Goal: Task Accomplishment & Management: Manage account settings

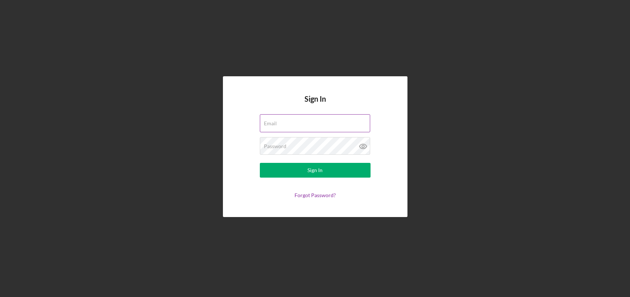
click at [294, 129] on input "Email" at bounding box center [315, 123] width 110 height 18
type input "[EMAIL_ADDRESS][DOMAIN_NAME]"
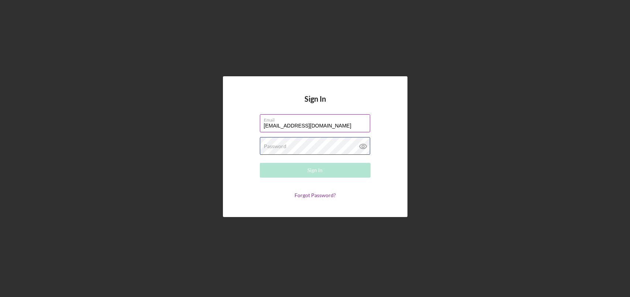
click at [285, 141] on div "Password Required" at bounding box center [315, 146] width 111 height 18
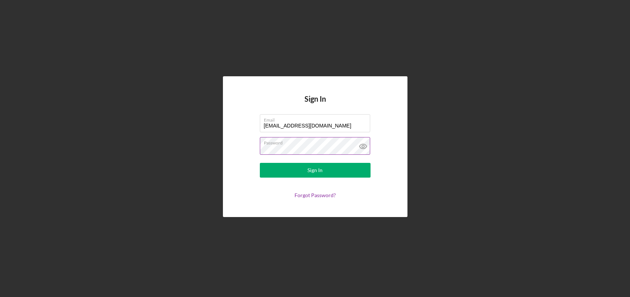
click at [260, 163] on button "Sign In" at bounding box center [315, 170] width 111 height 15
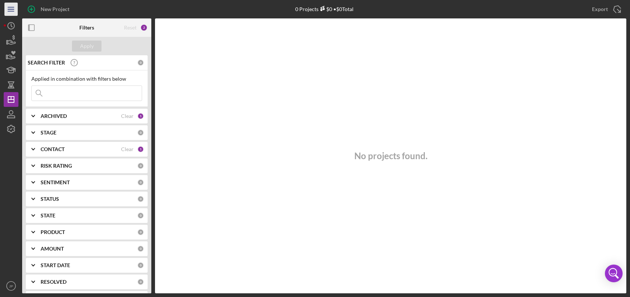
click at [16, 11] on icon "Icon/Menu" at bounding box center [11, 9] width 17 height 17
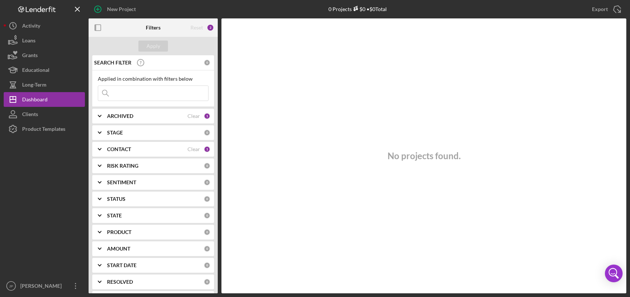
click at [127, 94] on input at bounding box center [153, 93] width 110 height 15
click at [174, 48] on div "Apply" at bounding box center [153, 46] width 129 height 18
click at [131, 92] on input at bounding box center [153, 93] width 110 height 15
type input "fitness"
click at [191, 64] on div "Clear" at bounding box center [193, 63] width 13 height 6
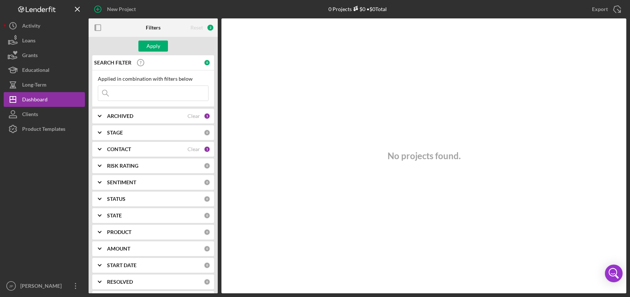
click at [189, 114] on div "Clear" at bounding box center [193, 116] width 13 height 6
click at [193, 152] on div "Clear" at bounding box center [193, 149] width 13 height 6
click at [133, 94] on input at bounding box center [153, 93] width 110 height 15
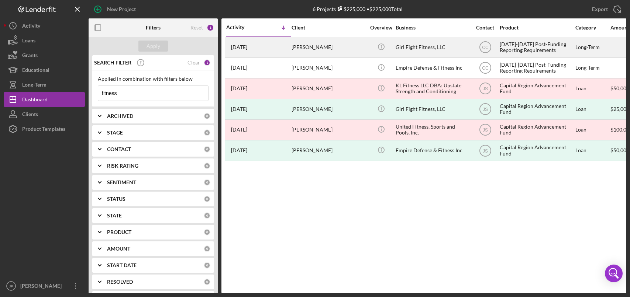
type input "fitness"
click at [519, 45] on div "[DATE]-[DATE] Post-Funding Reporting Requirements" at bounding box center [537, 48] width 74 height 20
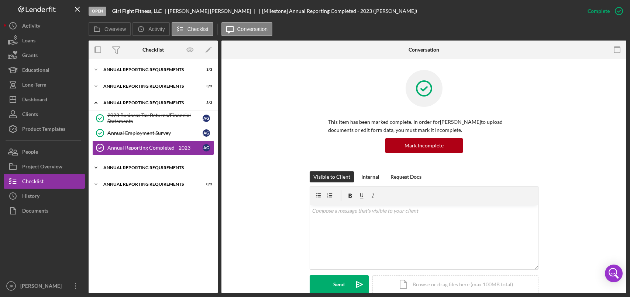
click at [157, 166] on div "Annual Reporting Requirements" at bounding box center [155, 168] width 105 height 4
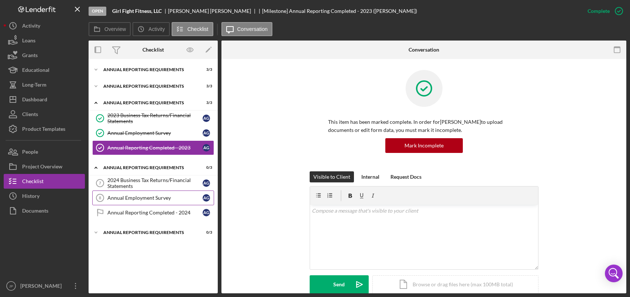
click at [165, 198] on div "Annual Employment Survey" at bounding box center [154, 198] width 95 height 6
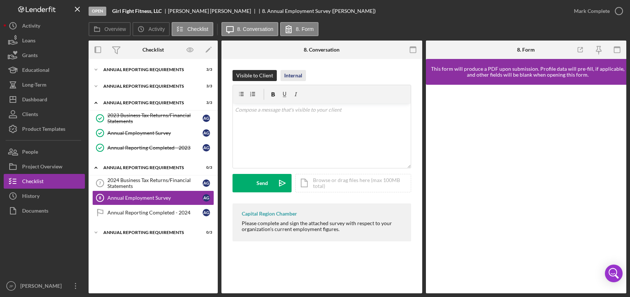
click at [298, 76] on div "Internal" at bounding box center [293, 75] width 18 height 11
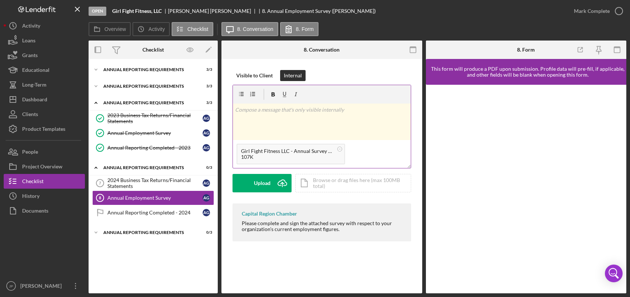
click at [290, 117] on div "v Color teal Color pink Remove color Add row above Add row below Add column bef…" at bounding box center [322, 122] width 178 height 37
click at [265, 184] on div "Post" at bounding box center [262, 183] width 10 height 18
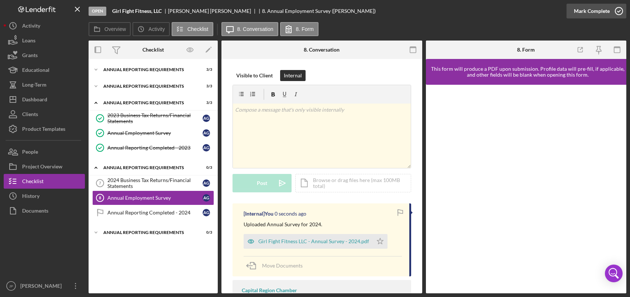
click at [617, 13] on icon "button" at bounding box center [619, 11] width 18 height 18
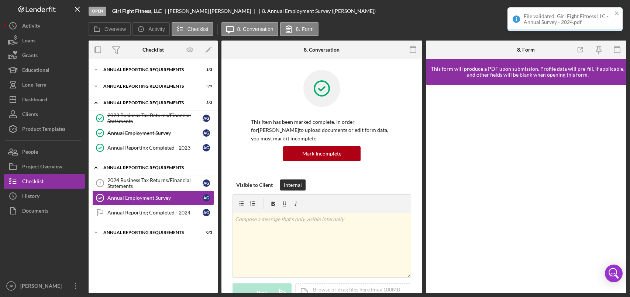
click at [135, 166] on div "Annual Reporting Requirements" at bounding box center [155, 168] width 105 height 4
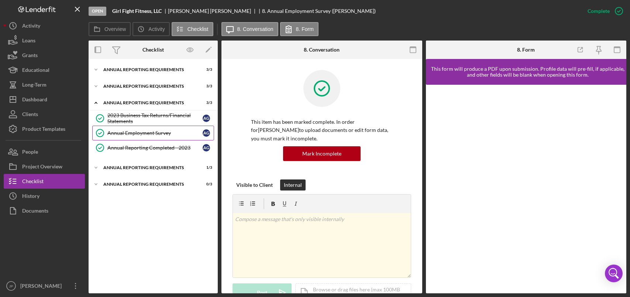
click at [135, 135] on div "Annual Employment Survey" at bounding box center [154, 133] width 95 height 6
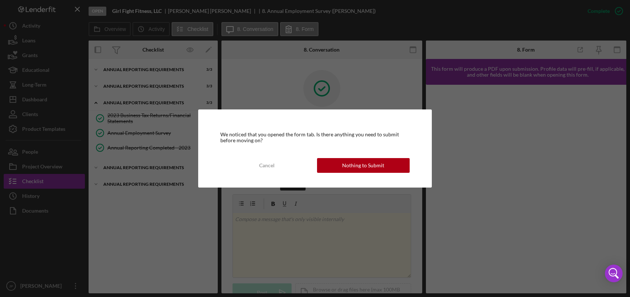
click at [359, 163] on div "Nothing to Submit" at bounding box center [363, 165] width 42 height 15
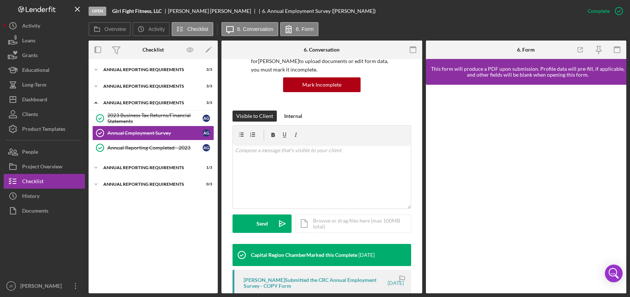
scroll to position [148, 0]
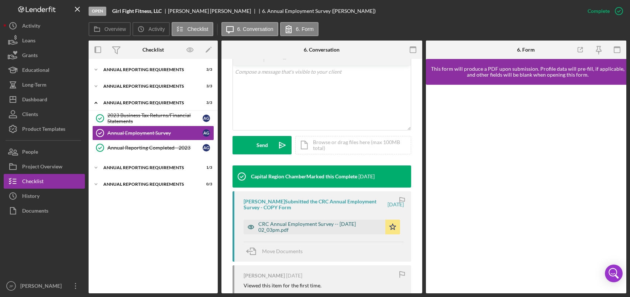
click at [307, 226] on div "CRC Annual Employment Survey -- [DATE] 02_03pm.pdf" at bounding box center [319, 227] width 123 height 12
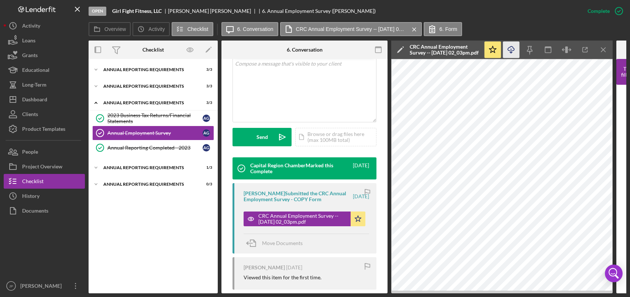
click at [511, 49] on line "button" at bounding box center [511, 51] width 0 height 4
click at [141, 103] on div "Annual Reporting Requirements" at bounding box center [155, 103] width 105 height 4
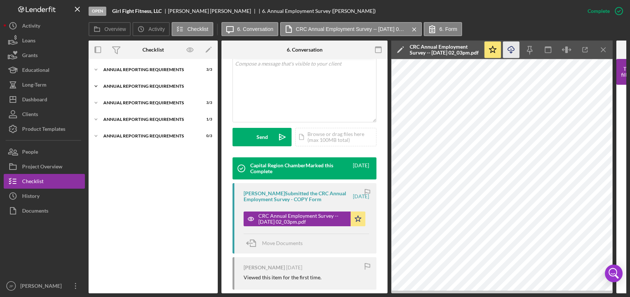
click at [141, 85] on div "Annual Reporting Requirements" at bounding box center [155, 86] width 105 height 4
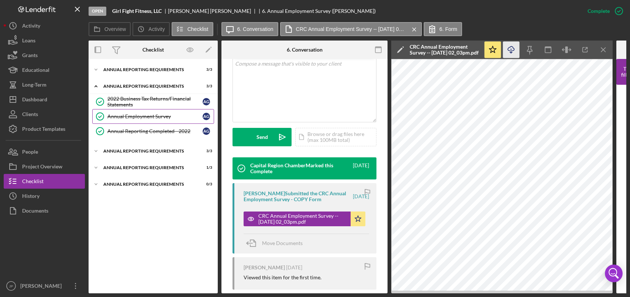
click at [129, 117] on div "Annual Employment Survey" at bounding box center [154, 117] width 95 height 6
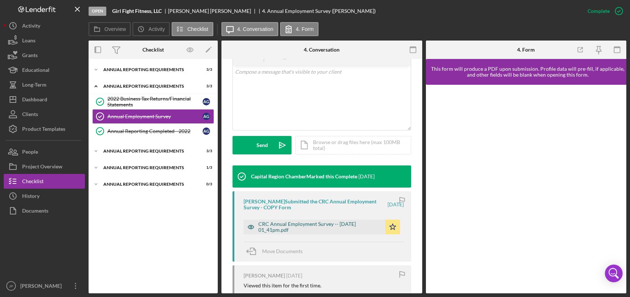
click at [306, 225] on div "CRC Annual Employment Survey -- [DATE] 01_41pm.pdf" at bounding box center [319, 227] width 123 height 12
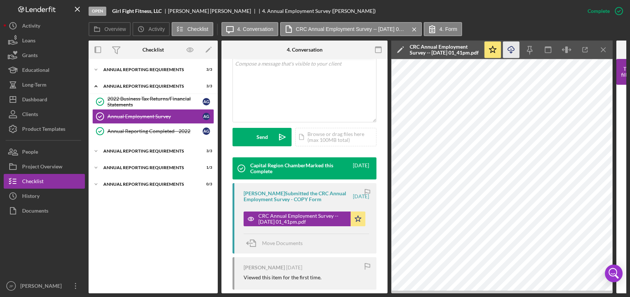
click at [511, 51] on line "button" at bounding box center [511, 51] width 0 height 4
click at [137, 86] on div "Annual Reporting Requirements" at bounding box center [155, 86] width 105 height 4
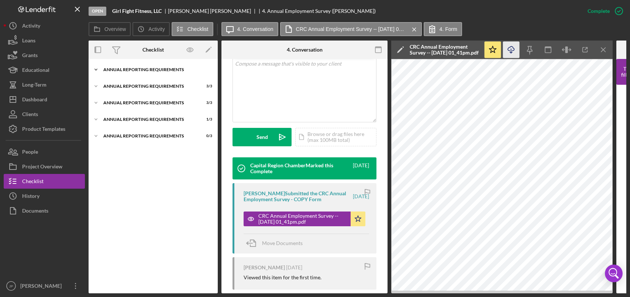
click at [142, 71] on div "Annual Reporting Requirements" at bounding box center [155, 70] width 105 height 4
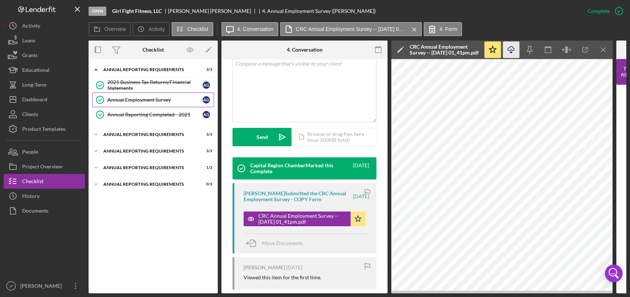
click at [133, 100] on div "Annual Employment Survey" at bounding box center [154, 100] width 95 height 6
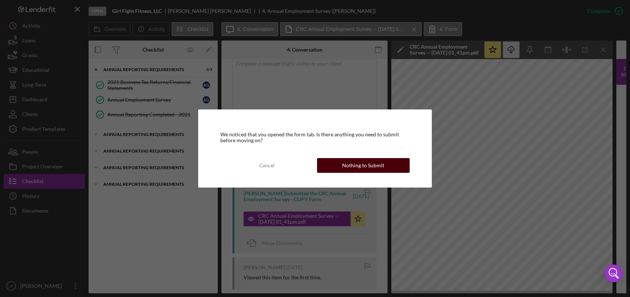
click at [362, 165] on div "Nothing to Submit" at bounding box center [363, 165] width 42 height 15
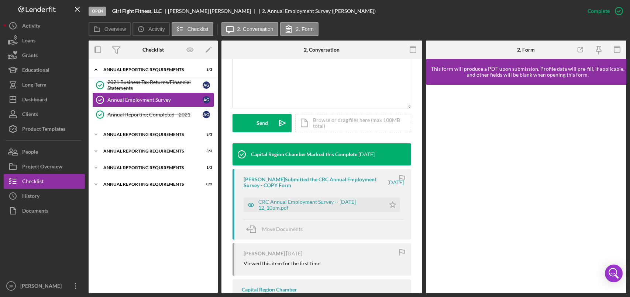
scroll to position [184, 0]
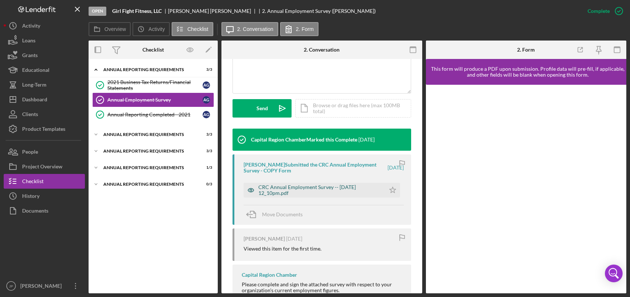
click at [311, 189] on div "CRC Annual Employment Survey -- [DATE] 12_10pm.pdf" at bounding box center [319, 190] width 123 height 12
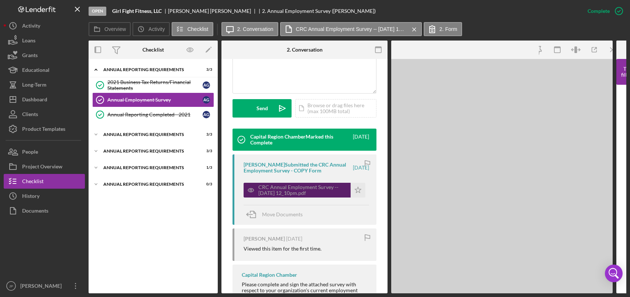
scroll to position [193, 0]
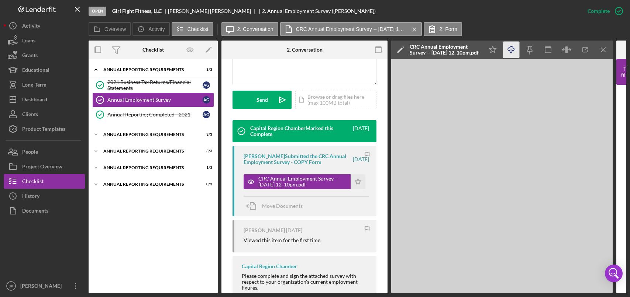
click at [512, 48] on icon "Icon/Download" at bounding box center [511, 50] width 17 height 17
click at [134, 70] on div "Annual Reporting Requirements" at bounding box center [155, 70] width 105 height 4
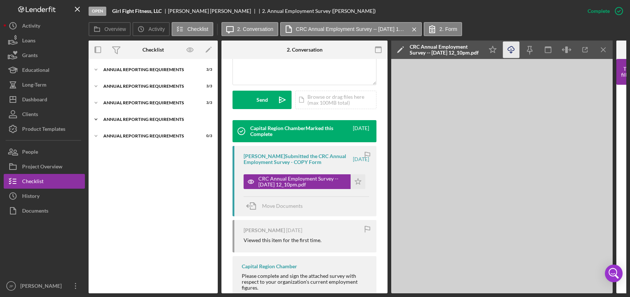
click at [139, 121] on div "Annual Reporting Requirements" at bounding box center [155, 119] width 105 height 4
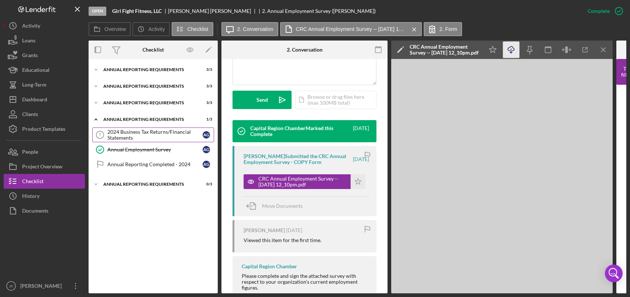
click at [139, 136] on div "2024 Business Tax Returns/Financial Statements" at bounding box center [154, 135] width 95 height 12
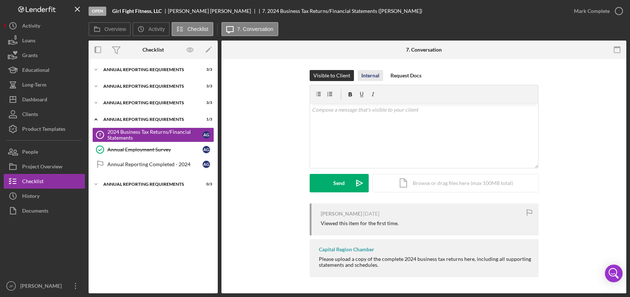
click at [368, 75] on div "Internal" at bounding box center [370, 75] width 18 height 11
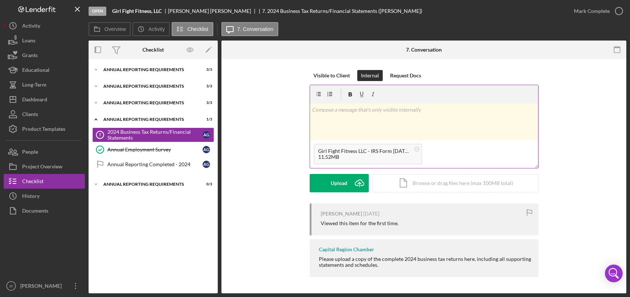
click at [380, 119] on div "v Color teal Color pink Remove color Add row above Add row below Add column bef…" at bounding box center [424, 122] width 228 height 37
click at [341, 182] on div "Post" at bounding box center [339, 183] width 10 height 18
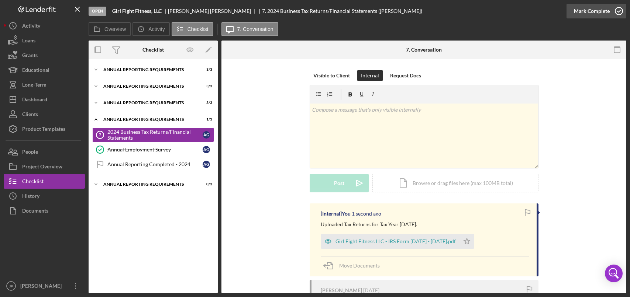
click at [621, 12] on icon "button" at bounding box center [619, 11] width 18 height 18
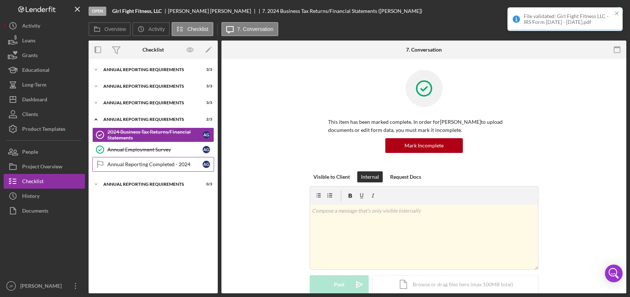
click at [138, 167] on div "Annual Reporting Completed - 2024" at bounding box center [154, 165] width 95 height 6
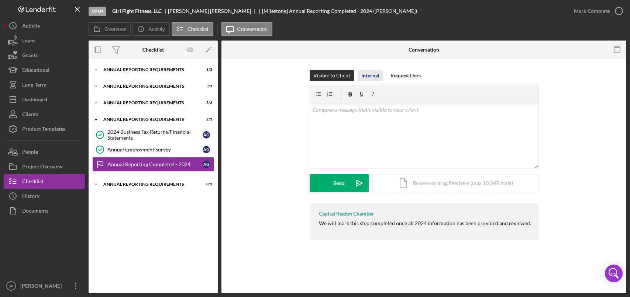
click at [363, 73] on div "Internal" at bounding box center [370, 75] width 18 height 11
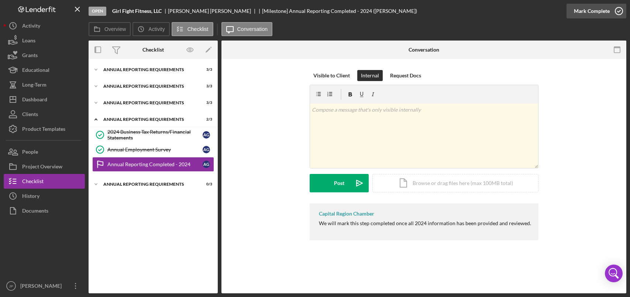
click at [618, 12] on icon "button" at bounding box center [619, 11] width 18 height 18
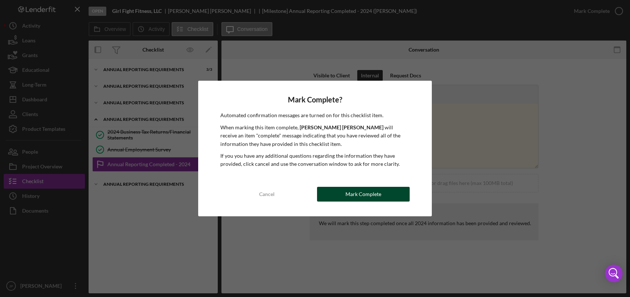
click at [379, 193] on div "Mark Complete" at bounding box center [363, 194] width 36 height 15
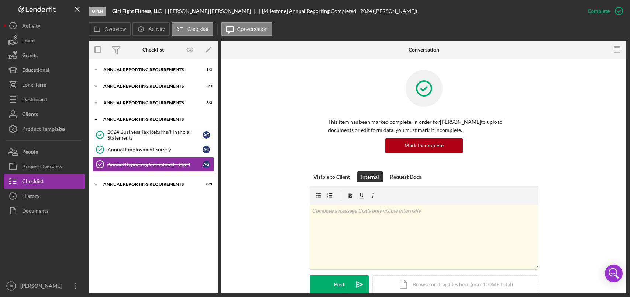
click at [131, 119] on div "Annual Reporting Requirements" at bounding box center [155, 119] width 105 height 4
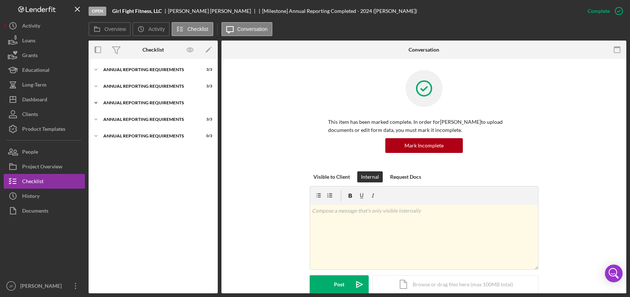
click at [130, 102] on div "Annual Reporting Requirements" at bounding box center [155, 103] width 105 height 4
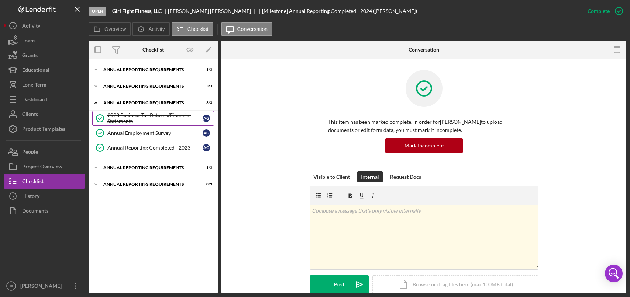
click at [162, 118] on div "2023 Business Tax Returns/Financial Statements" at bounding box center [154, 119] width 95 height 12
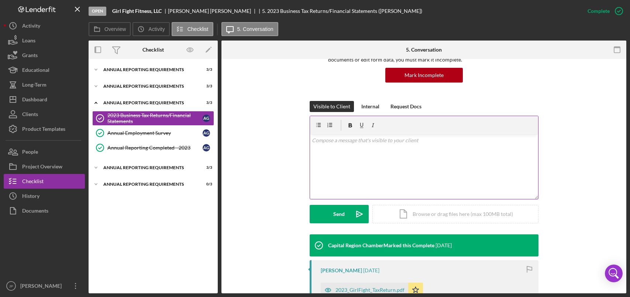
scroll to position [74, 0]
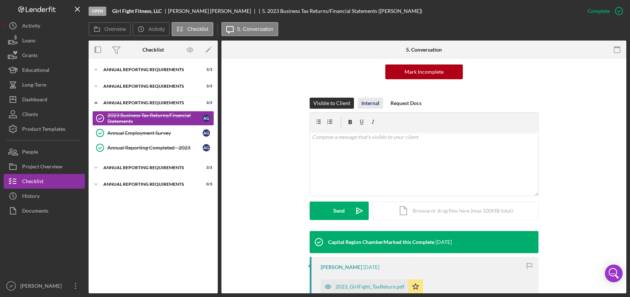
click at [366, 104] on div "Internal" at bounding box center [370, 103] width 18 height 11
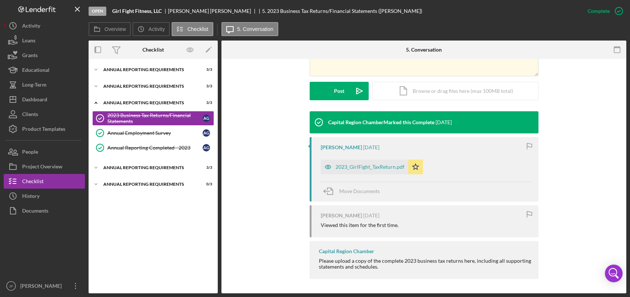
scroll to position [194, 0]
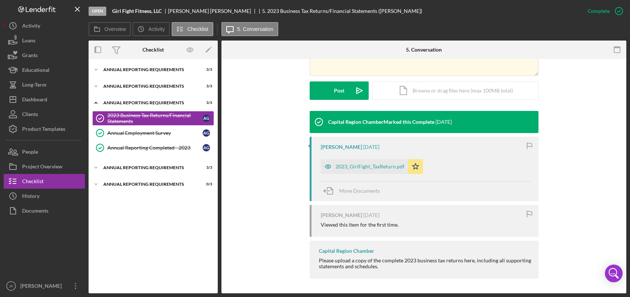
click at [353, 168] on div "2023_GirlFight_TaxReturn.pdf" at bounding box center [369, 167] width 69 height 6
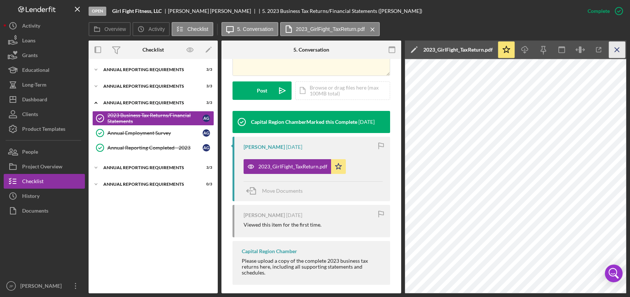
click at [615, 48] on line "button" at bounding box center [617, 50] width 4 height 4
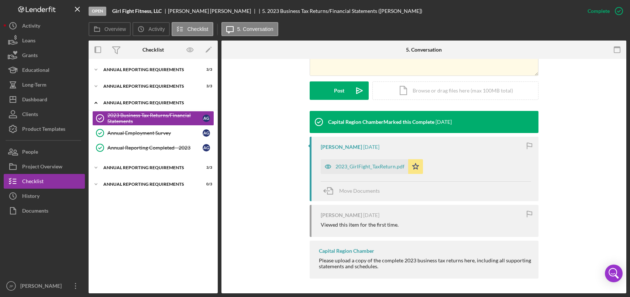
scroll to position [194, 0]
click at [144, 104] on div "Annual Reporting Requirements" at bounding box center [155, 103] width 105 height 4
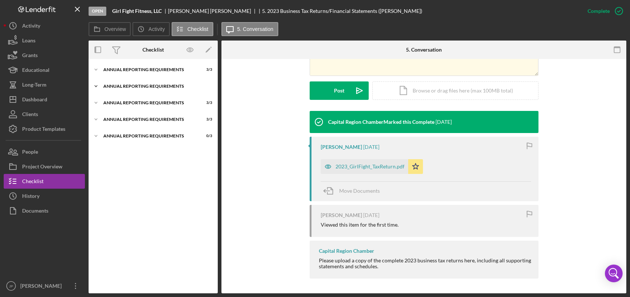
click at [137, 86] on div "Annual Reporting Requirements" at bounding box center [155, 86] width 105 height 4
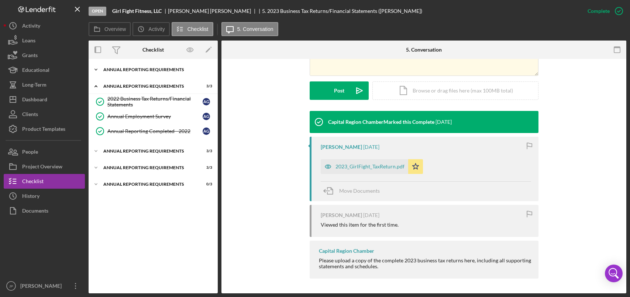
drag, startPoint x: 137, startPoint y: 86, endPoint x: 132, endPoint y: 69, distance: 16.7
click at [132, 70] on div "Annual Reporting Requirements" at bounding box center [155, 70] width 105 height 4
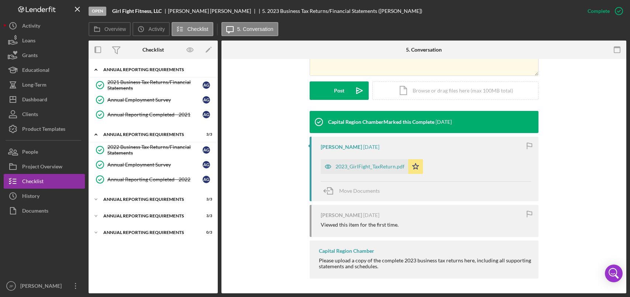
click at [133, 69] on div "Annual Reporting Requirements" at bounding box center [155, 70] width 105 height 4
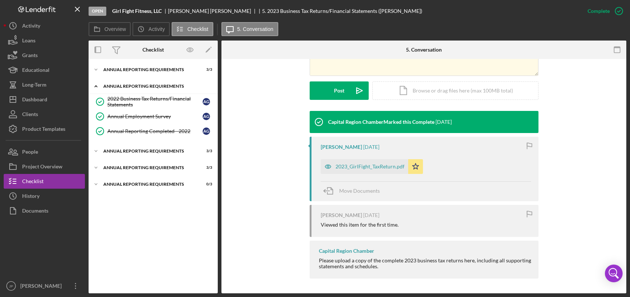
click at [128, 86] on div "Annual Reporting Requirements" at bounding box center [155, 86] width 105 height 4
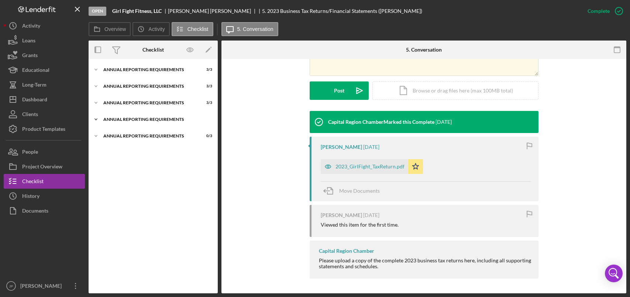
click at [148, 120] on div "Annual Reporting Requirements" at bounding box center [155, 119] width 105 height 4
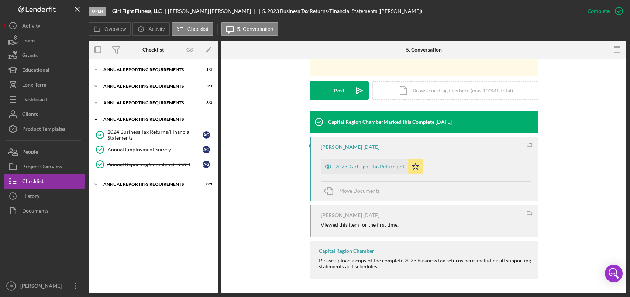
click at [148, 120] on div "Annual Reporting Requirements" at bounding box center [155, 119] width 105 height 4
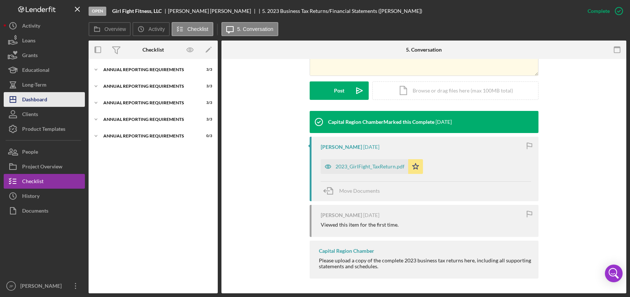
click at [42, 100] on div "Dashboard" at bounding box center [34, 100] width 25 height 17
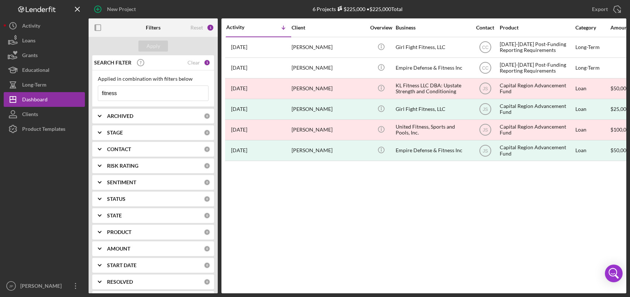
click at [190, 63] on div "Clear" at bounding box center [193, 63] width 13 height 6
click at [126, 95] on input at bounding box center [153, 93] width 110 height 15
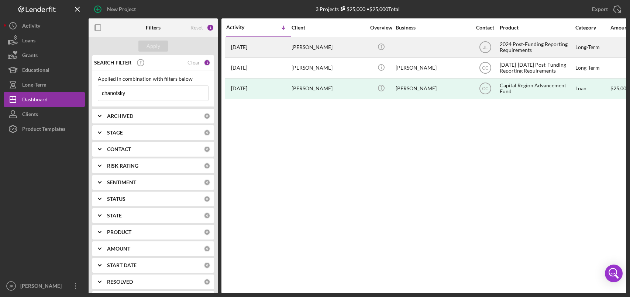
type input "chanofsky"
click at [523, 47] on div "2024 Post-Funding Reporting Requirements" at bounding box center [537, 48] width 74 height 20
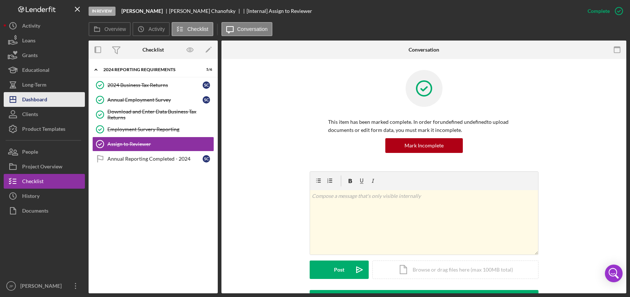
click at [35, 101] on div "Dashboard" at bounding box center [34, 100] width 25 height 17
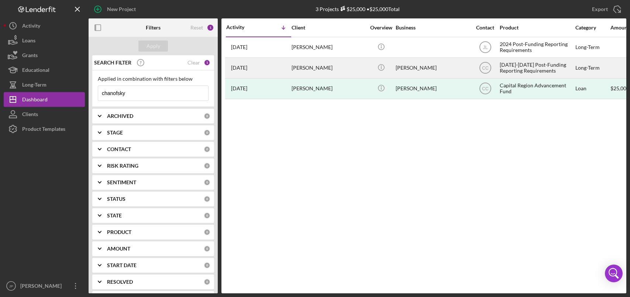
click at [525, 69] on div "[DATE]-[DATE] Post-Funding Reporting Requirements" at bounding box center [537, 68] width 74 height 20
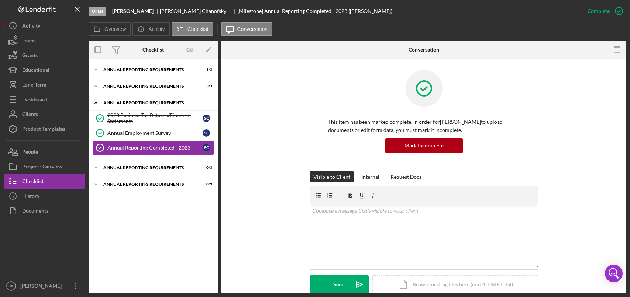
click at [134, 101] on div "Annual Reporting Requirements" at bounding box center [155, 103] width 105 height 4
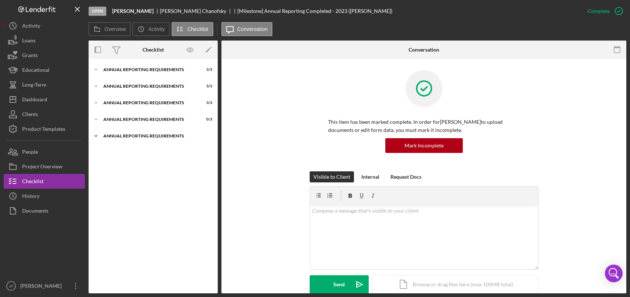
click at [149, 137] on div "Annual Reporting Requirements" at bounding box center [155, 136] width 105 height 4
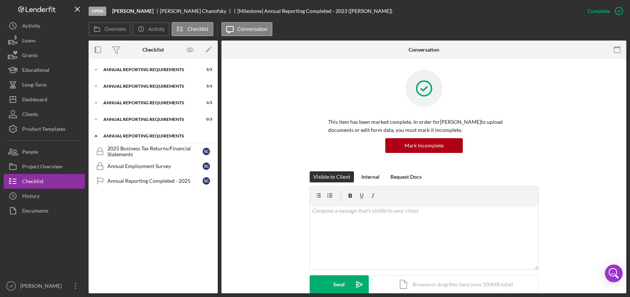
click at [149, 136] on div "Annual Reporting Requirements" at bounding box center [155, 136] width 105 height 4
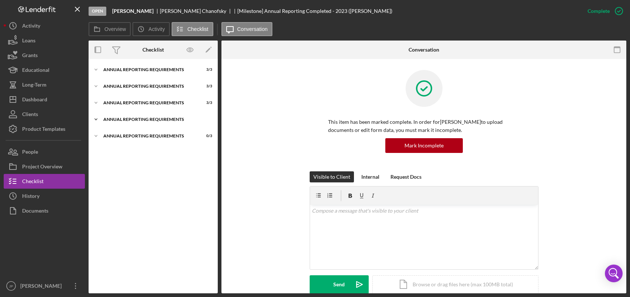
click at [147, 118] on div "Annual Reporting Requirements" at bounding box center [155, 119] width 105 height 4
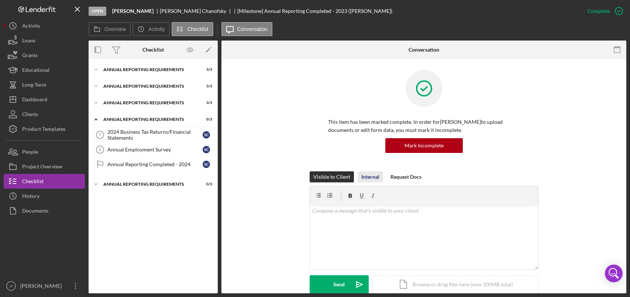
click at [369, 180] on div "Internal" at bounding box center [370, 177] width 18 height 11
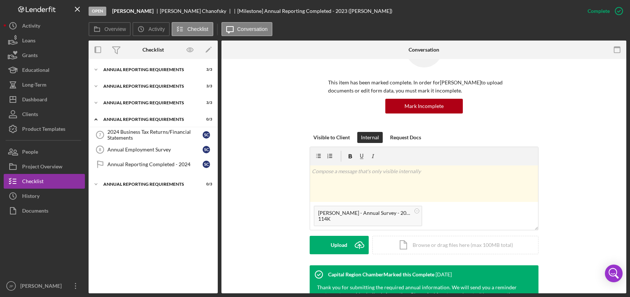
scroll to position [111, 0]
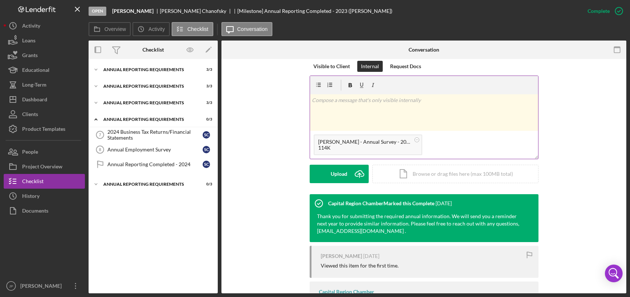
click at [363, 113] on div "v Color teal Color pink Remove color Add row above Add row below Add column bef…" at bounding box center [424, 112] width 228 height 37
click at [336, 178] on div "Post" at bounding box center [339, 174] width 10 height 18
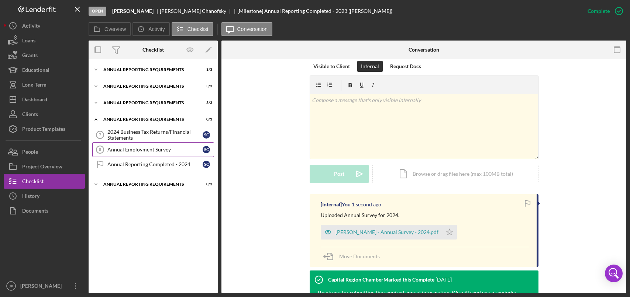
click at [167, 153] on div "Annual Employment Survey" at bounding box center [154, 150] width 95 height 6
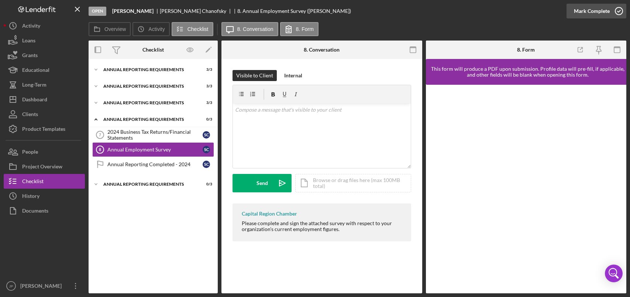
click at [620, 12] on icon "button" at bounding box center [619, 11] width 18 height 18
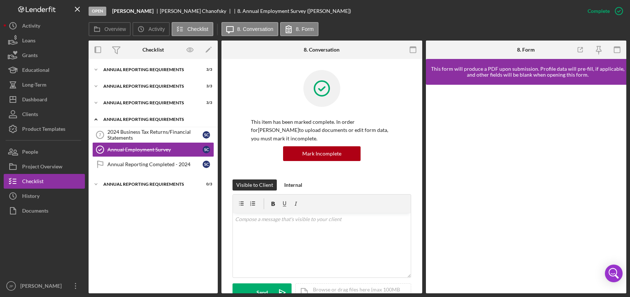
click at [126, 116] on div "Icon/Expander Annual Reporting Requirements 1 / 3" at bounding box center [153, 119] width 129 height 15
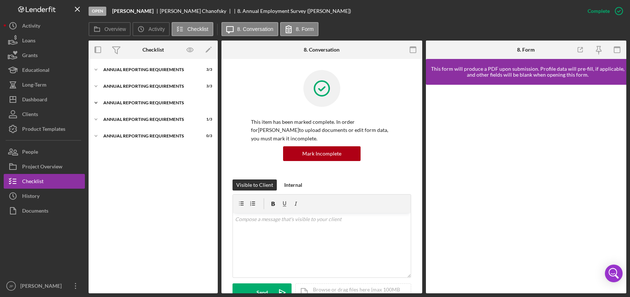
click at [129, 103] on div "Annual Reporting Requirements" at bounding box center [155, 103] width 105 height 4
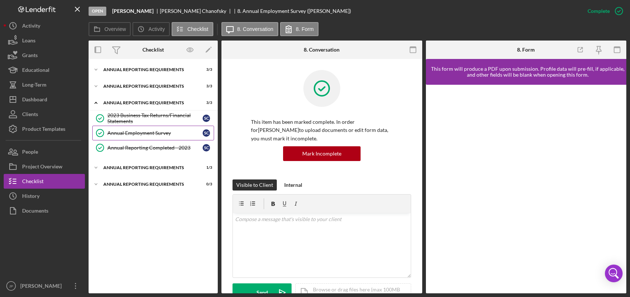
click at [132, 134] on div "Annual Employment Survey" at bounding box center [154, 133] width 95 height 6
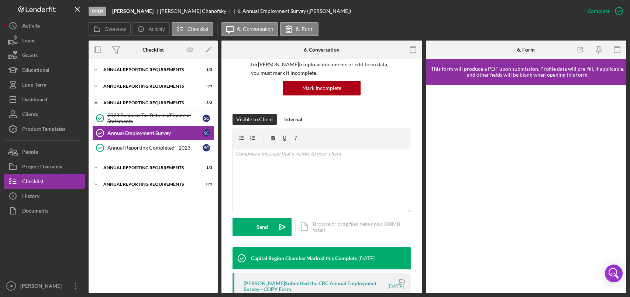
scroll to position [184, 0]
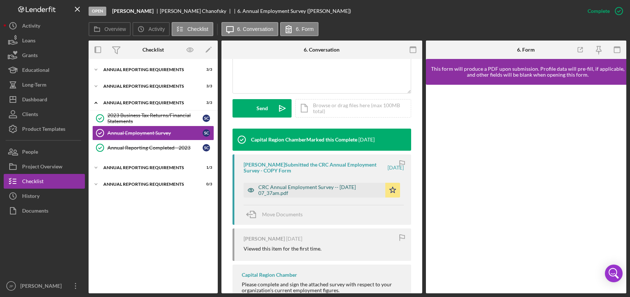
click at [298, 189] on div "CRC Annual Employment Survey -- [DATE] 07_37am.pdf" at bounding box center [319, 190] width 123 height 12
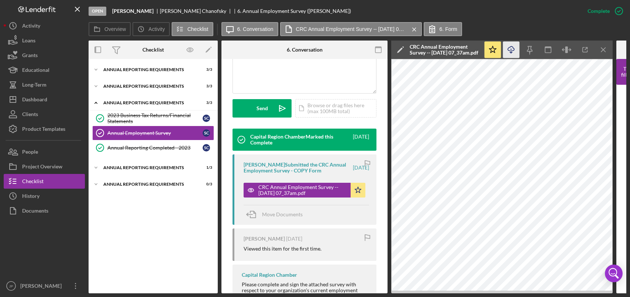
click at [515, 49] on icon "Icon/Download" at bounding box center [511, 50] width 17 height 17
click at [128, 103] on div "Annual Reporting Requirements" at bounding box center [155, 103] width 105 height 4
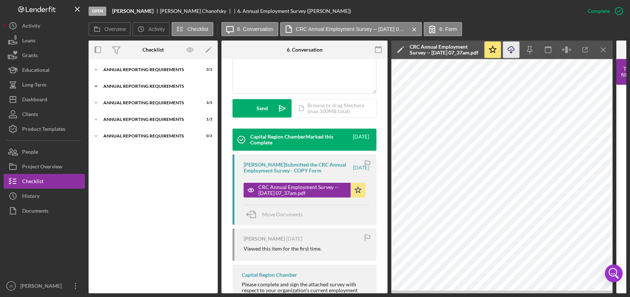
click at [129, 86] on div "Annual Reporting Requirements" at bounding box center [155, 86] width 105 height 4
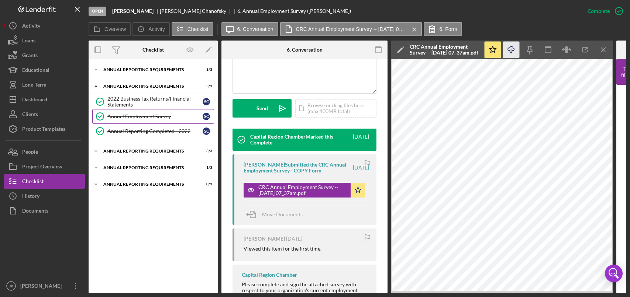
click at [135, 118] on div "Annual Employment Survey" at bounding box center [154, 117] width 95 height 6
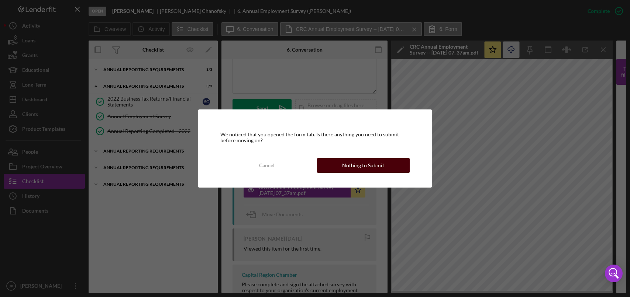
click at [373, 168] on div "Nothing to Submit" at bounding box center [363, 165] width 42 height 15
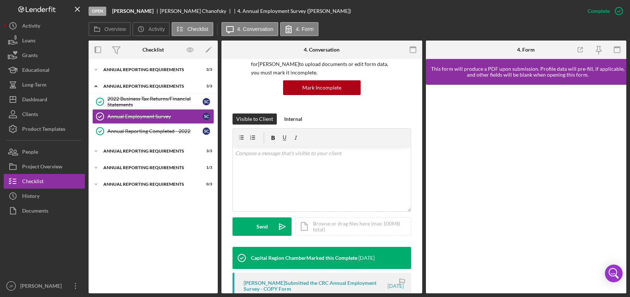
scroll to position [148, 0]
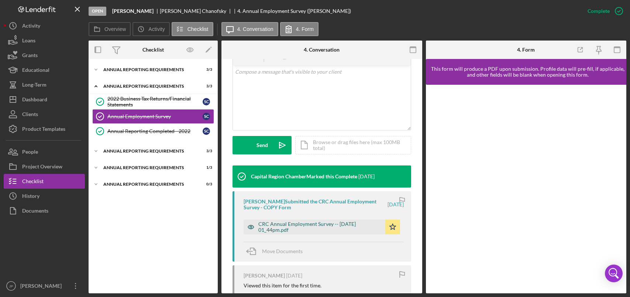
click at [336, 226] on div "CRC Annual Employment Survey -- [DATE] 01_44pm.pdf" at bounding box center [319, 227] width 123 height 12
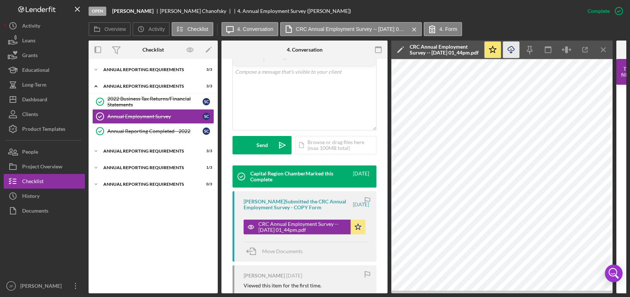
click at [512, 52] on icon "Icon/Download" at bounding box center [511, 50] width 17 height 17
click at [142, 89] on div "Icon/Expander Annual Reporting Requirements 3 / 3" at bounding box center [153, 86] width 129 height 15
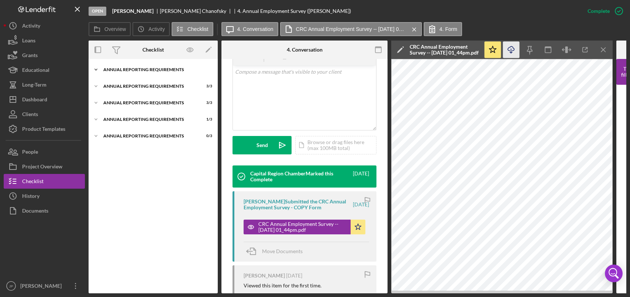
click at [146, 72] on div "Icon/Expander Annual Reporting Requirements 3 / 3" at bounding box center [153, 69] width 129 height 15
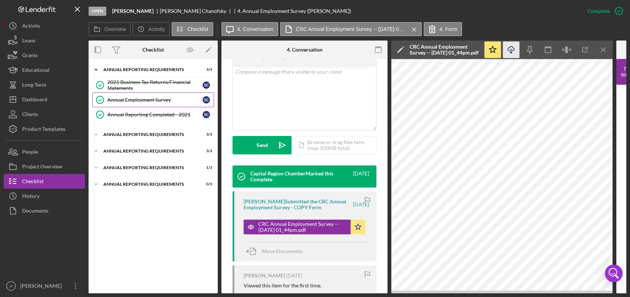
click at [138, 100] on div "Annual Employment Survey" at bounding box center [154, 100] width 95 height 6
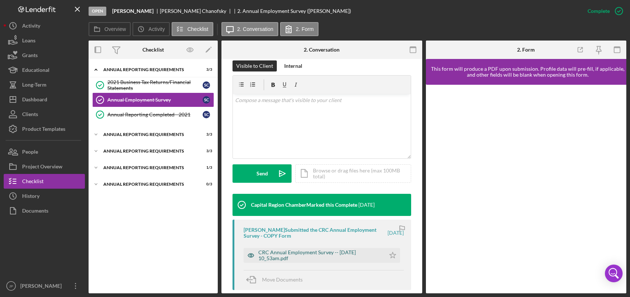
scroll to position [148, 0]
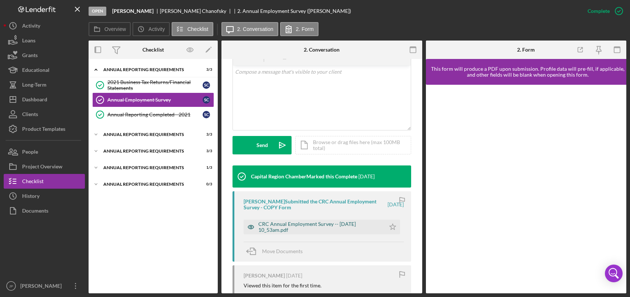
click at [307, 225] on div "CRC Annual Employment Survey -- [DATE] 10_53am.pdf" at bounding box center [319, 227] width 123 height 12
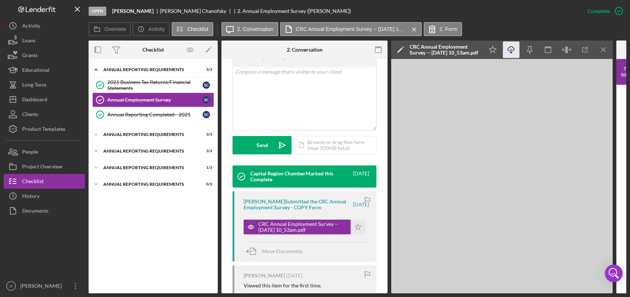
click at [515, 50] on icon "Icon/Download" at bounding box center [511, 50] width 17 height 17
click at [145, 71] on div "Annual Reporting Requirements" at bounding box center [155, 70] width 105 height 4
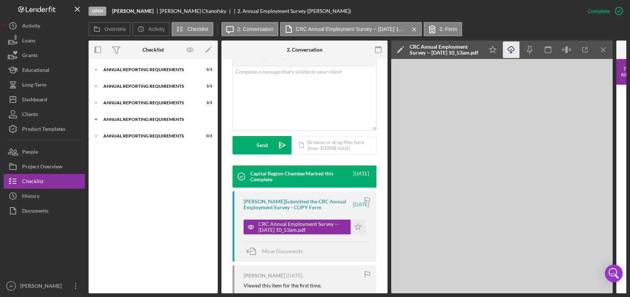
click at [133, 120] on div "Annual Reporting Requirements" at bounding box center [155, 119] width 105 height 4
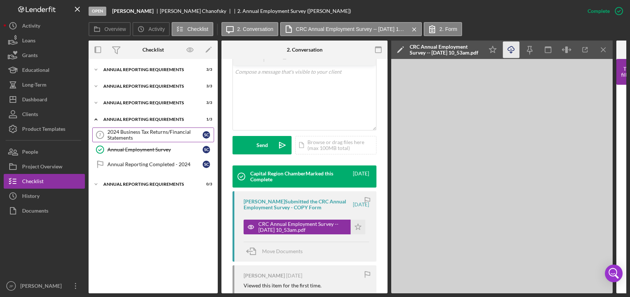
click at [141, 135] on div "2024 Business Tax Returns/Financial Statements" at bounding box center [154, 135] width 95 height 12
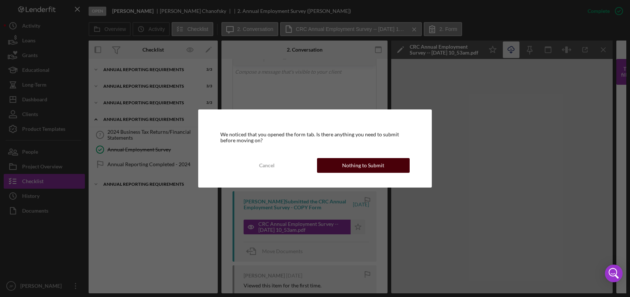
click at [373, 168] on div "Nothing to Submit" at bounding box center [363, 165] width 42 height 15
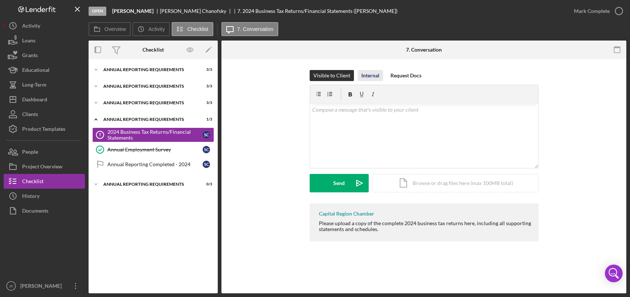
click at [373, 76] on div "Internal" at bounding box center [370, 75] width 18 height 11
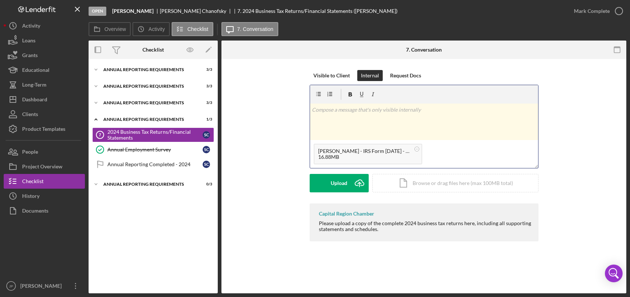
click at [375, 124] on div "v Color teal Color pink Remove color Add row above Add row below Add column bef…" at bounding box center [424, 122] width 228 height 37
click at [335, 185] on div "Post" at bounding box center [339, 183] width 10 height 18
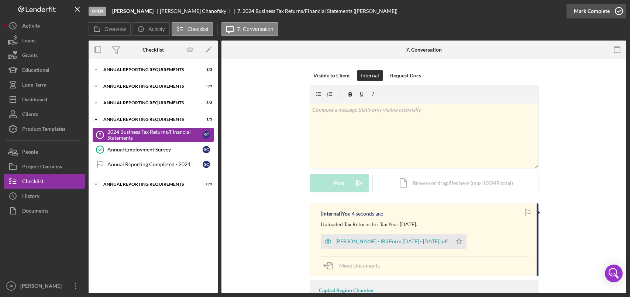
click at [620, 10] on icon "button" at bounding box center [619, 11] width 18 height 18
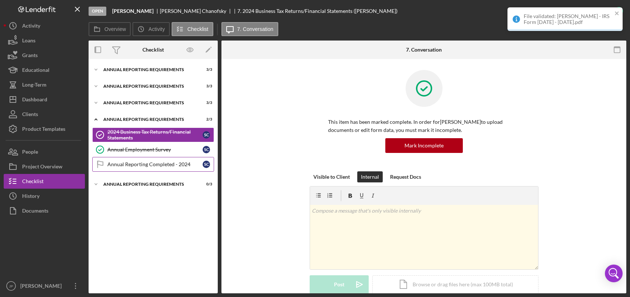
click at [161, 166] on div "Annual Reporting Completed - 2024" at bounding box center [154, 165] width 95 height 6
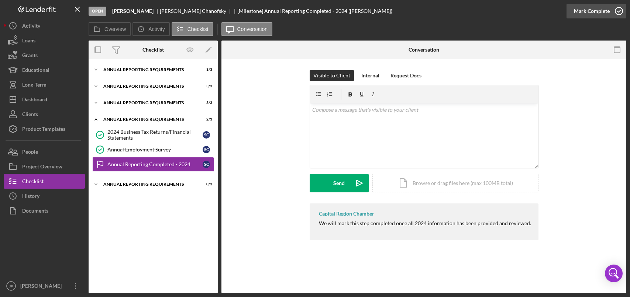
click at [620, 11] on icon "button" at bounding box center [619, 11] width 18 height 18
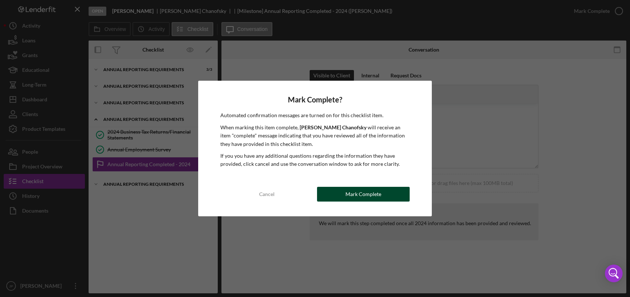
click at [347, 192] on div "Mark Complete" at bounding box center [363, 194] width 36 height 15
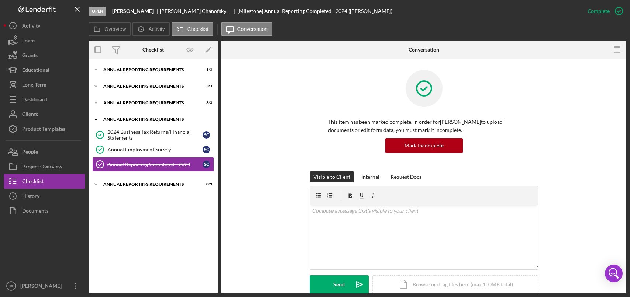
click at [146, 121] on div "Annual Reporting Requirements" at bounding box center [155, 119] width 105 height 4
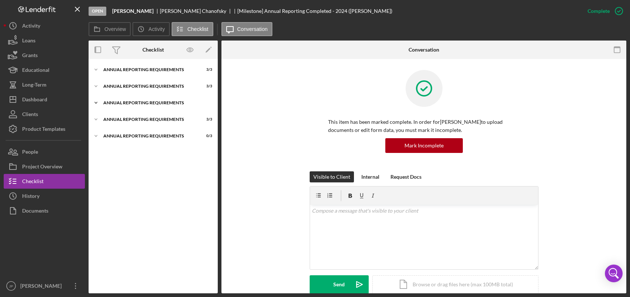
click at [133, 102] on div "Annual Reporting Requirements" at bounding box center [155, 103] width 105 height 4
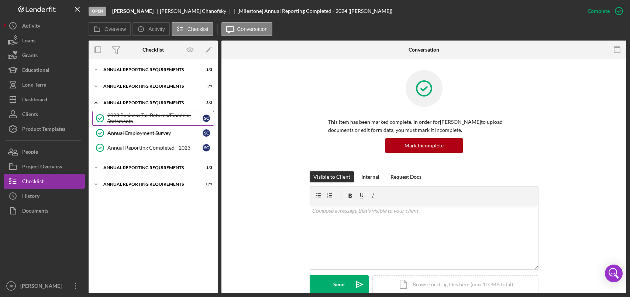
click at [151, 115] on div "2023 Business Tax Returns/Financial Statements" at bounding box center [154, 119] width 95 height 12
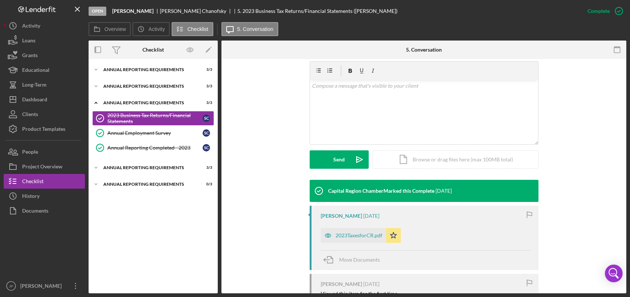
scroll to position [148, 0]
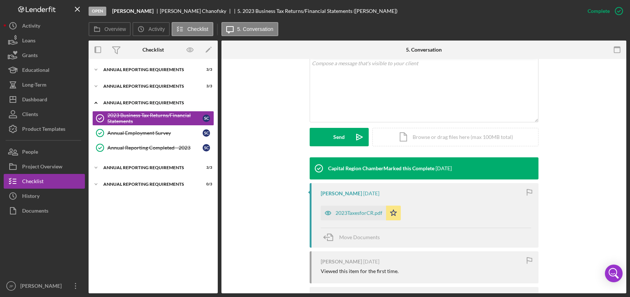
click at [123, 104] on div "Annual Reporting Requirements" at bounding box center [155, 103] width 105 height 4
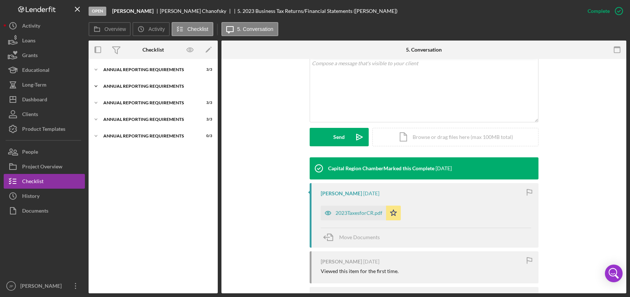
click at [127, 86] on div "Annual Reporting Requirements" at bounding box center [155, 86] width 105 height 4
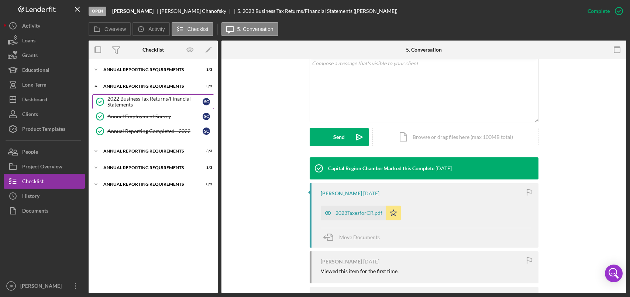
click at [162, 101] on div "2022 Business Tax Returns/Financial Statements" at bounding box center [154, 102] width 95 height 12
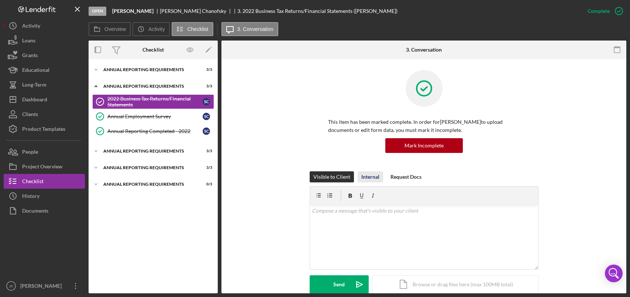
click at [368, 180] on div "Internal" at bounding box center [370, 177] width 18 height 11
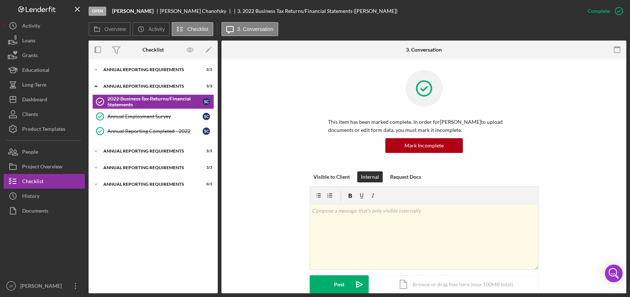
scroll to position [184, 0]
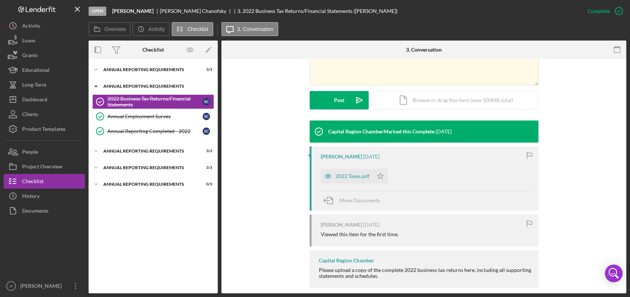
click at [148, 86] on div "Annual Reporting Requirements" at bounding box center [155, 86] width 105 height 4
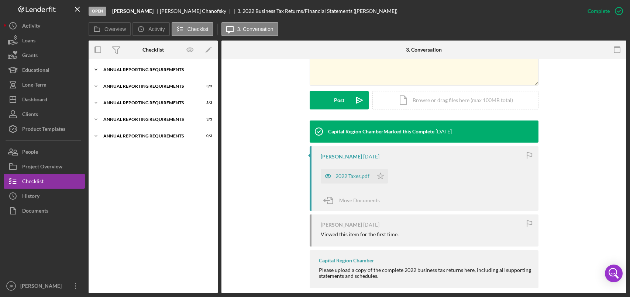
click at [147, 70] on div "Annual Reporting Requirements" at bounding box center [155, 70] width 105 height 4
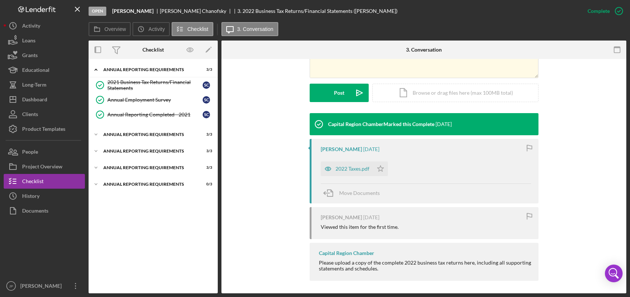
scroll to position [194, 0]
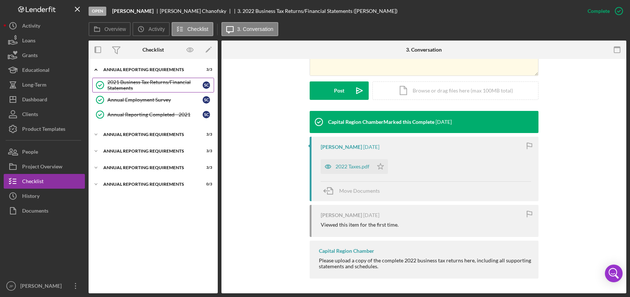
click at [135, 85] on div "2021 Business Tax Returns/Financial Statements" at bounding box center [154, 85] width 95 height 12
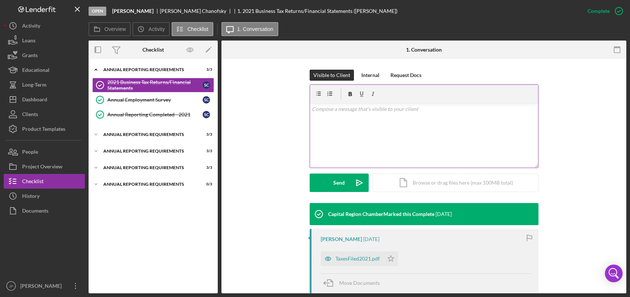
scroll to position [111, 0]
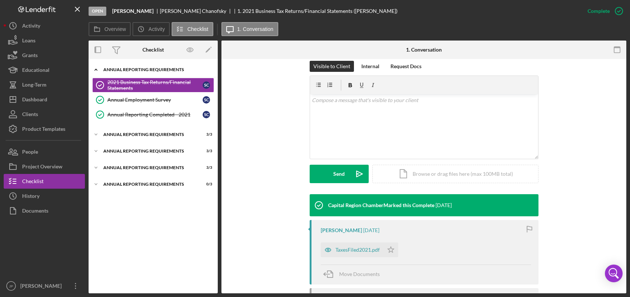
click at [163, 69] on div "Annual Reporting Requirements" at bounding box center [155, 70] width 105 height 4
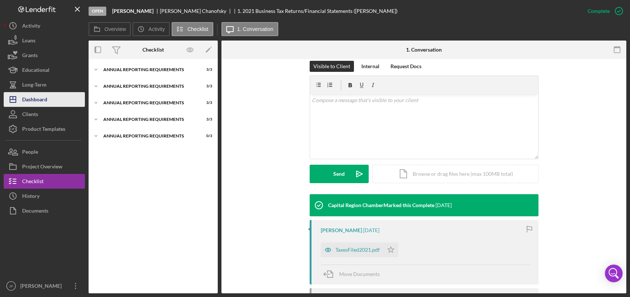
click at [33, 100] on div "Dashboard" at bounding box center [34, 100] width 25 height 17
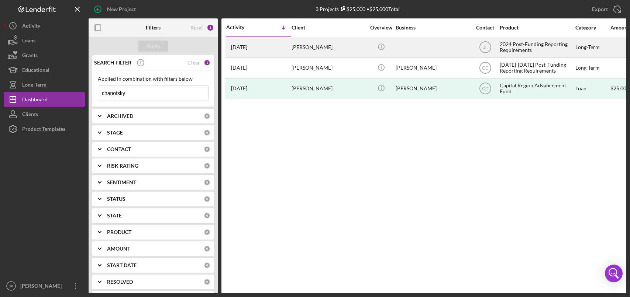
click at [527, 50] on div "2024 Post-Funding Reporting Requirements" at bounding box center [537, 48] width 74 height 20
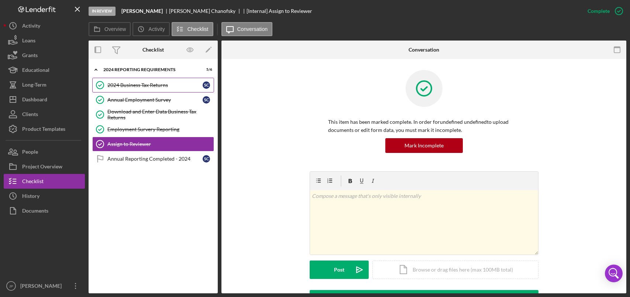
click at [158, 85] on div "2024 Business Tax Returns" at bounding box center [154, 85] width 95 height 6
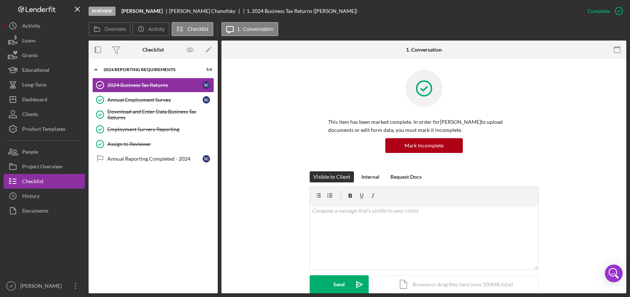
scroll to position [148, 0]
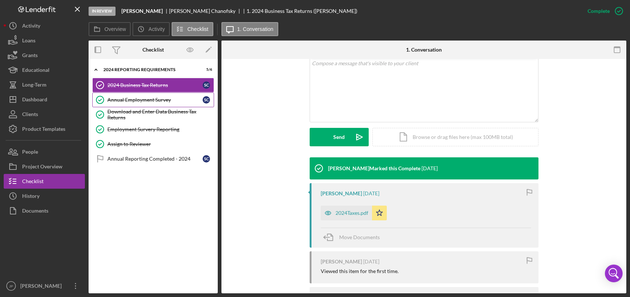
click at [138, 103] on div "Annual Employment Survey" at bounding box center [154, 100] width 95 height 6
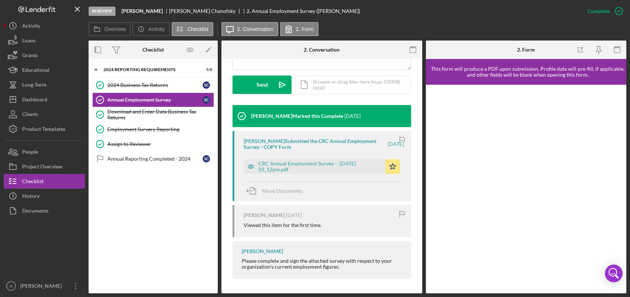
scroll to position [208, 0]
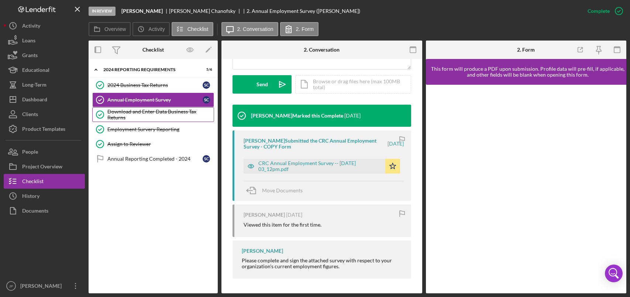
click at [148, 116] on div "Download and Enter Data Business Tax Returns" at bounding box center [160, 115] width 106 height 12
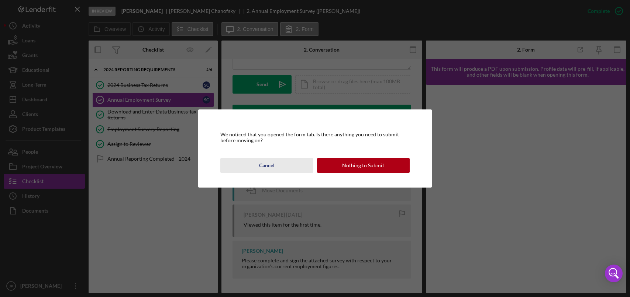
click at [268, 163] on div "Cancel" at bounding box center [266, 165] width 15 height 15
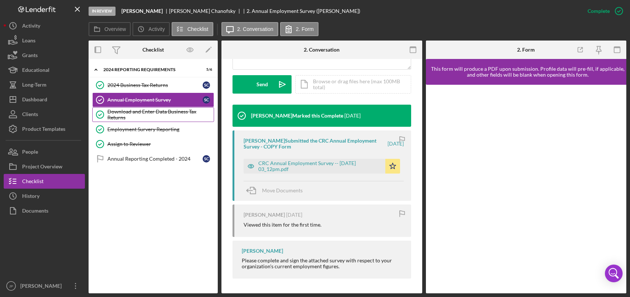
click at [155, 111] on div "Download and Enter Data Business Tax Returns" at bounding box center [160, 115] width 106 height 12
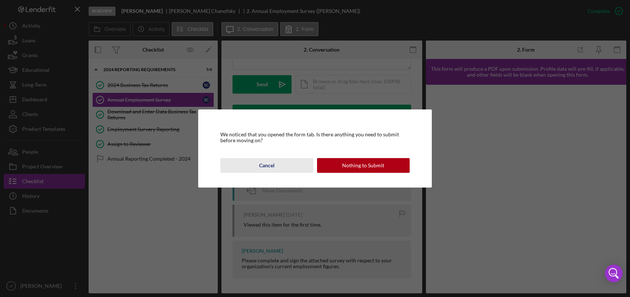
click at [267, 163] on div "Cancel" at bounding box center [266, 165] width 15 height 15
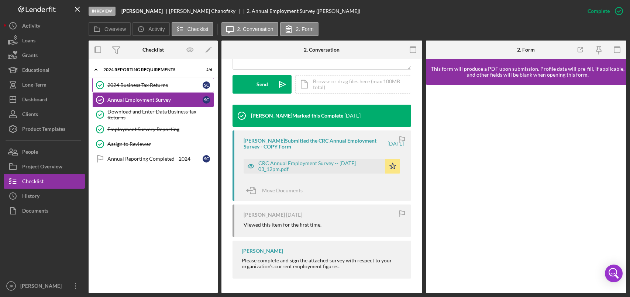
click at [145, 88] on div "2024 Business Tax Returns" at bounding box center [154, 85] width 95 height 6
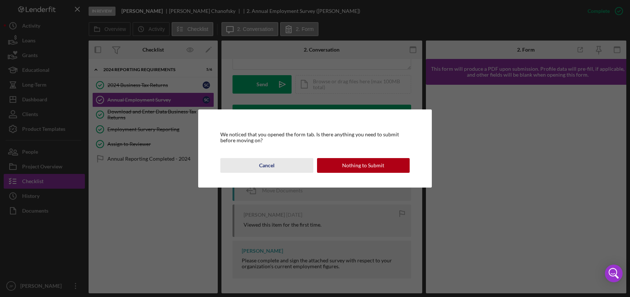
click at [265, 165] on div "Cancel" at bounding box center [266, 165] width 15 height 15
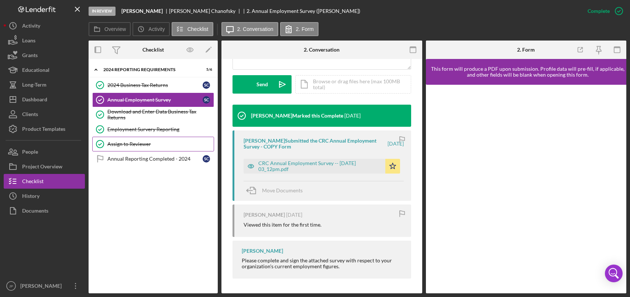
click at [140, 145] on div "Assign to Reviewer" at bounding box center [160, 144] width 106 height 6
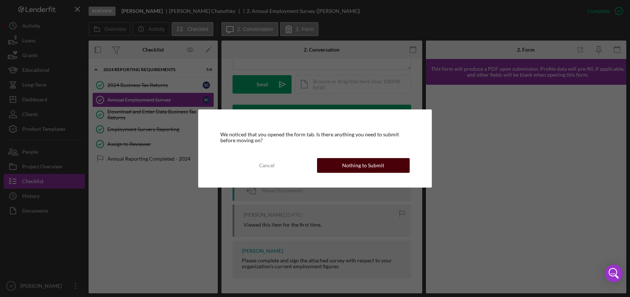
click at [385, 164] on button "Nothing to Submit" at bounding box center [363, 165] width 93 height 15
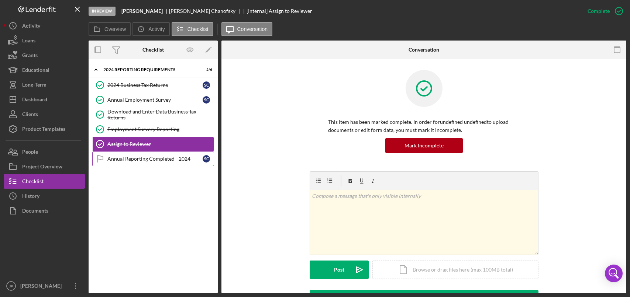
click at [152, 159] on div "Annual Reporting Completed - 2024" at bounding box center [154, 159] width 95 height 6
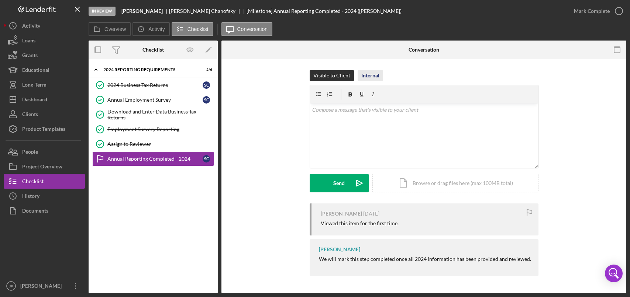
click at [370, 77] on div "Internal" at bounding box center [370, 75] width 18 height 11
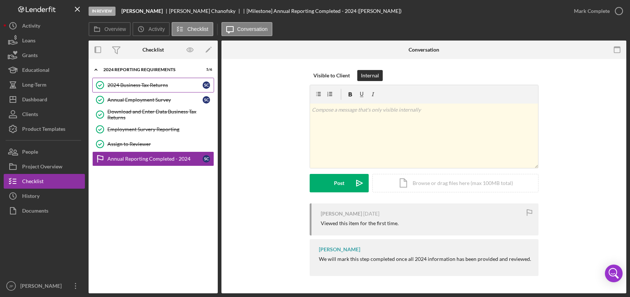
click at [148, 87] on div "2024 Business Tax Returns" at bounding box center [154, 85] width 95 height 6
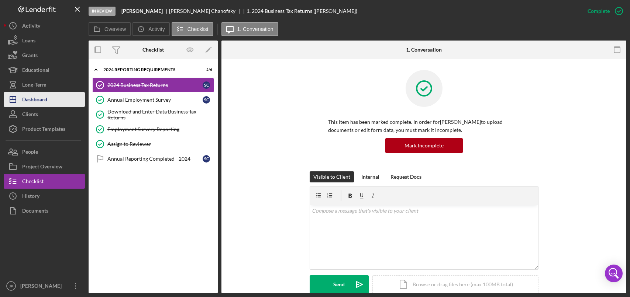
click at [37, 100] on div "Dashboard" at bounding box center [34, 100] width 25 height 17
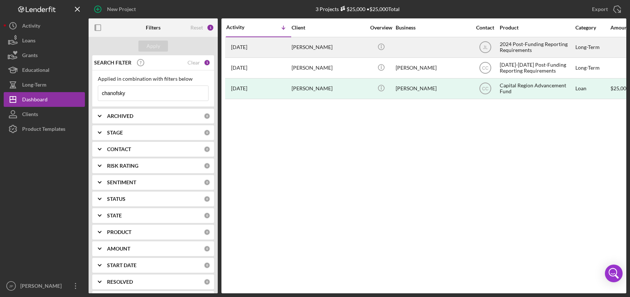
click at [512, 46] on div "2024 Post-Funding Reporting Requirements" at bounding box center [537, 48] width 74 height 20
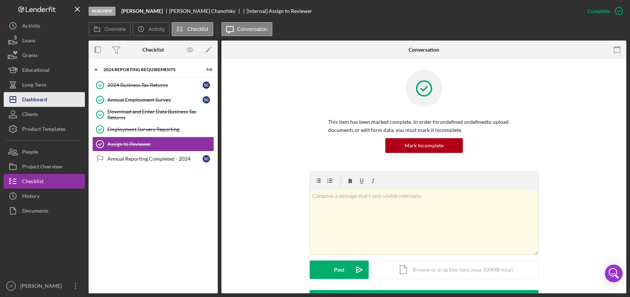
click at [29, 96] on div "Dashboard" at bounding box center [34, 100] width 25 height 17
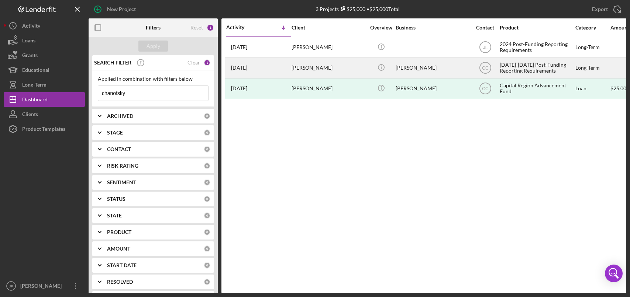
click at [536, 69] on div "[DATE]-[DATE] Post-Funding Reporting Requirements" at bounding box center [537, 68] width 74 height 20
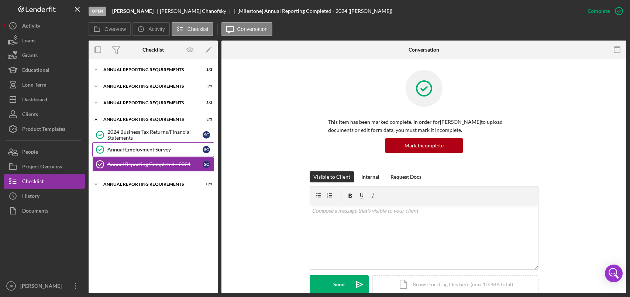
click at [147, 154] on link "Annual Employment Survey Annual Employment Survey S C" at bounding box center [153, 149] width 122 height 15
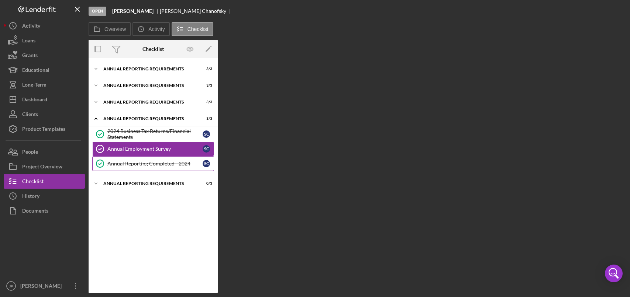
click at [148, 164] on div "Annual Reporting Completed - 2024" at bounding box center [154, 164] width 95 height 6
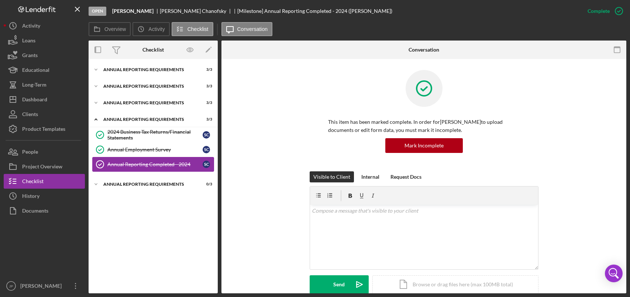
click at [159, 167] on div "Annual Reporting Completed - 2024" at bounding box center [154, 165] width 95 height 6
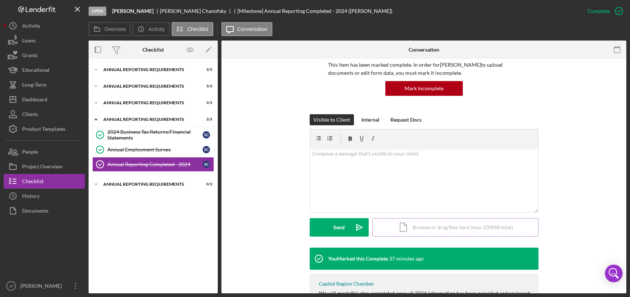
scroll to position [89, 0]
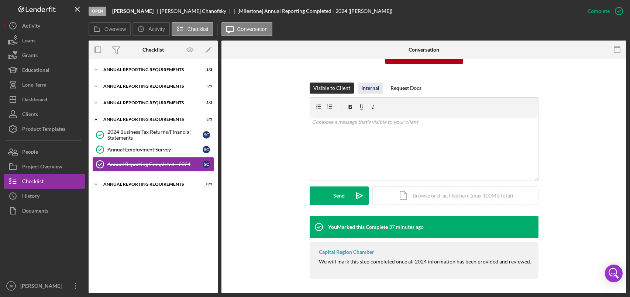
click at [371, 87] on div "Internal" at bounding box center [370, 88] width 18 height 11
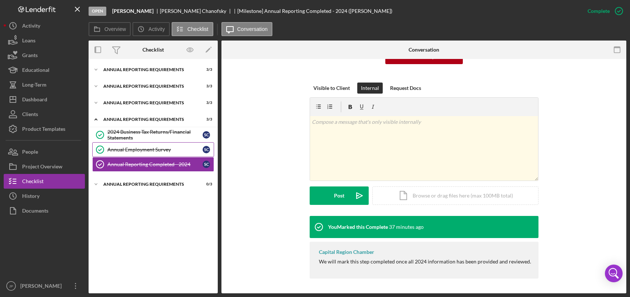
click at [165, 148] on div "Annual Employment Survey" at bounding box center [154, 150] width 95 height 6
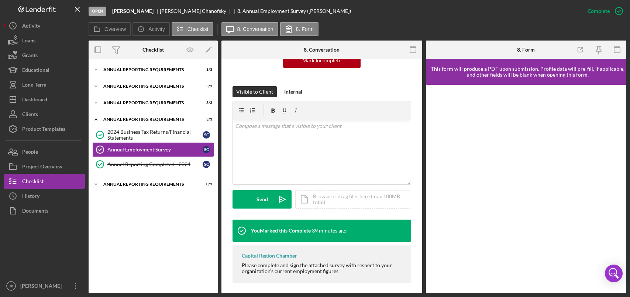
scroll to position [98, 0]
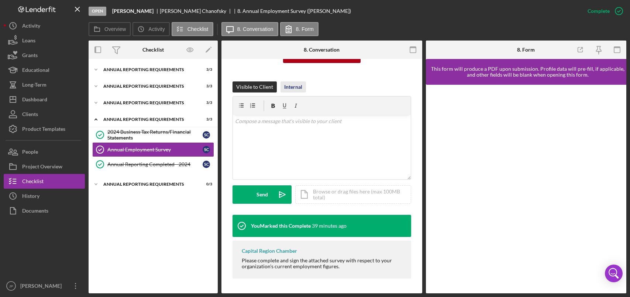
click at [296, 88] on div "Internal" at bounding box center [293, 87] width 18 height 11
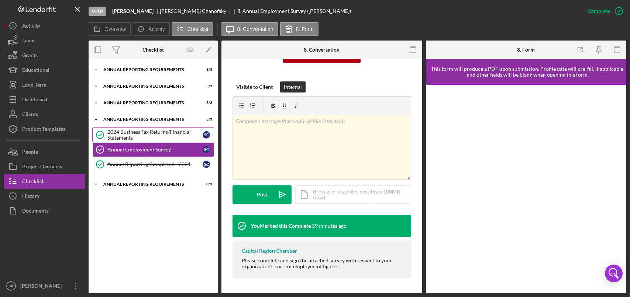
click at [149, 135] on div "2024 Business Tax Returns/Financial Statements" at bounding box center [154, 135] width 95 height 12
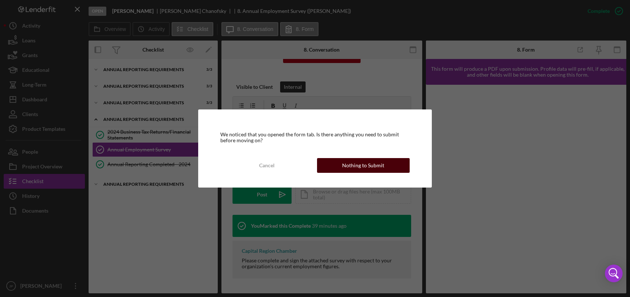
click at [353, 166] on div "Nothing to Submit" at bounding box center [363, 165] width 42 height 15
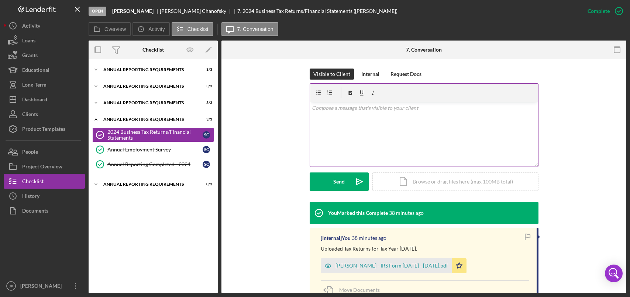
scroll to position [111, 0]
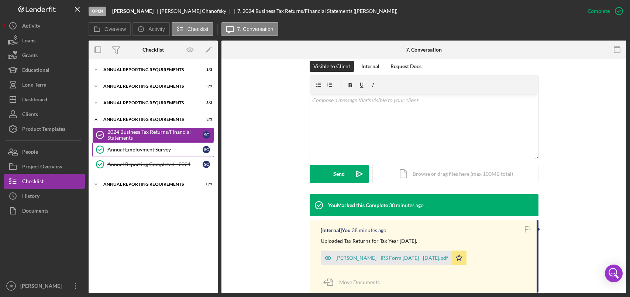
click at [155, 150] on div "Annual Employment Survey" at bounding box center [154, 150] width 95 height 6
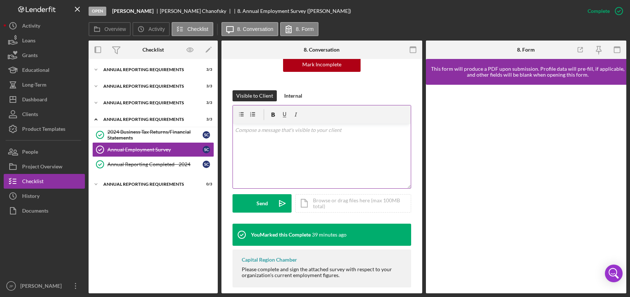
scroll to position [98, 0]
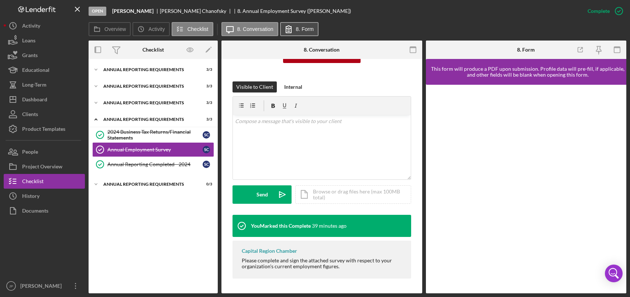
click at [314, 31] on button "8. Form" at bounding box center [299, 29] width 38 height 14
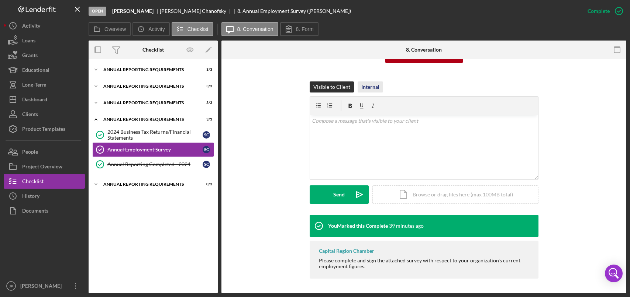
click at [370, 87] on div "Internal" at bounding box center [370, 87] width 18 height 11
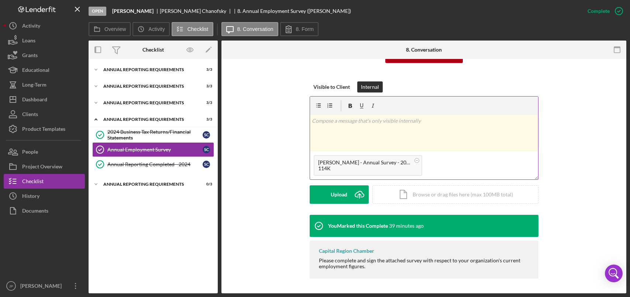
click at [377, 132] on div "v Color teal Color pink Remove color Add row above Add row below Add column bef…" at bounding box center [424, 133] width 228 height 37
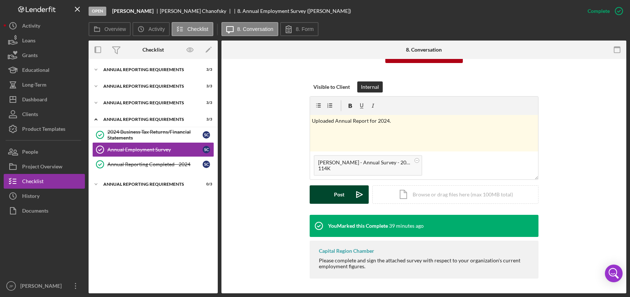
click at [338, 198] on div "Post" at bounding box center [339, 195] width 10 height 18
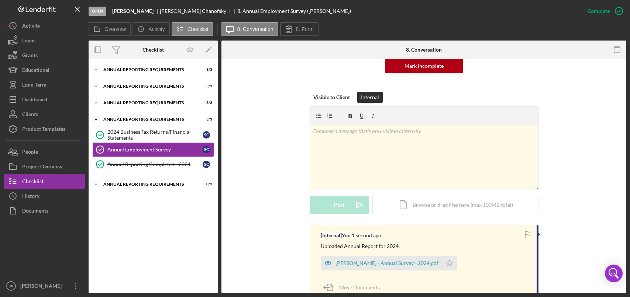
scroll to position [0, 0]
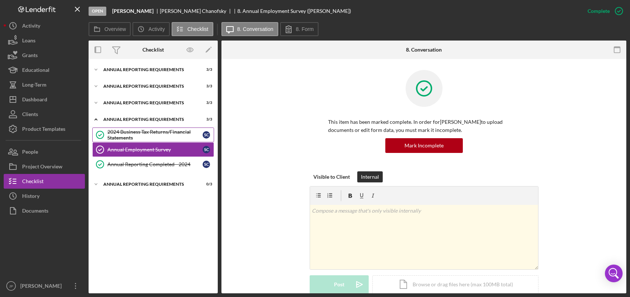
click at [153, 134] on div "2024 Business Tax Returns/Financial Statements" at bounding box center [154, 135] width 95 height 12
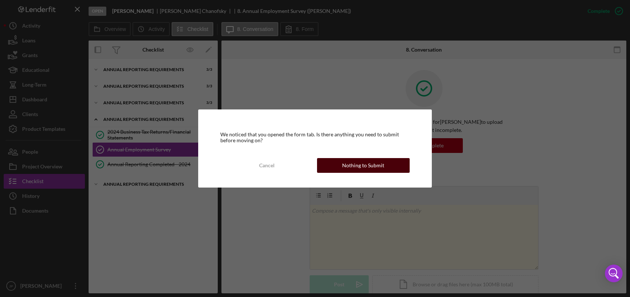
click at [371, 171] on div "Nothing to Submit" at bounding box center [363, 165] width 42 height 15
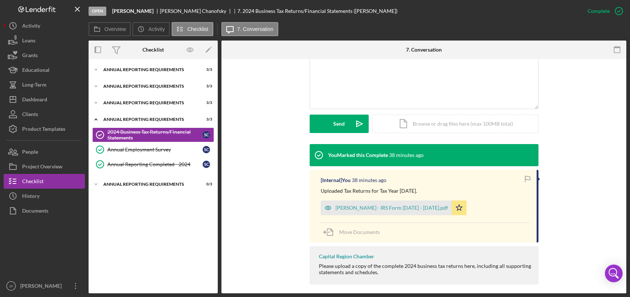
scroll to position [167, 0]
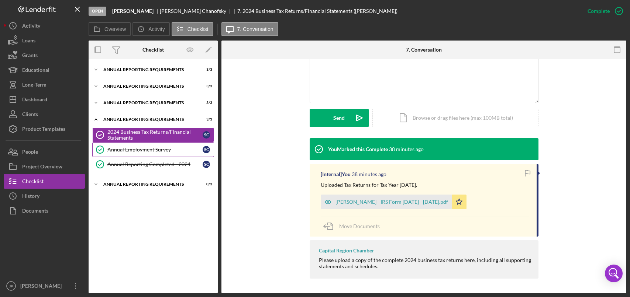
click at [162, 149] on div "Annual Employment Survey" at bounding box center [154, 150] width 95 height 6
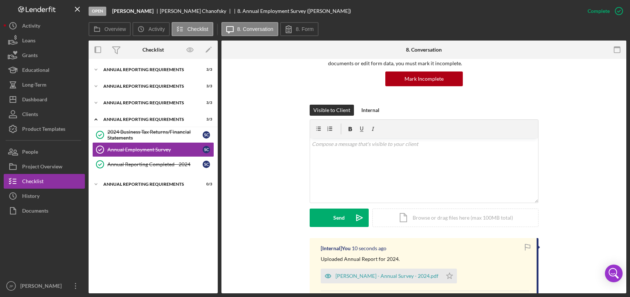
scroll to position [167, 0]
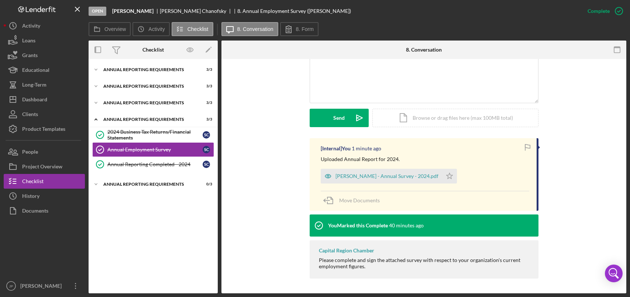
click at [577, 114] on div "Visible to Client Internal v Color teal Color pink Remove color Add row above A…" at bounding box center [423, 72] width 383 height 134
click at [39, 111] on button "Clients" at bounding box center [44, 114] width 81 height 15
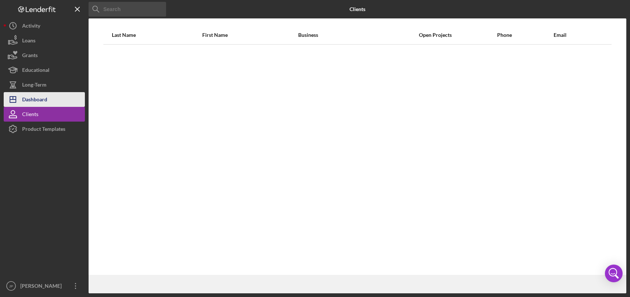
click at [41, 99] on div "Dashboard" at bounding box center [34, 100] width 25 height 17
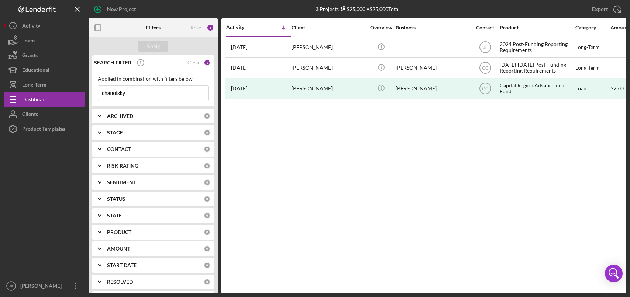
click at [192, 63] on div "Clear" at bounding box center [193, 63] width 13 height 6
click at [160, 43] on button "Apply" at bounding box center [153, 46] width 30 height 11
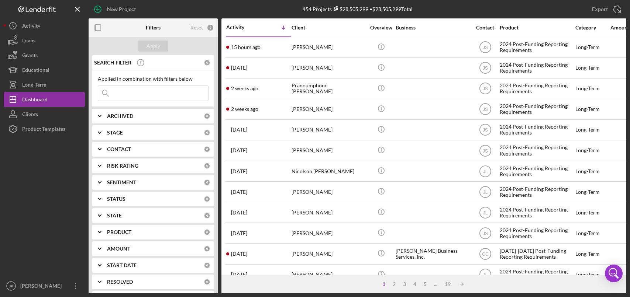
click at [154, 96] on input at bounding box center [153, 93] width 110 height 15
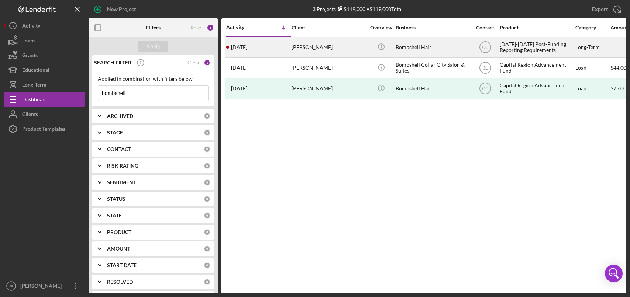
type input "bombshell"
click at [530, 45] on div "[DATE]-[DATE] Post-Funding Reporting Requirements" at bounding box center [537, 48] width 74 height 20
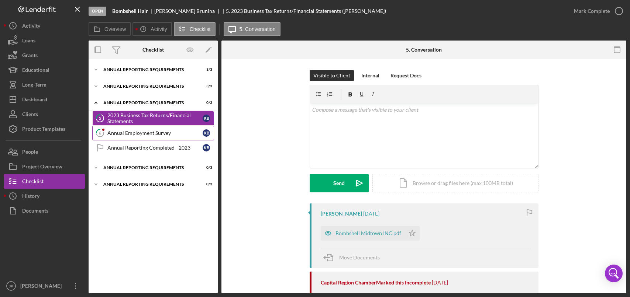
click at [151, 134] on div "Annual Employment Survey" at bounding box center [154, 133] width 95 height 6
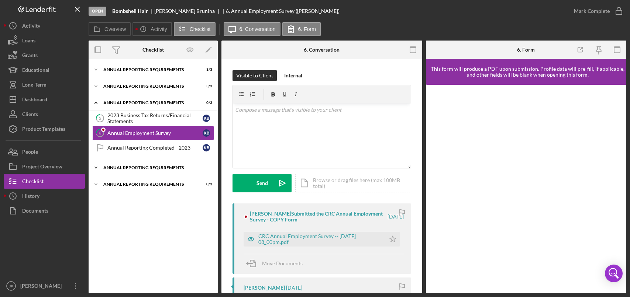
click at [163, 167] on div "Annual Reporting Requirements" at bounding box center [155, 168] width 105 height 4
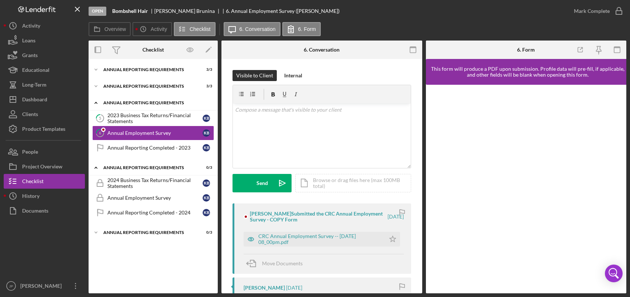
click at [128, 103] on div "Annual Reporting Requirements" at bounding box center [155, 103] width 105 height 4
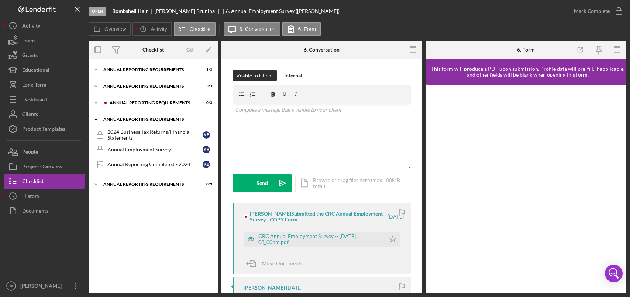
click at [129, 120] on div "Annual Reporting Requirements" at bounding box center [155, 119] width 105 height 4
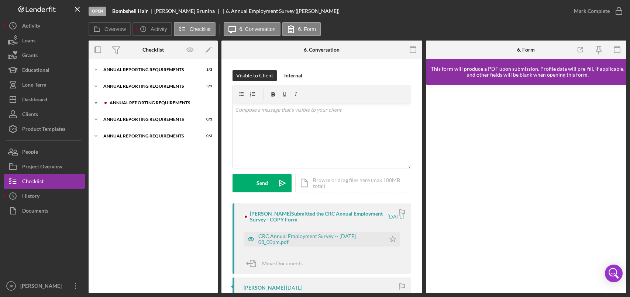
click at [136, 105] on div "Annual Reporting Requirements" at bounding box center [159, 103] width 99 height 4
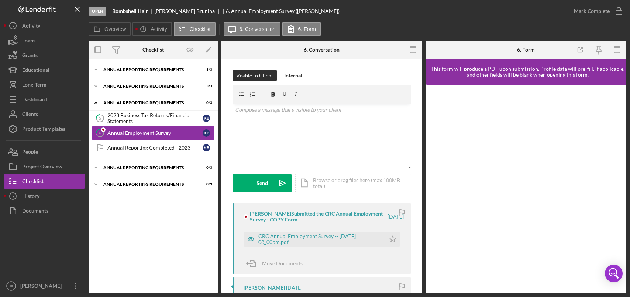
click at [161, 133] on div "Annual Employment Survey" at bounding box center [154, 133] width 95 height 6
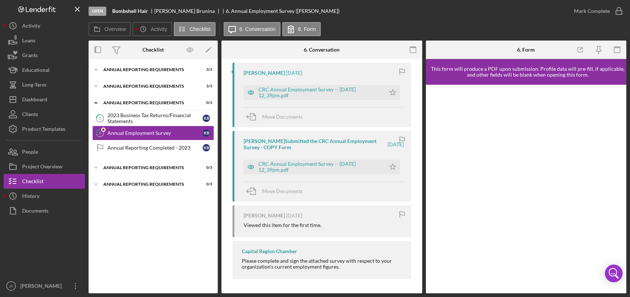
scroll to position [215, 0]
click at [334, 166] on div "CRC Annual Employment Survey -- [DATE] 12_39pm.pdf" at bounding box center [319, 167] width 123 height 12
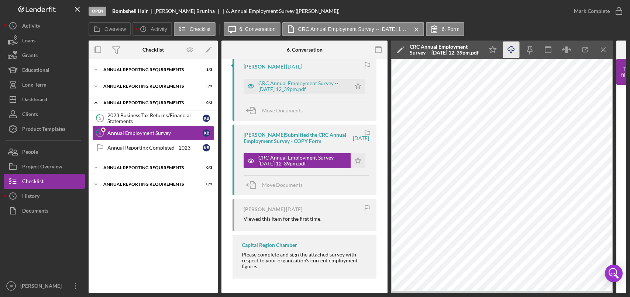
click at [511, 50] on icon "Icon/Download" at bounding box center [511, 50] width 17 height 17
click at [303, 92] on div "CRC Annual Employment Survey -- [DATE] 12_39pm.pdf" at bounding box center [302, 86] width 89 height 12
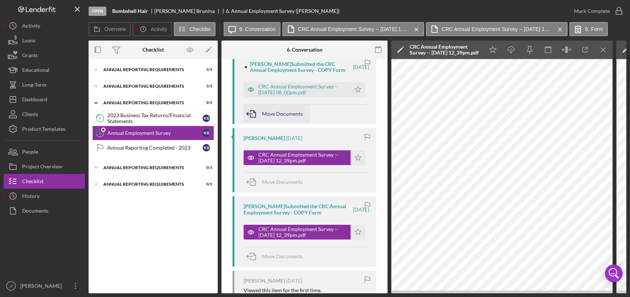
scroll to position [148, 0]
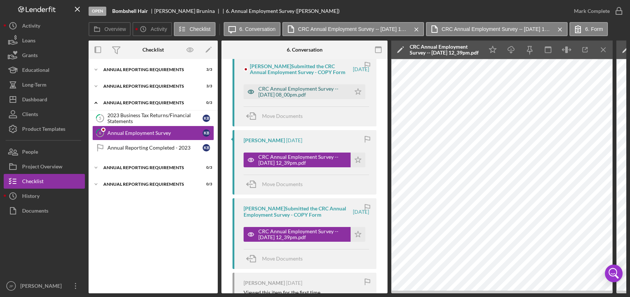
click at [280, 98] on div "CRC Annual Employment Survey -- [DATE] 08_00pm.pdf" at bounding box center [302, 92] width 89 height 12
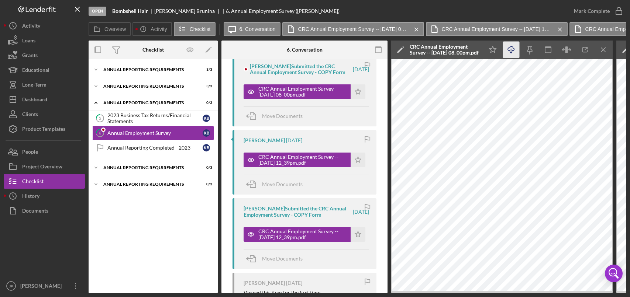
click at [513, 51] on icon "Icon/Download" at bounding box center [511, 50] width 17 height 17
click at [604, 49] on line "button" at bounding box center [603, 50] width 4 height 4
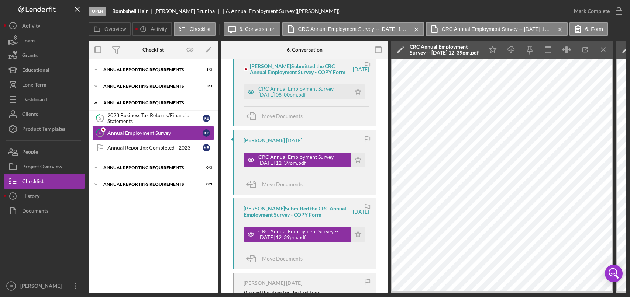
click at [120, 102] on div "Annual Reporting Requirements" at bounding box center [155, 103] width 105 height 4
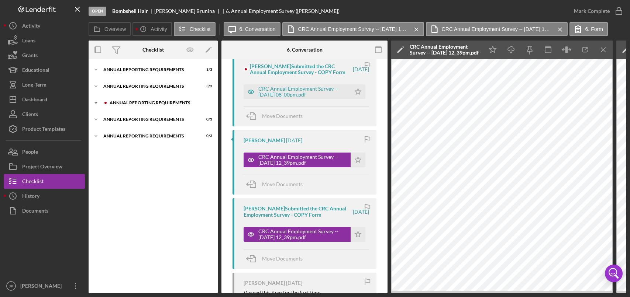
click at [120, 103] on div "Annual Reporting Requirements" at bounding box center [159, 103] width 99 height 4
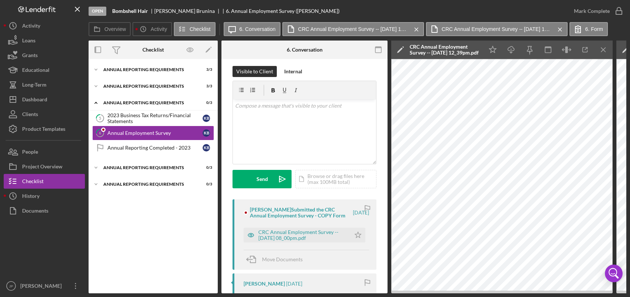
scroll to position [0, 0]
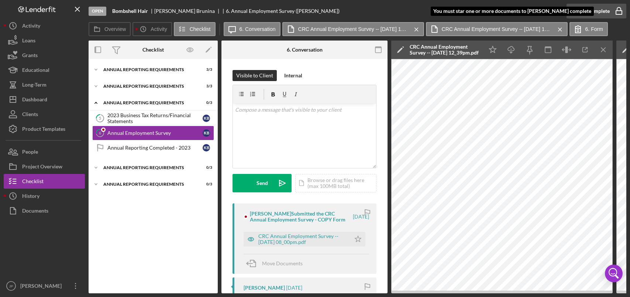
click at [614, 11] on icon "button" at bounding box center [619, 11] width 18 height 18
click at [131, 148] on div "Annual Reporting Completed - 2023" at bounding box center [154, 148] width 95 height 6
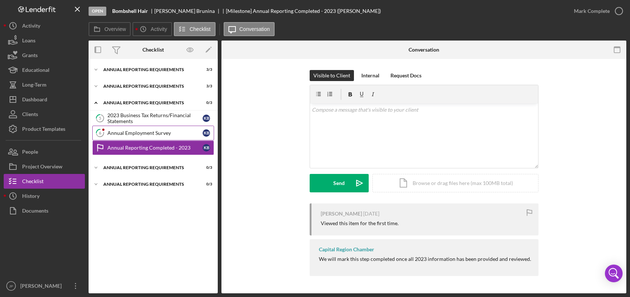
click at [135, 134] on div "Annual Employment Survey" at bounding box center [154, 133] width 95 height 6
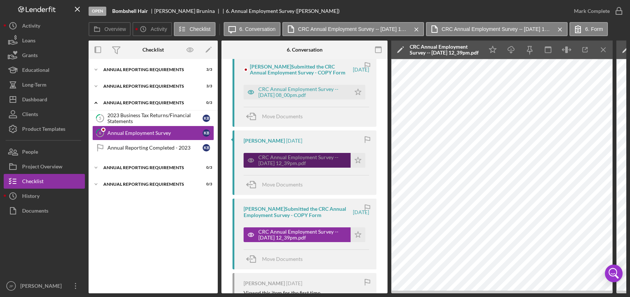
scroll to position [230, 0]
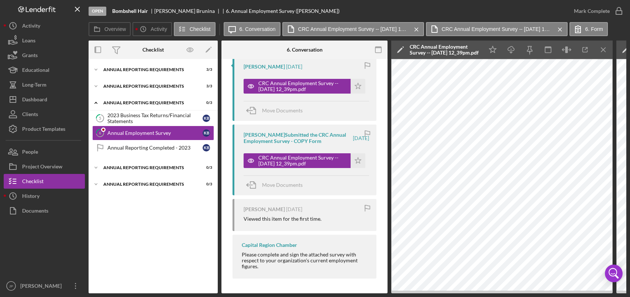
click at [365, 130] on icon "button" at bounding box center [367, 134] width 17 height 17
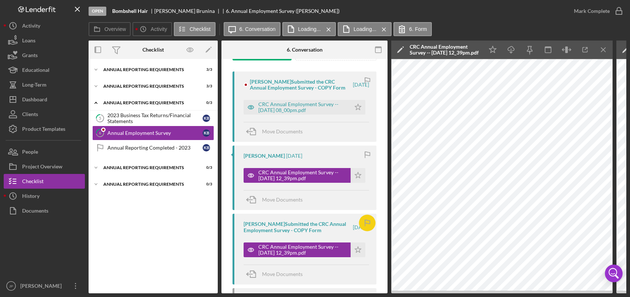
scroll to position [0, 0]
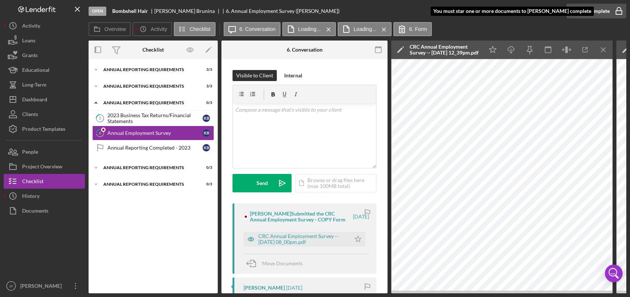
click at [587, 11] on div "Mark Complete" at bounding box center [592, 11] width 36 height 15
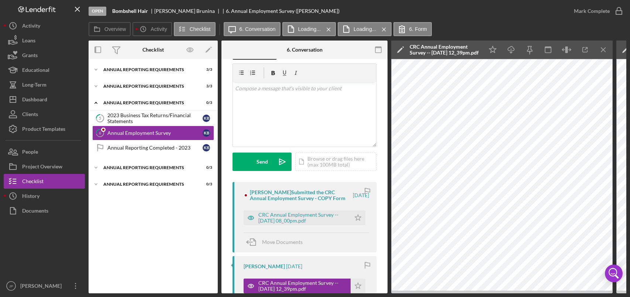
scroll to position [74, 0]
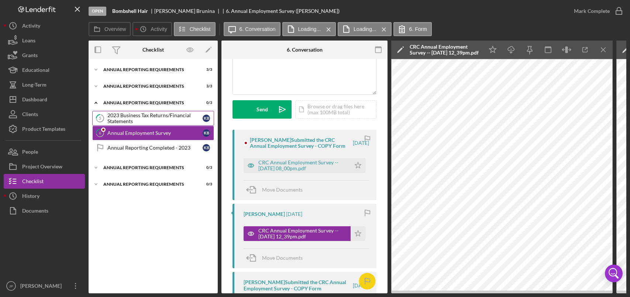
click at [144, 118] on div "2023 Business Tax Returns/Financial Statements" at bounding box center [154, 119] width 95 height 12
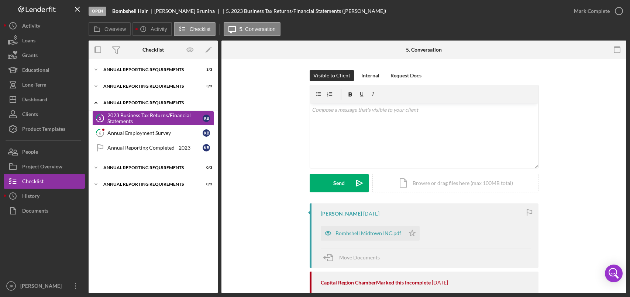
click at [137, 103] on div "Annual Reporting Requirements" at bounding box center [155, 103] width 105 height 4
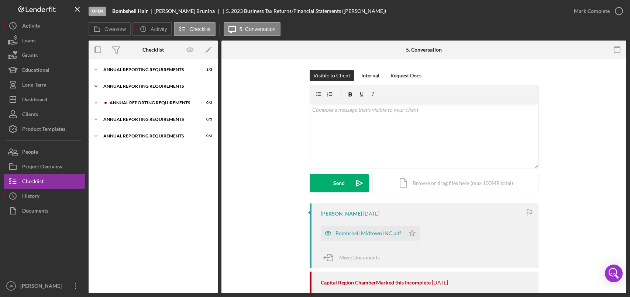
click at [135, 86] on div "Annual Reporting Requirements" at bounding box center [155, 86] width 105 height 4
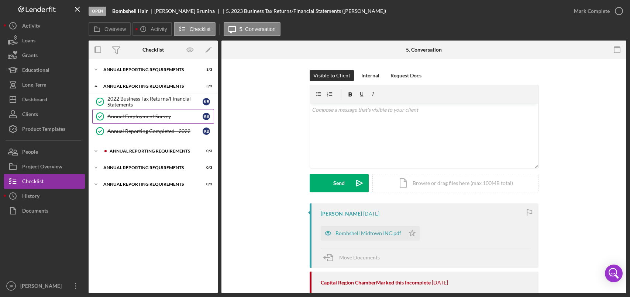
click at [137, 117] on div "Annual Employment Survey" at bounding box center [154, 117] width 95 height 6
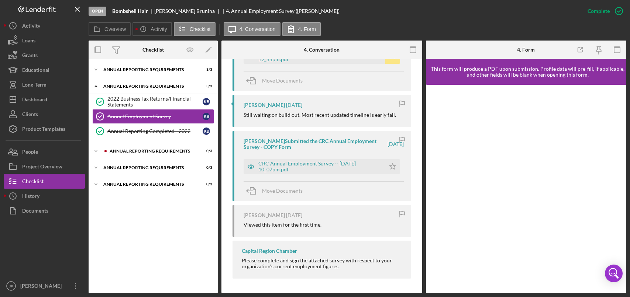
scroll to position [282, 0]
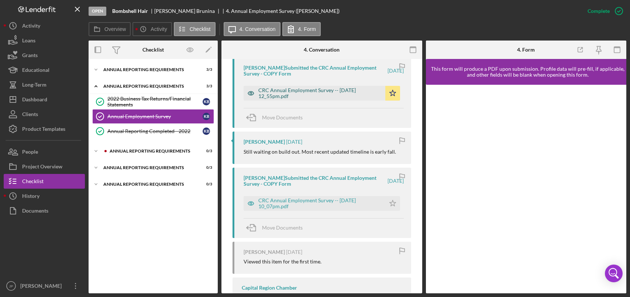
click at [342, 94] on div "CRC Annual Employment Survey -- [DATE] 12_55pm.pdf" at bounding box center [319, 93] width 123 height 12
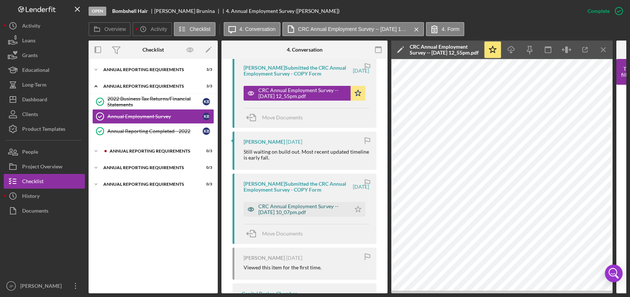
click at [306, 210] on div "CRC Annual Employment Survey -- [DATE] 10_07pm.pdf" at bounding box center [302, 210] width 89 height 12
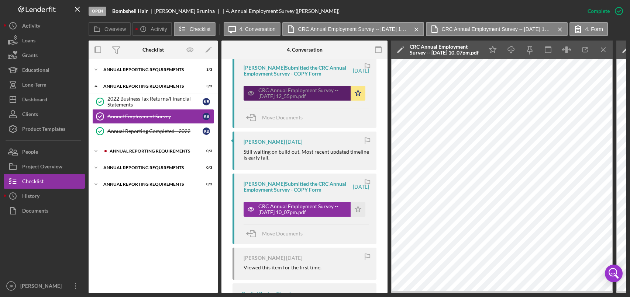
click at [307, 87] on div "CRC Annual Employment Survey -- [DATE] 12_55pm.pdf" at bounding box center [302, 93] width 89 height 12
click at [302, 90] on div "CRC Annual Employment Survey -- [DATE] 12_55pm.pdf" at bounding box center [302, 93] width 89 height 12
click at [296, 96] on div "CRC Annual Employment Survey -- [DATE] 12_55pm.pdf" at bounding box center [302, 93] width 89 height 12
click at [294, 96] on div "CRC Annual Employment Survey -- [DATE] 12_55pm.pdf" at bounding box center [302, 93] width 89 height 12
click at [604, 48] on icon "Icon/Menu Close" at bounding box center [603, 50] width 17 height 17
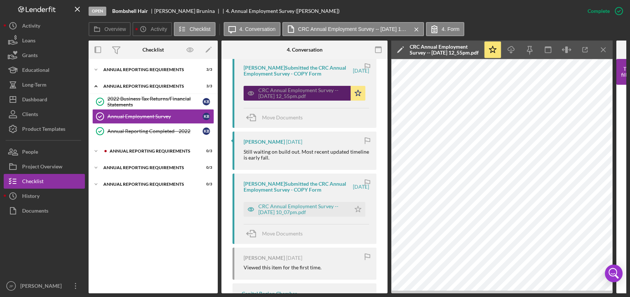
click at [318, 94] on div "CRC Annual Employment Survey -- [DATE] 12_55pm.pdf" at bounding box center [302, 93] width 89 height 12
click at [513, 52] on icon "Icon/Download" at bounding box center [511, 50] width 17 height 17
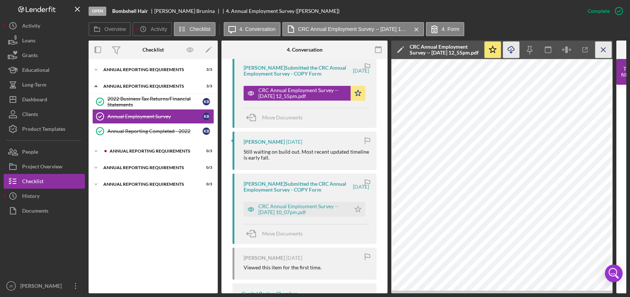
click at [607, 49] on icon "Icon/Menu Close" at bounding box center [603, 50] width 17 height 17
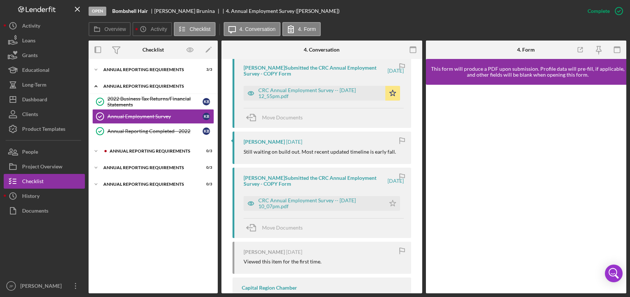
click at [119, 86] on div "Annual Reporting Requirements" at bounding box center [155, 86] width 105 height 4
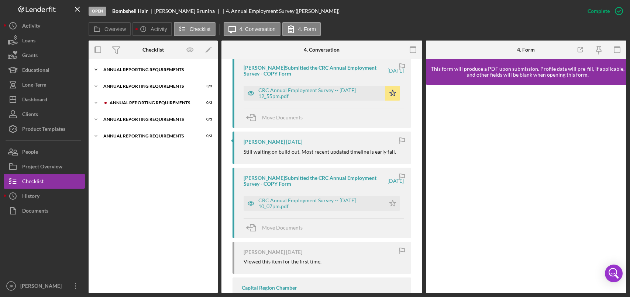
click at [129, 72] on div "Annual Reporting Requirements" at bounding box center [155, 70] width 105 height 4
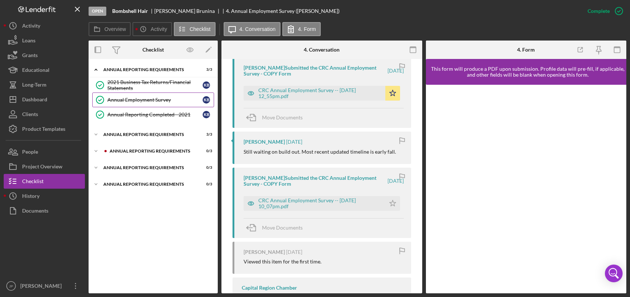
click at [138, 103] on link "Annual Employment Survey Annual Employment Survey K B" at bounding box center [153, 100] width 122 height 15
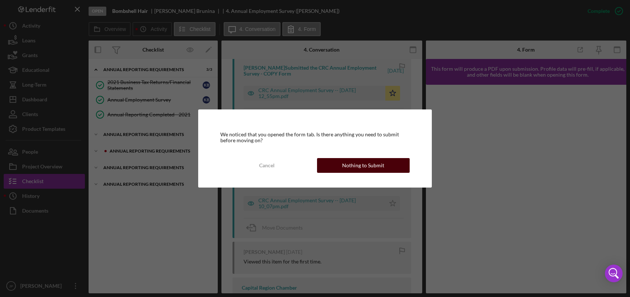
click at [366, 163] on div "Nothing to Submit" at bounding box center [363, 165] width 42 height 15
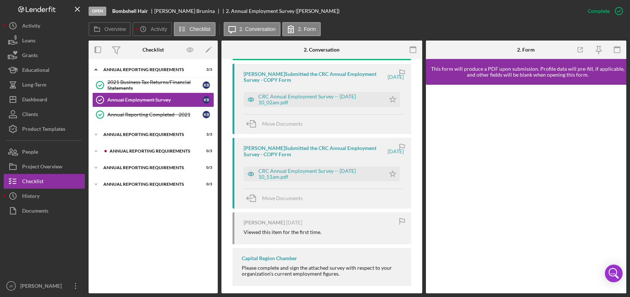
scroll to position [283, 0]
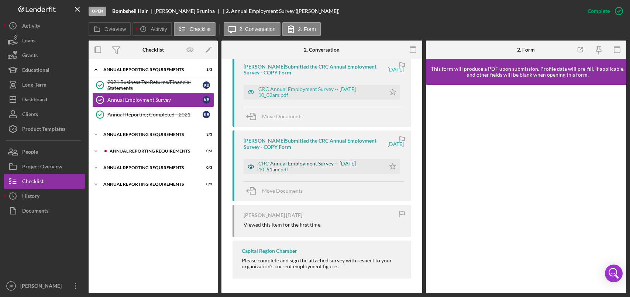
click at [322, 162] on div "CRC Annual Employment Survey -- [DATE] 10_51am.pdf" at bounding box center [319, 167] width 123 height 12
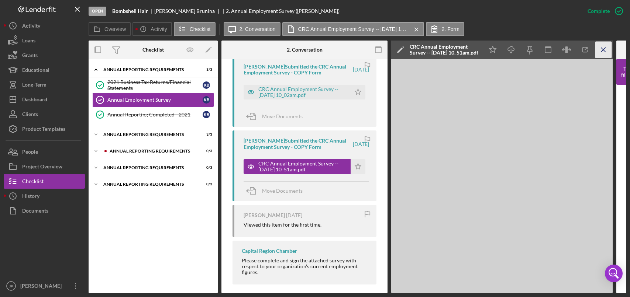
click at [605, 48] on icon "Icon/Menu Close" at bounding box center [603, 50] width 17 height 17
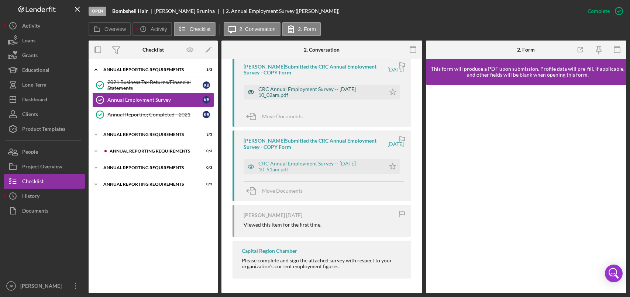
click at [328, 90] on div "CRC Annual Employment Survey -- [DATE] 10_02am.pdf" at bounding box center [319, 92] width 123 height 12
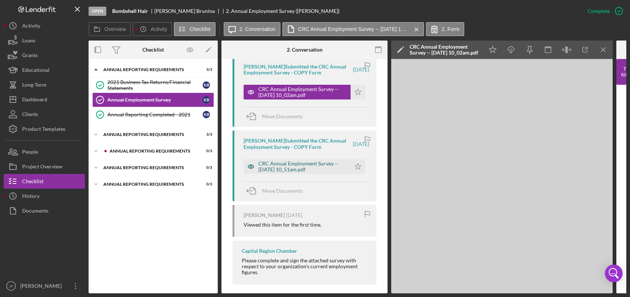
click at [309, 164] on div "CRC Annual Employment Survey -- [DATE] 10_51am.pdf" at bounding box center [302, 167] width 89 height 12
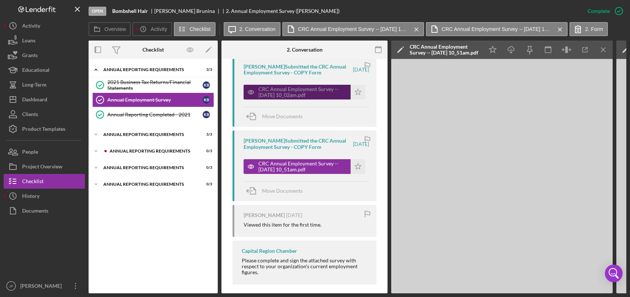
click at [299, 94] on div "CRC Annual Employment Survey -- [DATE] 10_02am.pdf" at bounding box center [302, 92] width 89 height 12
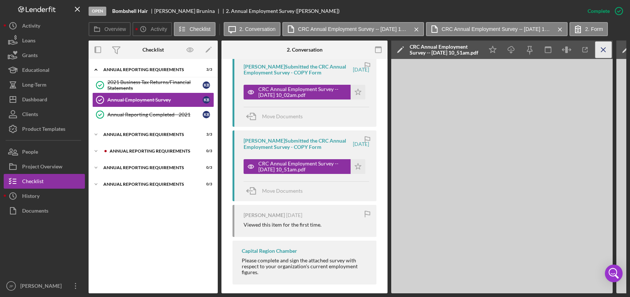
click at [606, 51] on icon "Icon/Menu Close" at bounding box center [603, 50] width 17 height 17
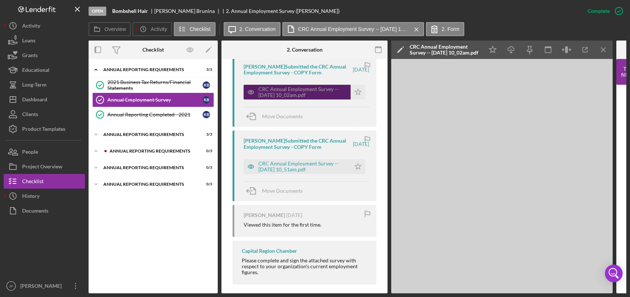
click at [315, 90] on div "CRC Annual Employment Survey -- [DATE] 10_02am.pdf" at bounding box center [302, 92] width 89 height 12
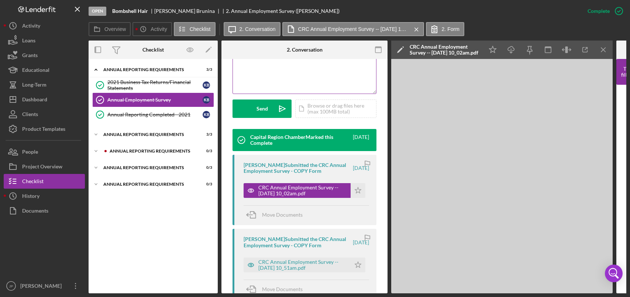
scroll to position [172, 0]
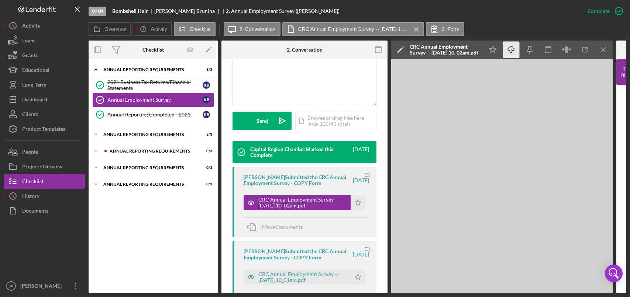
click at [514, 52] on icon "Icon/Download" at bounding box center [511, 50] width 17 height 17
click at [135, 69] on div "Annual Reporting Requirements" at bounding box center [155, 70] width 105 height 4
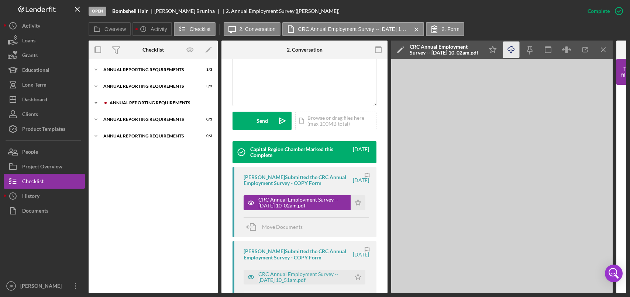
click at [128, 103] on div "Annual Reporting Requirements" at bounding box center [159, 103] width 99 height 4
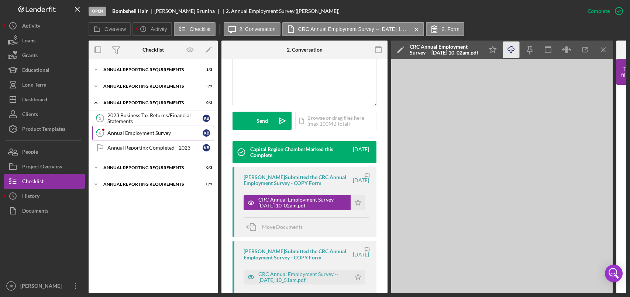
click at [131, 134] on div "Annual Employment Survey" at bounding box center [154, 133] width 95 height 6
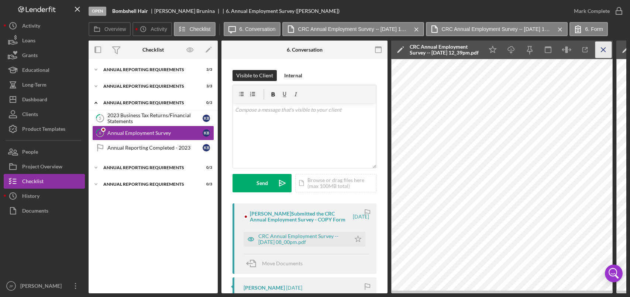
click at [607, 50] on icon "Icon/Menu Close" at bounding box center [603, 50] width 17 height 17
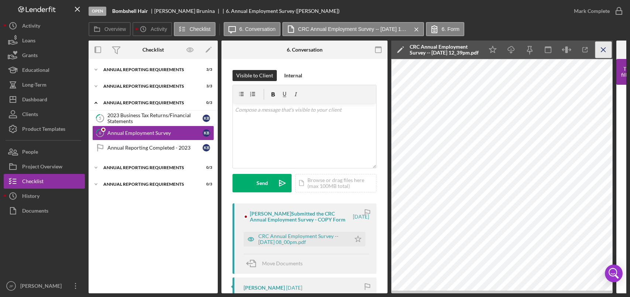
click at [604, 52] on icon "Icon/Menu Close" at bounding box center [603, 50] width 17 height 17
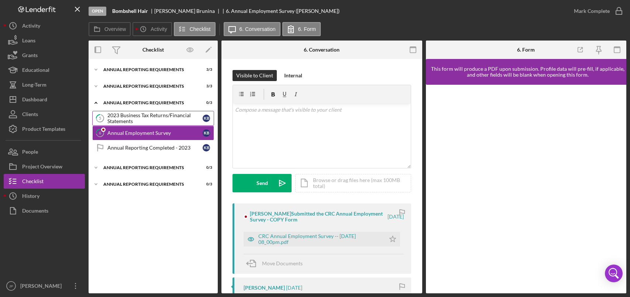
click at [139, 119] on div "2023 Business Tax Returns/Financial Statements" at bounding box center [154, 119] width 95 height 12
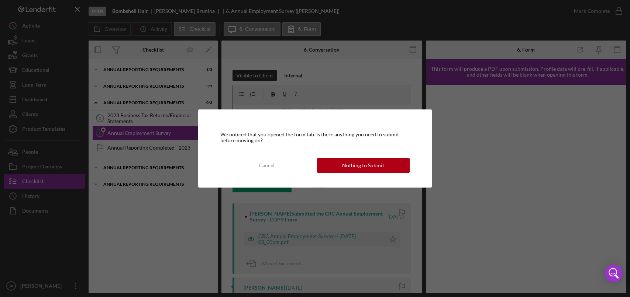
click at [371, 166] on div "Nothing to Submit" at bounding box center [363, 165] width 42 height 15
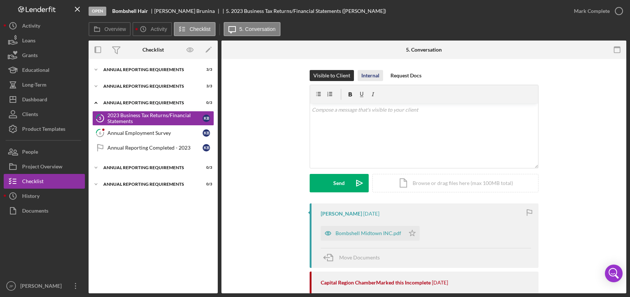
click at [369, 76] on div "Internal" at bounding box center [370, 75] width 18 height 11
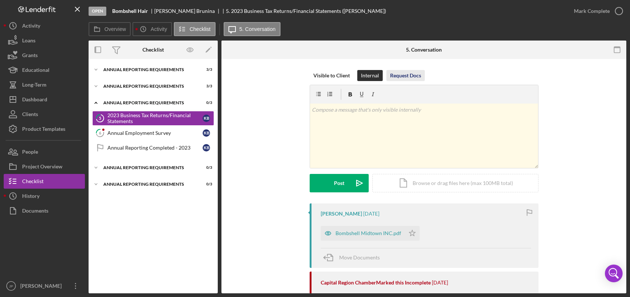
click at [410, 79] on div "Request Docs" at bounding box center [405, 75] width 31 height 11
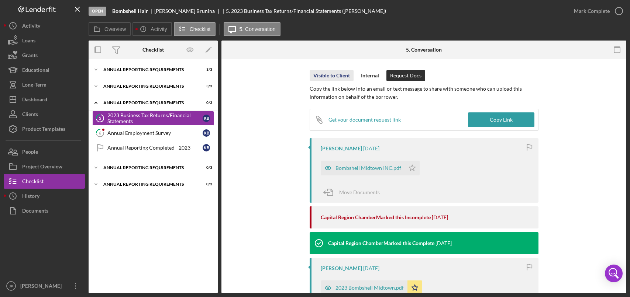
click at [330, 75] on div "Visible to Client" at bounding box center [331, 75] width 37 height 11
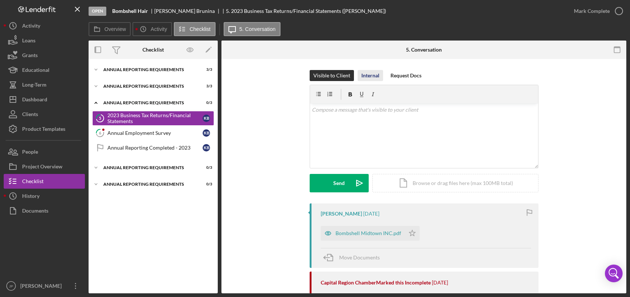
click at [368, 75] on div "Internal" at bounding box center [370, 75] width 18 height 11
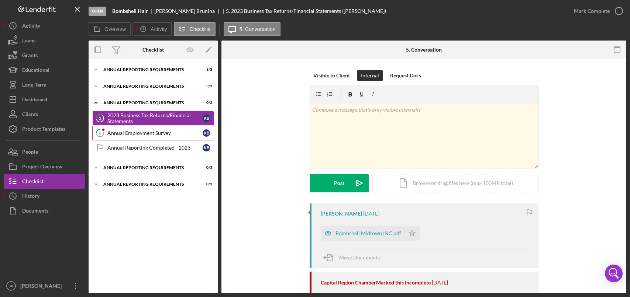
click at [149, 135] on div "Annual Employment Survey" at bounding box center [154, 133] width 95 height 6
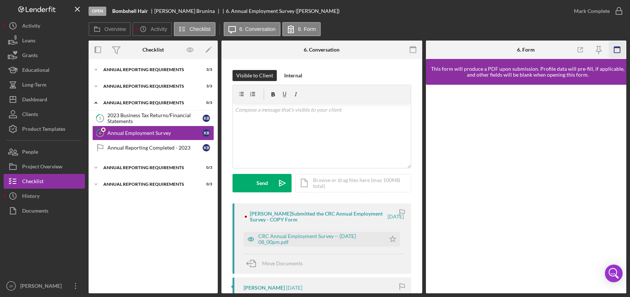
click at [618, 48] on icon "button" at bounding box center [617, 50] width 17 height 17
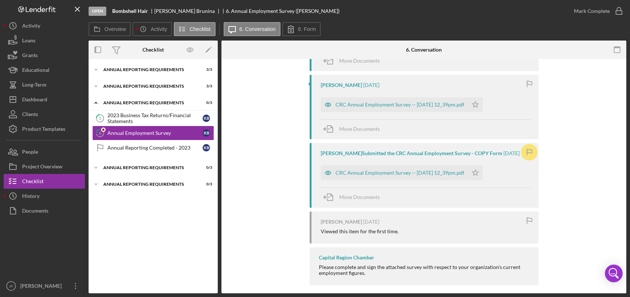
scroll to position [204, 0]
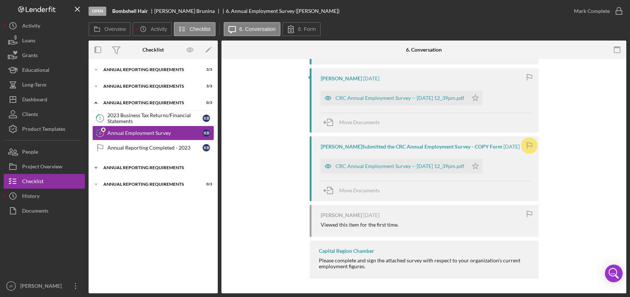
click at [141, 170] on div "Icon/Expander Annual Reporting Requirements 0 / 3" at bounding box center [153, 168] width 129 height 15
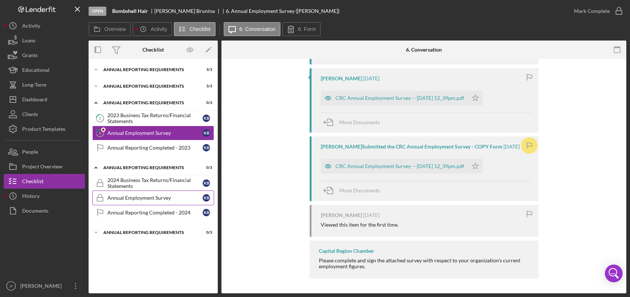
click at [149, 197] on div "Annual Employment Survey" at bounding box center [154, 198] width 95 height 6
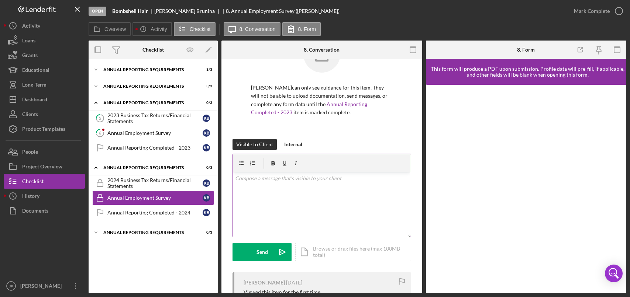
scroll to position [102, 0]
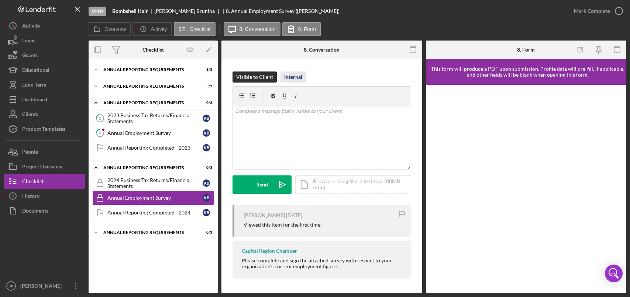
click at [290, 77] on div "Internal" at bounding box center [293, 77] width 18 height 11
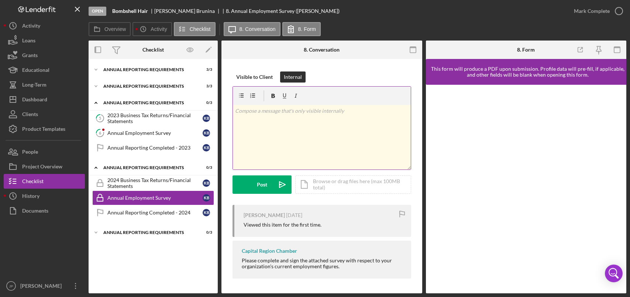
click at [348, 117] on div "v Color teal Color pink Remove color Add row above Add row below Add column bef…" at bounding box center [322, 137] width 178 height 65
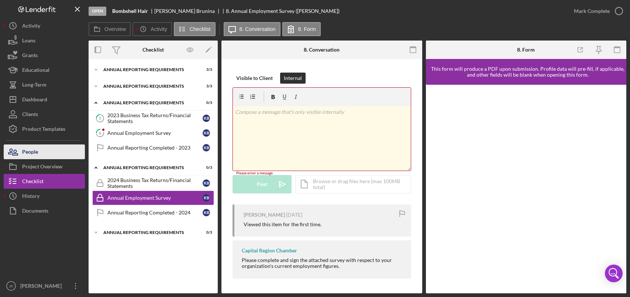
scroll to position [101, 0]
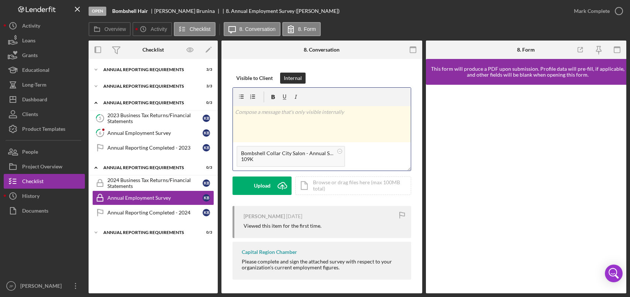
click at [279, 120] on div "v Color teal Color pink Remove color Add row above Add row below Add column bef…" at bounding box center [322, 124] width 178 height 37
click at [273, 184] on icon "Icon/icon-invite-send" at bounding box center [282, 186] width 18 height 18
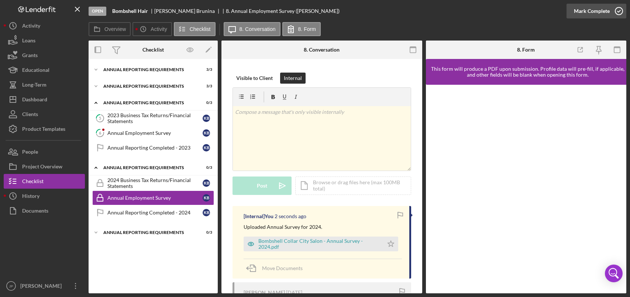
click at [618, 11] on icon "button" at bounding box center [619, 11] width 18 height 18
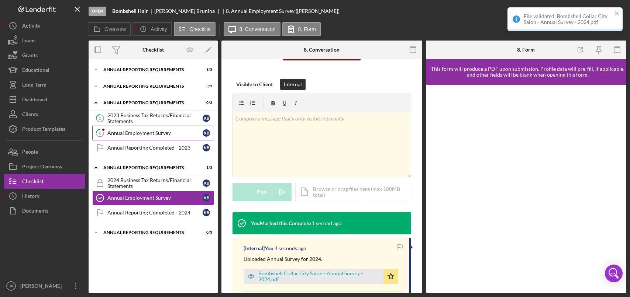
click at [161, 136] on div "Annual Employment Survey" at bounding box center [154, 133] width 95 height 6
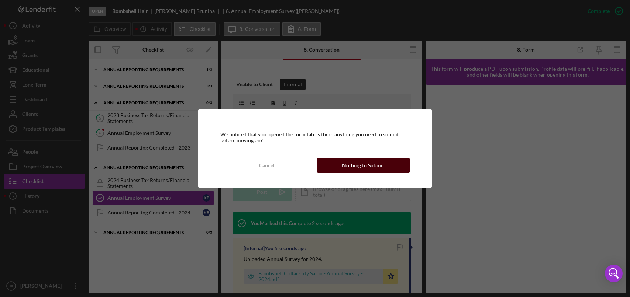
click at [370, 166] on div "Nothing to Submit" at bounding box center [363, 165] width 42 height 15
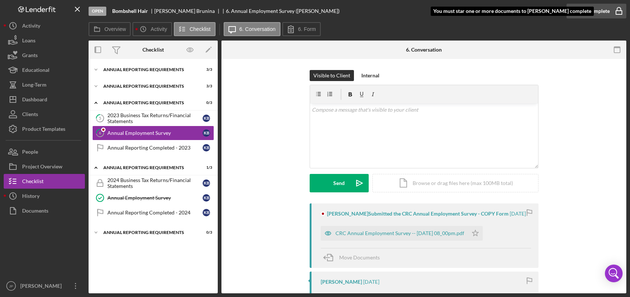
click at [603, 11] on div "Mark Complete" at bounding box center [592, 11] width 36 height 15
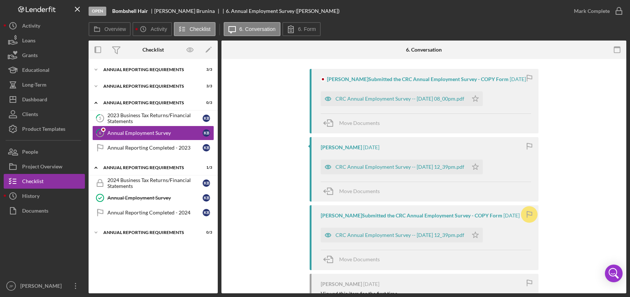
scroll to position [148, 0]
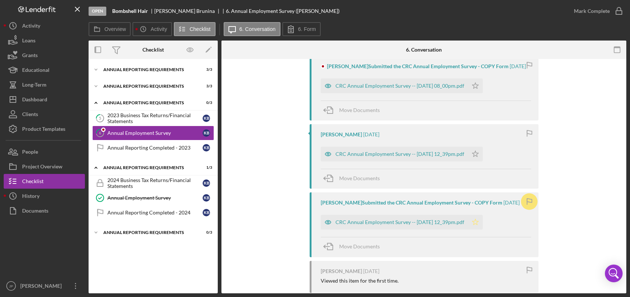
click at [478, 222] on polygon "button" at bounding box center [475, 223] width 6 height 6
click at [530, 204] on icon "button" at bounding box center [529, 202] width 17 height 17
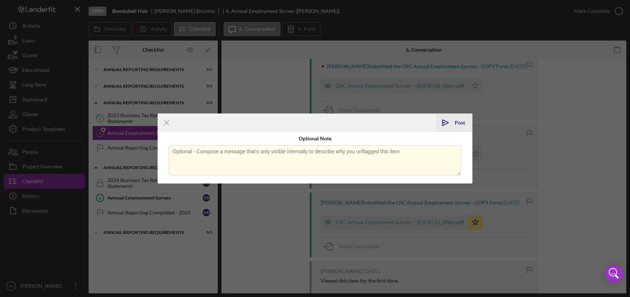
click at [460, 122] on div "Post" at bounding box center [460, 123] width 10 height 18
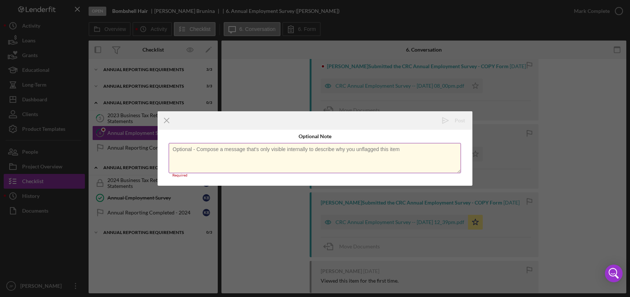
click at [265, 153] on textarea at bounding box center [315, 158] width 293 height 30
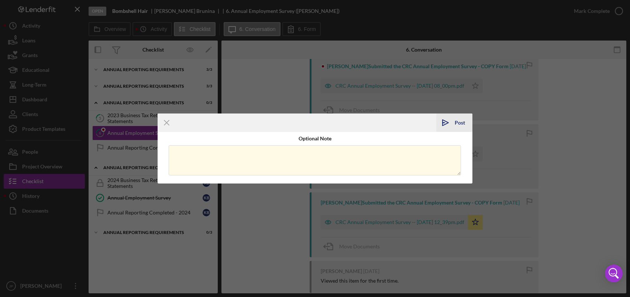
click at [455, 124] on div "Post" at bounding box center [460, 123] width 10 height 18
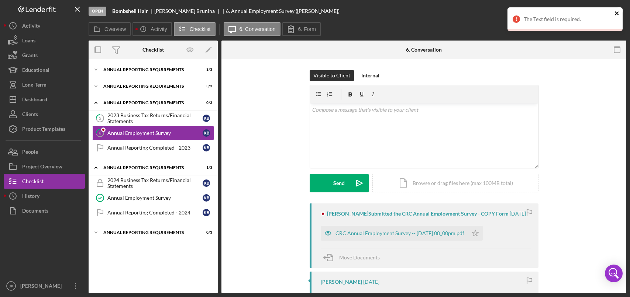
click at [618, 13] on icon "close" at bounding box center [616, 13] width 5 height 6
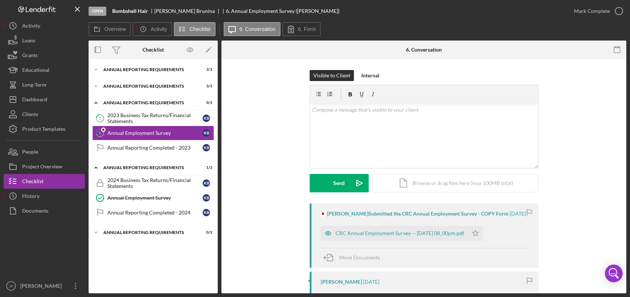
click at [0, 0] on icon "button" at bounding box center [0, 0] width 0 height 0
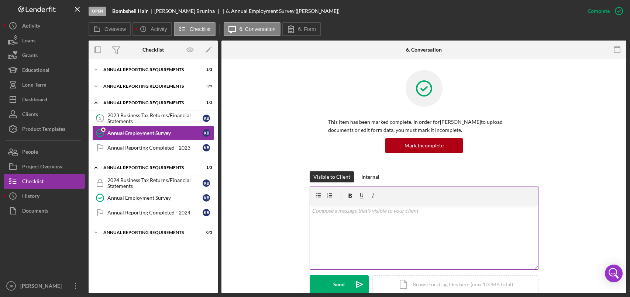
scroll to position [111, 0]
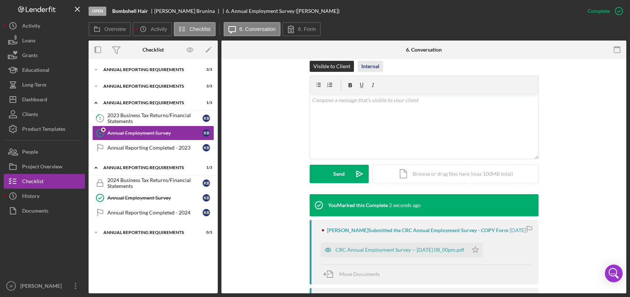
click at [369, 61] on div "Internal" at bounding box center [370, 66] width 18 height 11
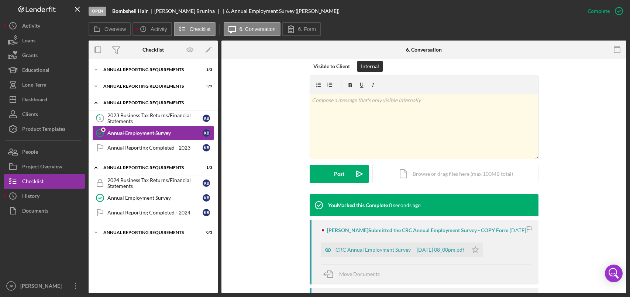
click at [132, 106] on div "Icon/Expander Annual Reporting Requirements 1 / 3" at bounding box center [153, 103] width 129 height 15
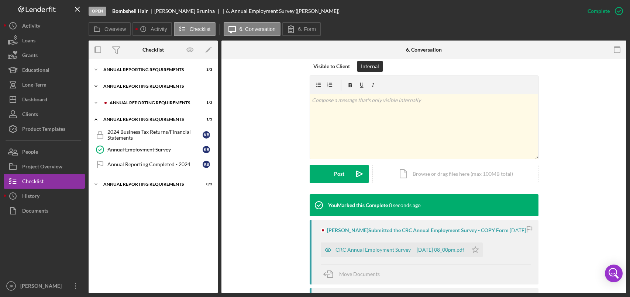
click at [127, 86] on div "Annual Reporting Requirements" at bounding box center [155, 86] width 105 height 4
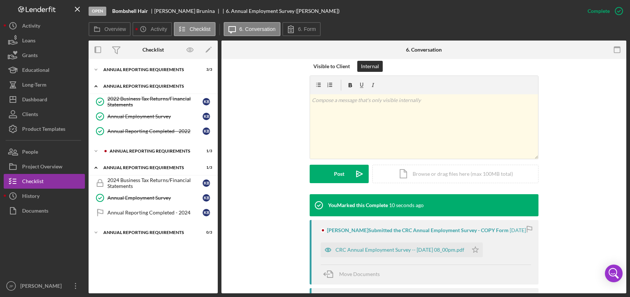
click at [137, 86] on div "Annual Reporting Requirements" at bounding box center [155, 86] width 105 height 4
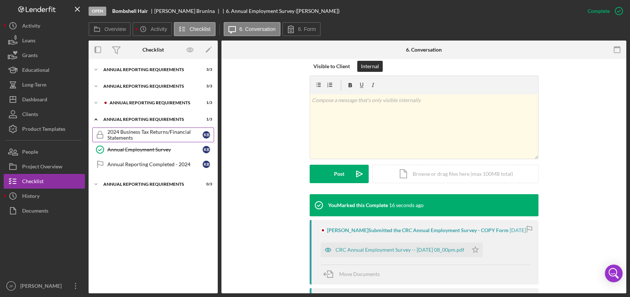
click at [154, 136] on div "2024 Business Tax Returns/Financial Statements" at bounding box center [154, 135] width 95 height 12
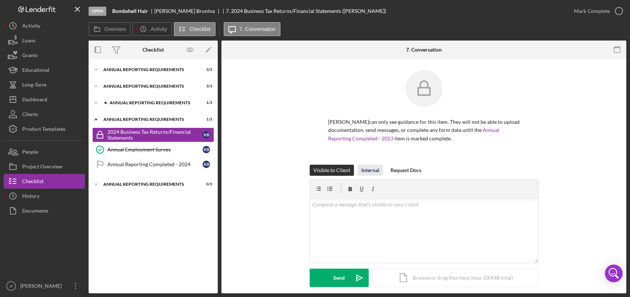
click at [370, 172] on div "Internal" at bounding box center [370, 170] width 18 height 11
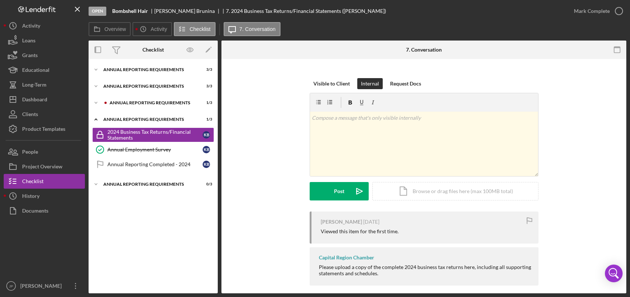
scroll to position [94, 0]
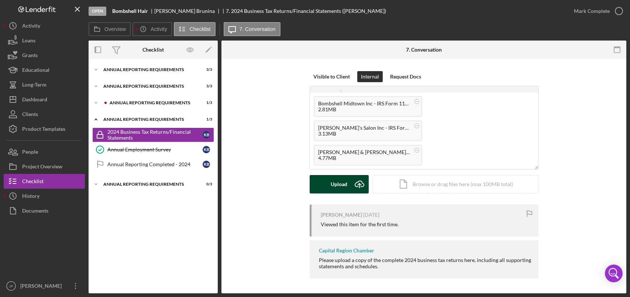
click at [337, 189] on div "Upload" at bounding box center [339, 184] width 17 height 18
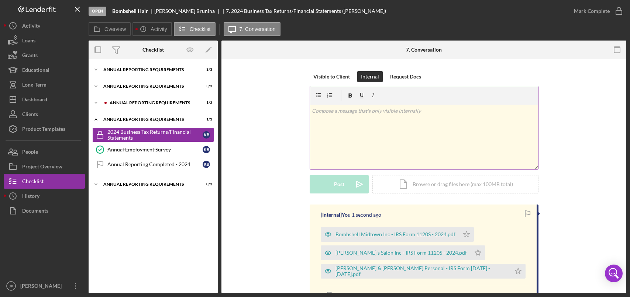
click at [420, 131] on div "v Color teal Color pink Remove color Add row above Add row below Add column bef…" at bounding box center [424, 137] width 228 height 65
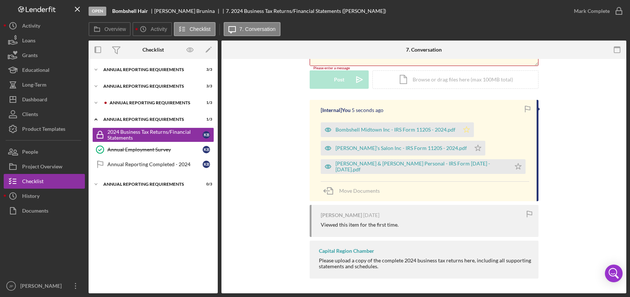
click at [466, 131] on icon "Icon/Star" at bounding box center [466, 130] width 15 height 15
click at [475, 147] on polygon "button" at bounding box center [478, 148] width 6 height 6
click at [511, 167] on icon "Icon/Star" at bounding box center [518, 166] width 15 height 15
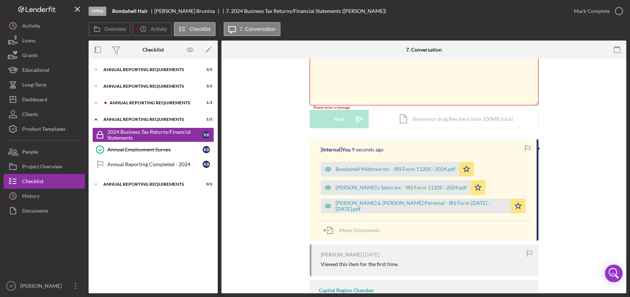
scroll to position [87, 0]
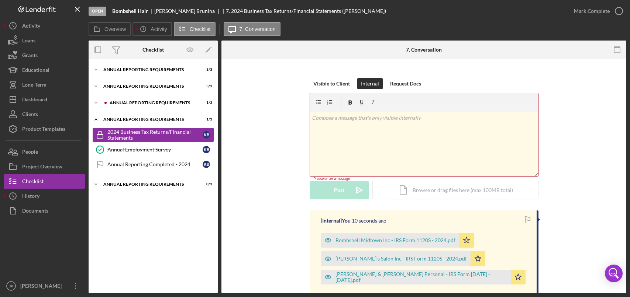
click at [408, 134] on div "v Color teal Color pink Remove color Add row above Add row below Add column bef…" at bounding box center [424, 144] width 228 height 65
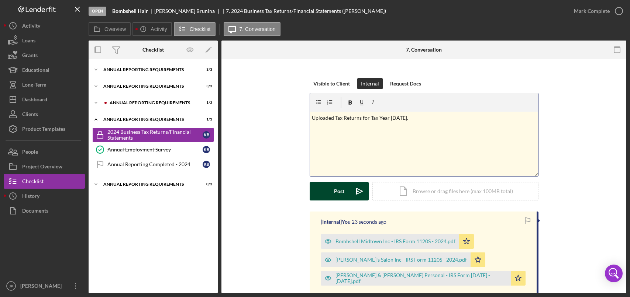
click at [342, 194] on div "Post" at bounding box center [339, 191] width 10 height 18
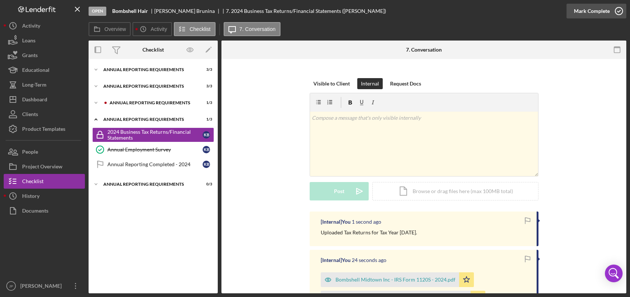
click at [620, 13] on icon "button" at bounding box center [619, 11] width 18 height 18
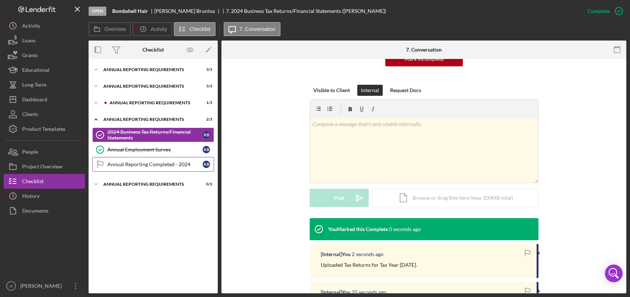
click at [145, 161] on link "Annual Reporting Completed - 2024 Annual Reporting Completed - 2024 K B" at bounding box center [153, 164] width 122 height 15
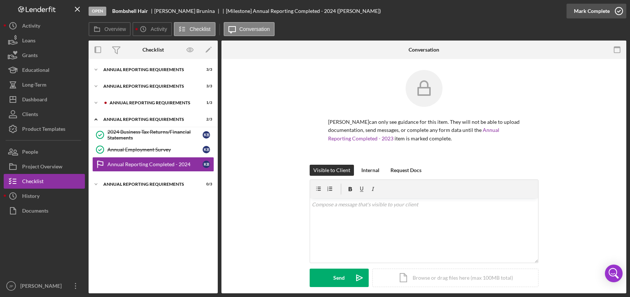
click at [616, 8] on icon "button" at bounding box center [619, 11] width 18 height 18
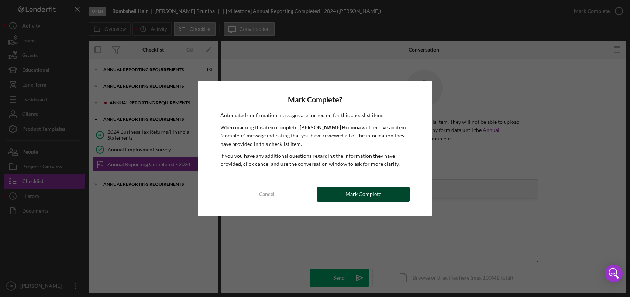
click at [355, 193] on div "Mark Complete" at bounding box center [363, 194] width 36 height 15
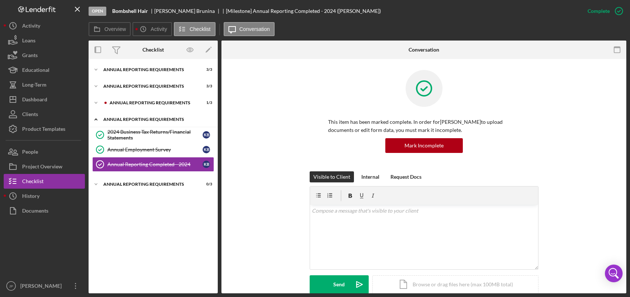
click at [120, 118] on div "Annual Reporting Requirements" at bounding box center [155, 119] width 105 height 4
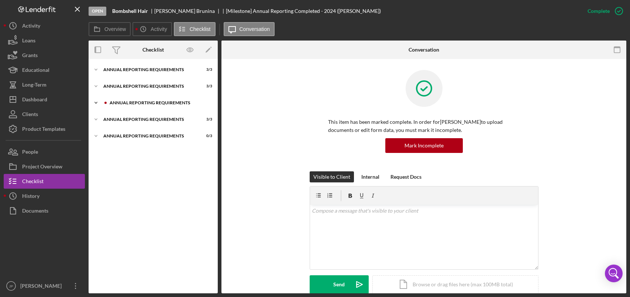
click at [135, 103] on div "Annual Reporting Requirements" at bounding box center [159, 103] width 99 height 4
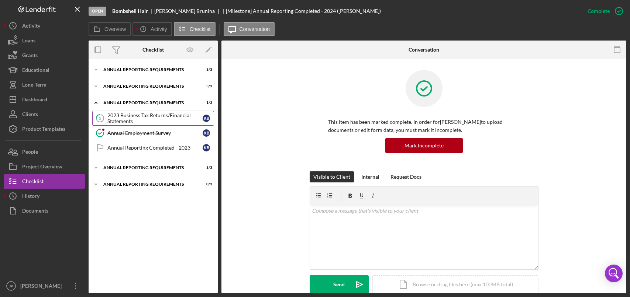
click at [140, 119] on div "2023 Business Tax Returns/Financial Statements" at bounding box center [154, 119] width 95 height 12
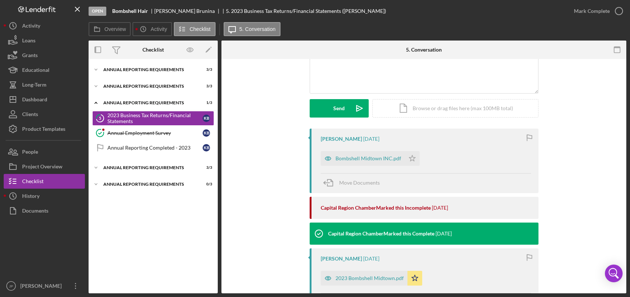
scroll to position [74, 0]
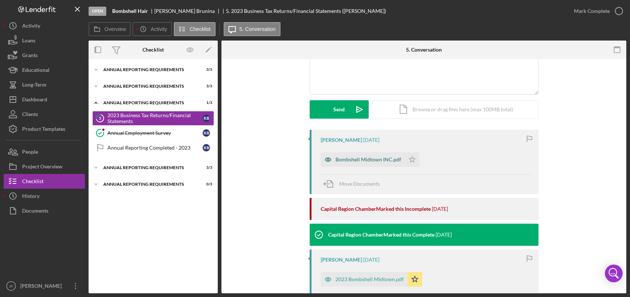
click at [363, 159] on div "Bombshell Midtown INC.pdf" at bounding box center [368, 160] width 66 height 6
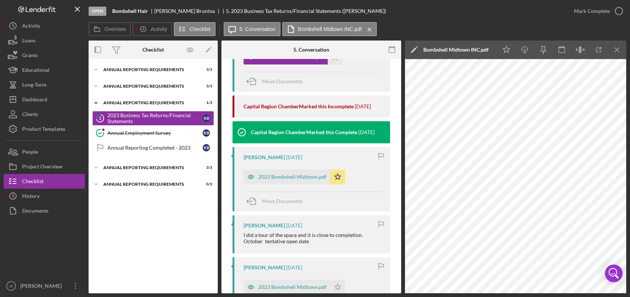
scroll to position [258, 0]
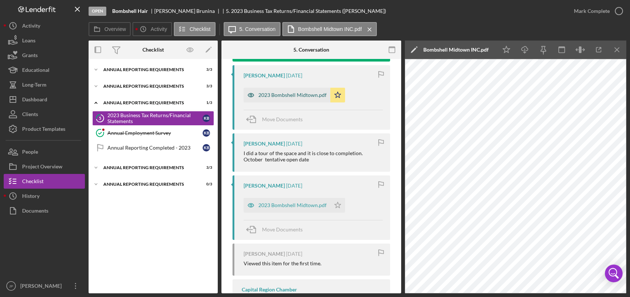
click at [295, 94] on div "2023 Bombshell Midtown.pdf" at bounding box center [292, 95] width 68 height 6
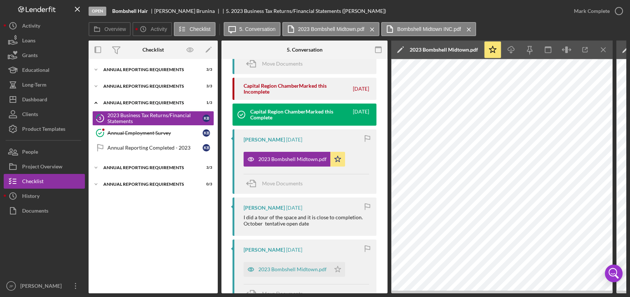
scroll to position [184, 0]
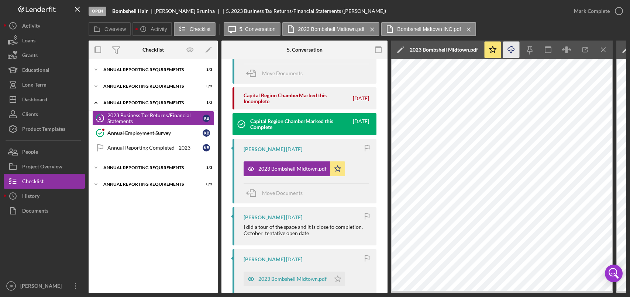
click at [513, 53] on icon "Icon/Download" at bounding box center [511, 50] width 17 height 17
click at [619, 12] on icon "button" at bounding box center [619, 11] width 18 height 18
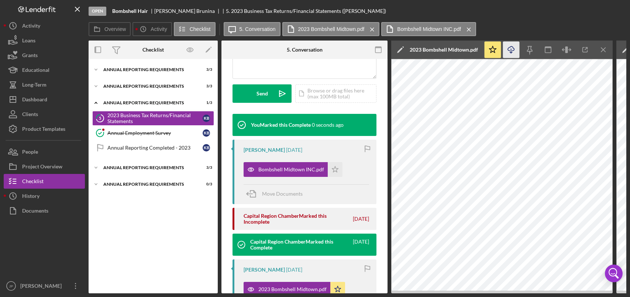
scroll to position [320, 0]
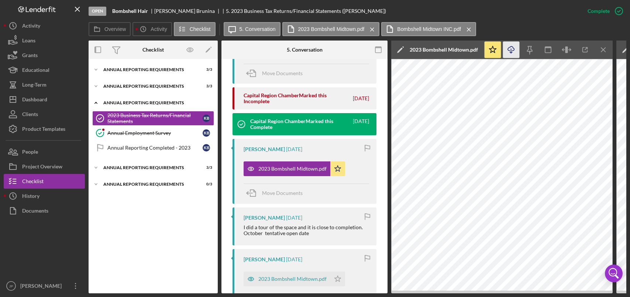
click at [138, 102] on div "Annual Reporting Requirements" at bounding box center [155, 103] width 105 height 4
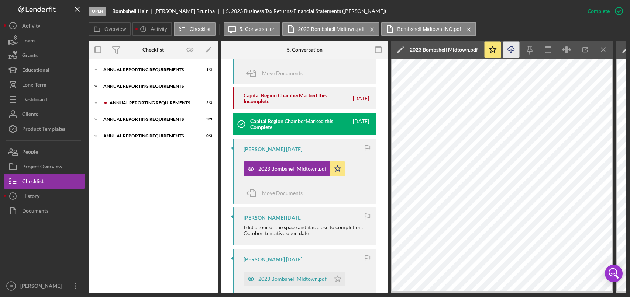
click at [141, 87] on div "Annual Reporting Requirements" at bounding box center [155, 86] width 105 height 4
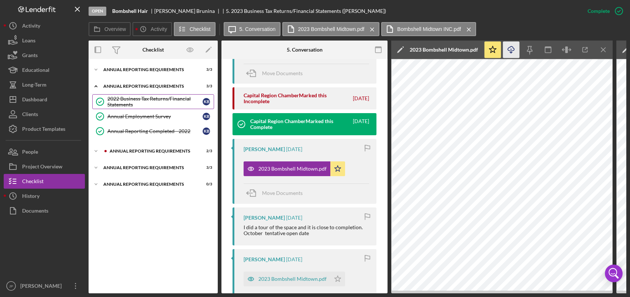
click at [142, 99] on div "2022 Business Tax Returns/Financial Statements" at bounding box center [154, 102] width 95 height 12
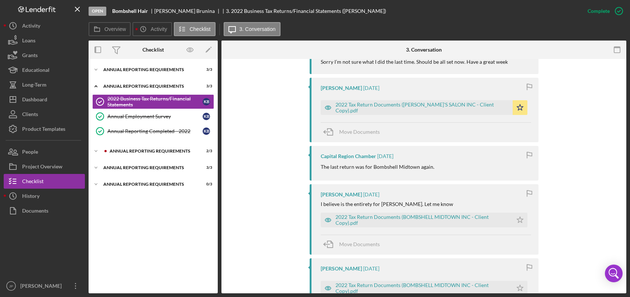
scroll to position [295, 0]
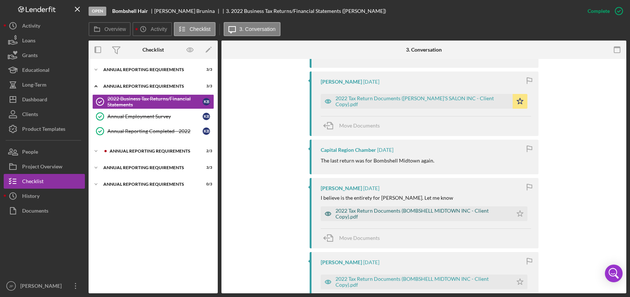
click at [434, 211] on div "2022 Tax Return Documents (BOMBSHELL MIDTOWN INC - Client Copy).pdf" at bounding box center [421, 214] width 173 height 12
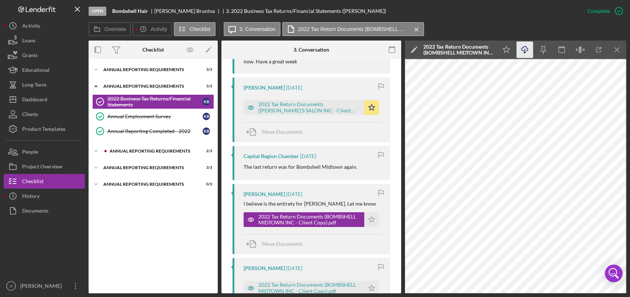
click at [526, 50] on icon "Icon/Download" at bounding box center [525, 50] width 17 height 17
click at [137, 86] on div "Annual Reporting Requirements" at bounding box center [155, 86] width 105 height 4
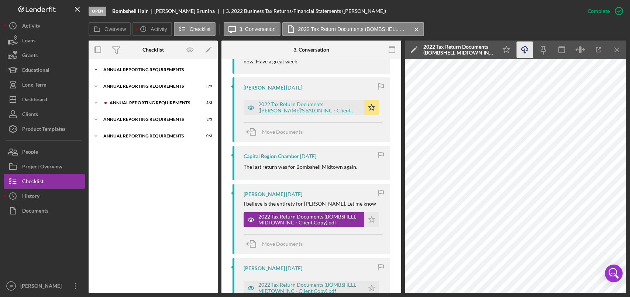
click at [137, 71] on div "Annual Reporting Requirements" at bounding box center [155, 70] width 105 height 4
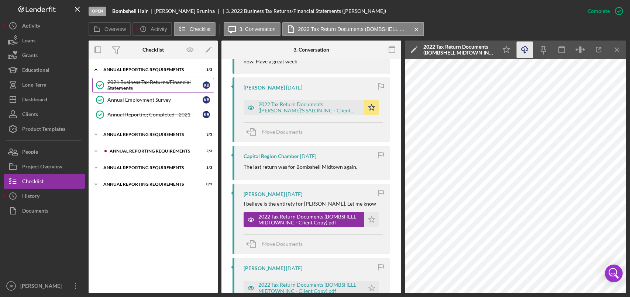
click at [135, 84] on div "2021 Business Tax Returns/Financial Statements" at bounding box center [154, 85] width 95 height 12
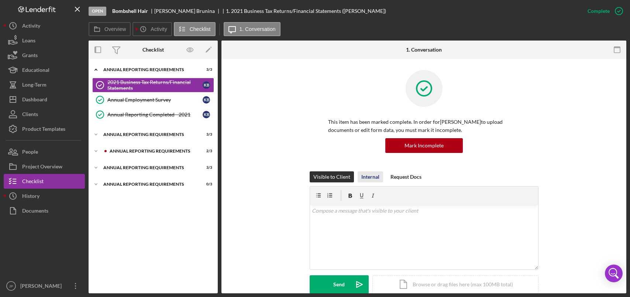
click at [369, 177] on div "Internal" at bounding box center [370, 177] width 18 height 11
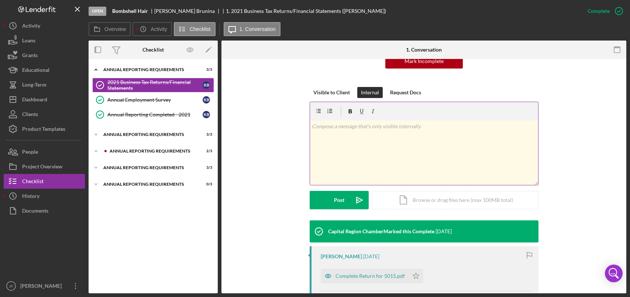
scroll to position [194, 0]
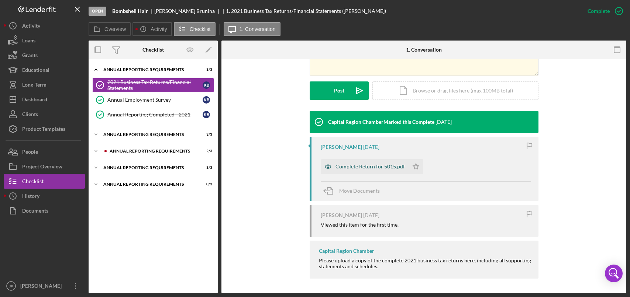
click at [391, 166] on div "Complete Return for 5015.pdf" at bounding box center [369, 167] width 69 height 6
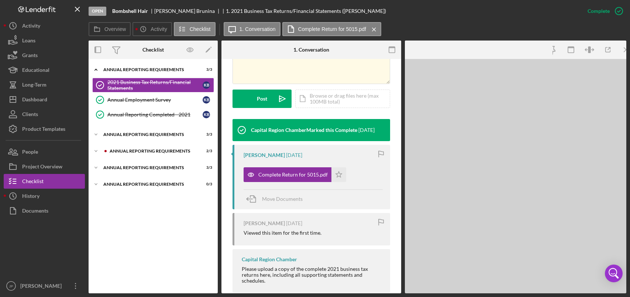
scroll to position [202, 0]
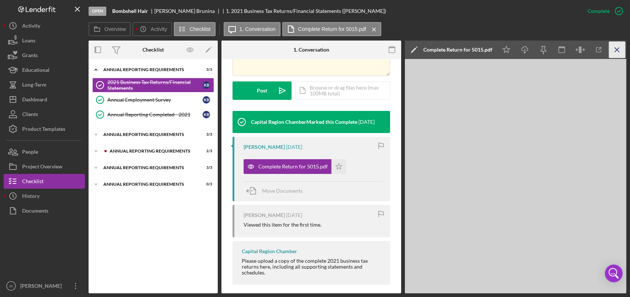
click at [618, 51] on icon "Icon/Menu Close" at bounding box center [617, 50] width 17 height 17
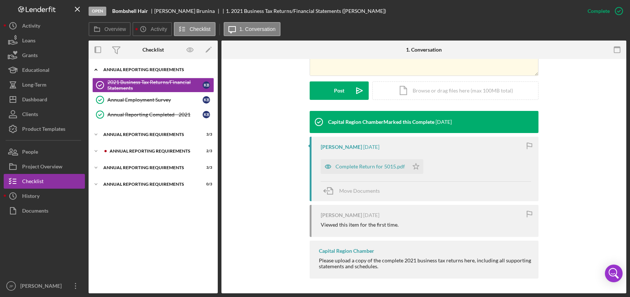
click at [138, 69] on div "Annual Reporting Requirements" at bounding box center [155, 70] width 105 height 4
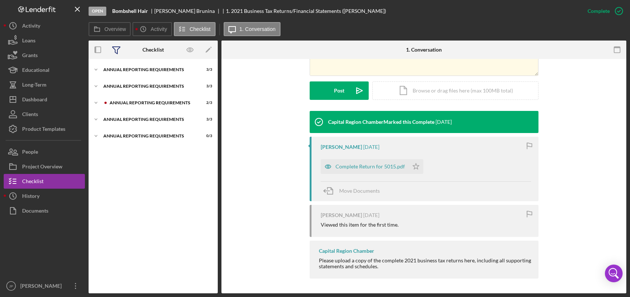
click at [119, 52] on icon at bounding box center [116, 50] width 18 height 18
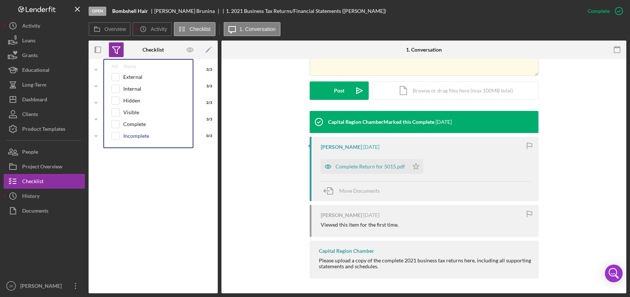
click at [133, 136] on div "Incomplete" at bounding box center [136, 136] width 26 height 6
checkbox input "true"
click at [132, 180] on div "Icon/Expander Annual Reporting Requirements 0 / 1 Icon/Expander Annual Reportin…" at bounding box center [153, 176] width 129 height 227
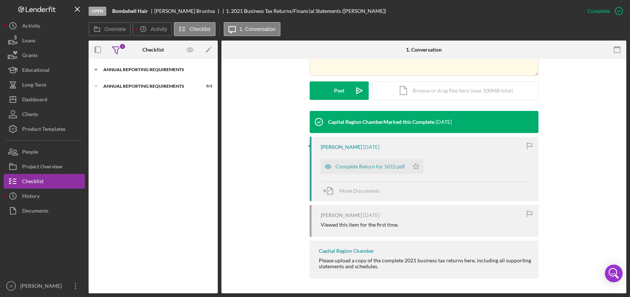
click at [132, 71] on div "Annual Reporting Requirements" at bounding box center [155, 70] width 105 height 4
click at [119, 47] on div "1" at bounding box center [122, 46] width 7 height 7
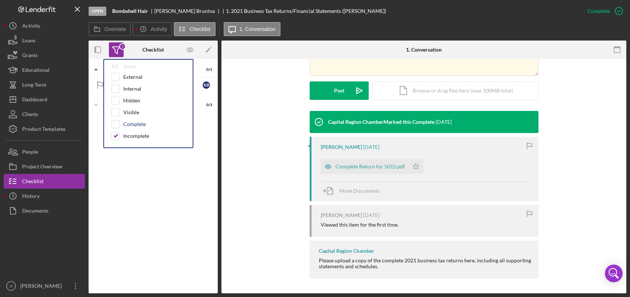
click at [131, 123] on div "Complete" at bounding box center [134, 124] width 23 height 6
checkbox input "true"
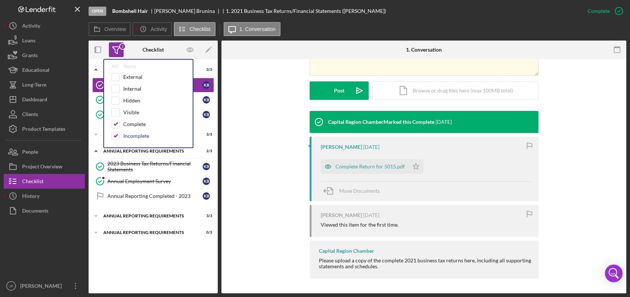
click at [132, 136] on div "Incomplete" at bounding box center [136, 136] width 26 height 6
checkbox input "false"
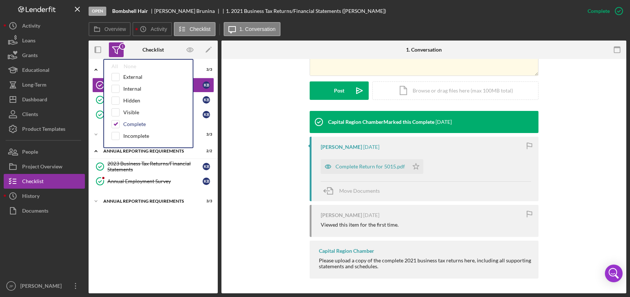
click at [134, 126] on div "Complete" at bounding box center [134, 124] width 23 height 6
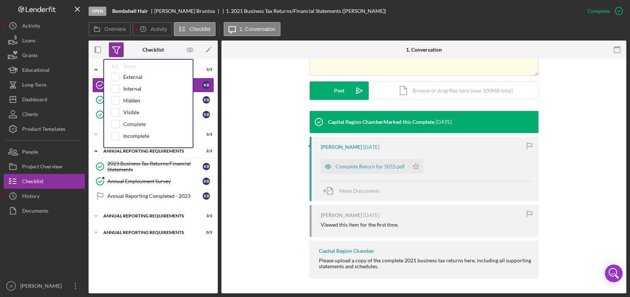
checkbox input "false"
click at [141, 259] on div "Icon/Expander Annual Reporting Requirements 3 / 3 2021 Business Tax Returns/Fin…" at bounding box center [153, 176] width 129 height 227
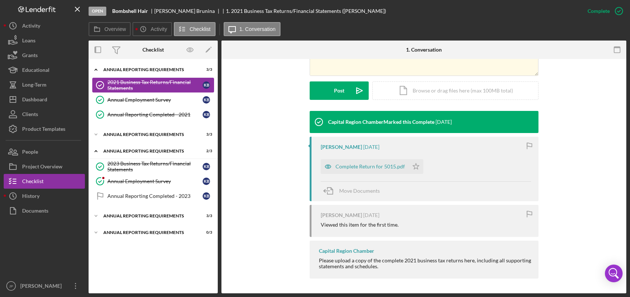
click at [141, 86] on div "2021 Business Tax Returns/Financial Statements" at bounding box center [154, 85] width 95 height 12
click at [134, 72] on div "Annual Reporting Requirements" at bounding box center [155, 70] width 105 height 4
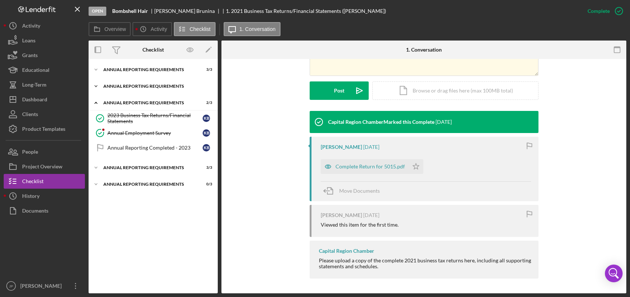
click at [128, 89] on div "Icon/Expander Annual Reporting Requirements 3 / 3" at bounding box center [153, 86] width 129 height 15
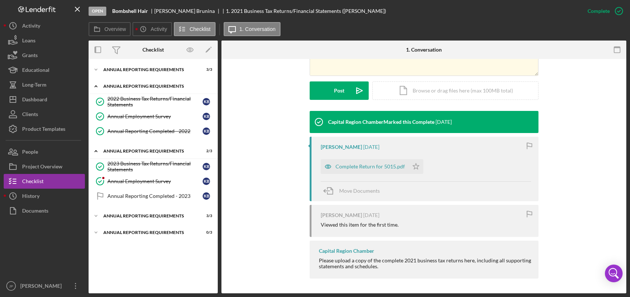
click at [128, 87] on div "Annual Reporting Requirements" at bounding box center [155, 86] width 105 height 4
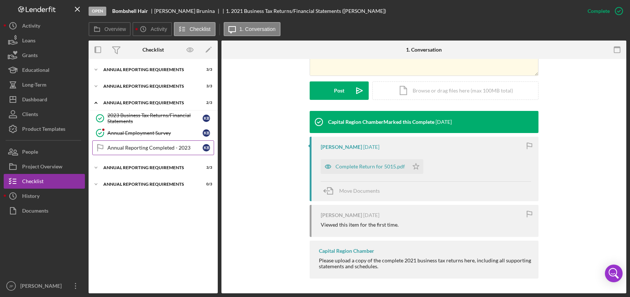
click at [136, 152] on link "Annual Reporting Completed - 2023 Annual Reporting Completed - 2023 K B" at bounding box center [153, 148] width 122 height 15
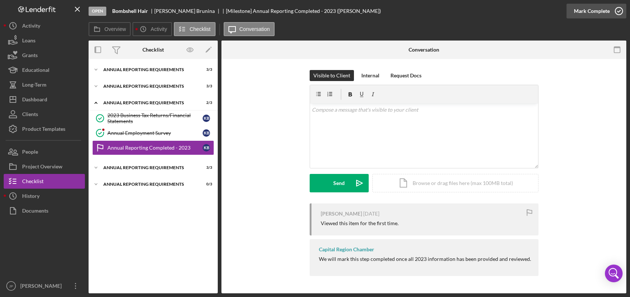
click at [619, 12] on icon "button" at bounding box center [619, 11] width 18 height 18
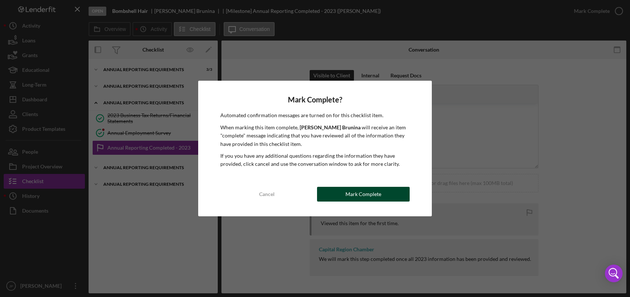
click at [380, 196] on div "Mark Complete" at bounding box center [363, 194] width 36 height 15
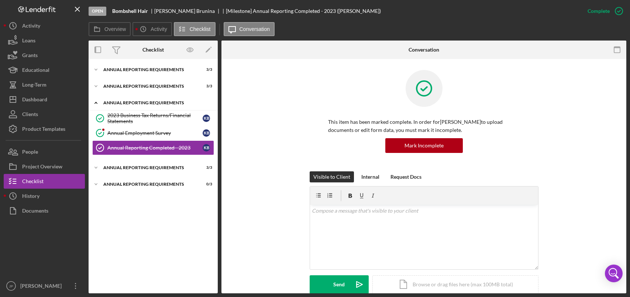
click at [138, 103] on div "Annual Reporting Requirements" at bounding box center [155, 103] width 105 height 4
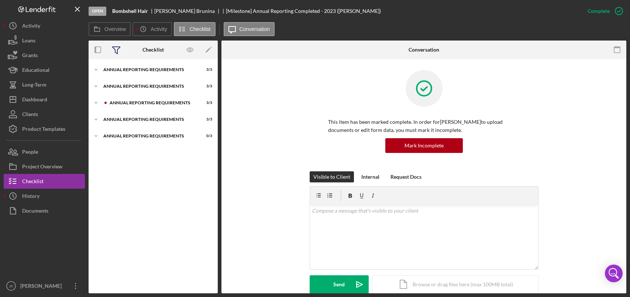
click at [116, 49] on icon at bounding box center [116, 50] width 18 height 18
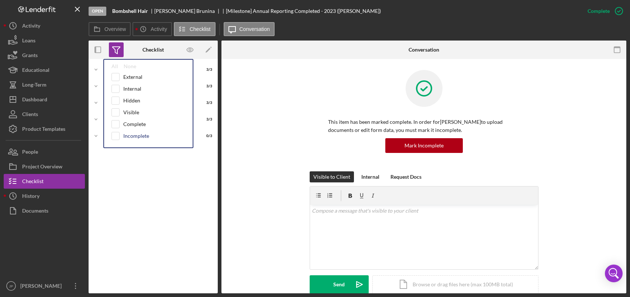
click at [134, 138] on div "Incomplete" at bounding box center [136, 136] width 26 height 6
checkbox input "true"
click at [134, 177] on div "Icon/Expander Annual Reporting Requirements 0 / 3" at bounding box center [153, 176] width 129 height 227
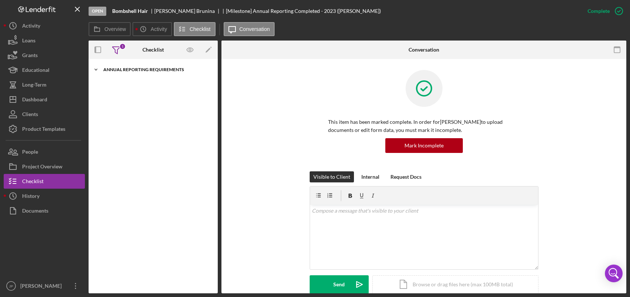
click at [134, 68] on div "Annual Reporting Requirements" at bounding box center [155, 70] width 105 height 4
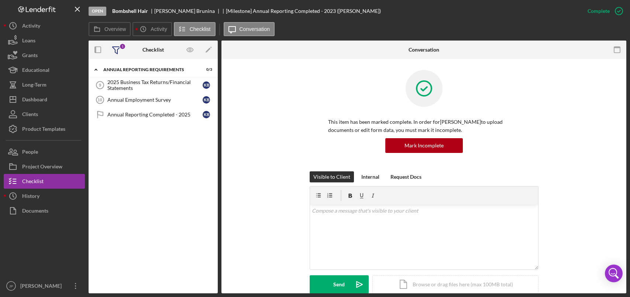
click at [116, 49] on icon at bounding box center [116, 50] width 18 height 18
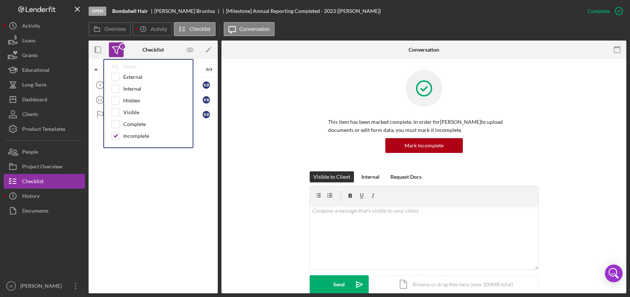
click at [126, 141] on div "External Internal Hidden Visible Complete Incomplete" at bounding box center [148, 108] width 74 height 71
click at [128, 135] on div "Incomplete" at bounding box center [136, 136] width 26 height 6
checkbox input "false"
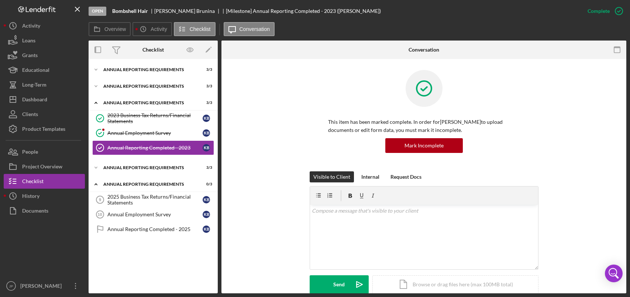
click at [140, 266] on div "Icon/Expander Annual Reporting Requirements 3 / 3 Icon/Expander Annual Reportin…" at bounding box center [153, 176] width 129 height 227
click at [120, 184] on div "Annual Reporting Requirements" at bounding box center [155, 184] width 105 height 4
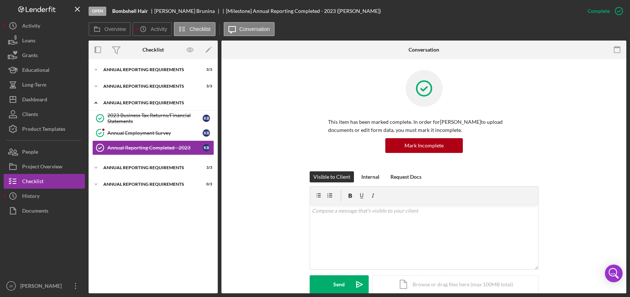
click at [121, 103] on div "Annual Reporting Requirements" at bounding box center [155, 103] width 105 height 4
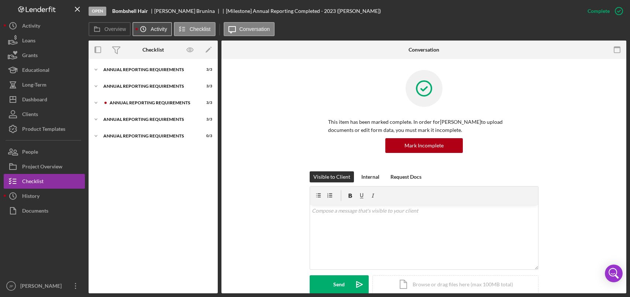
click at [148, 27] on icon "Icon/History" at bounding box center [143, 29] width 15 height 15
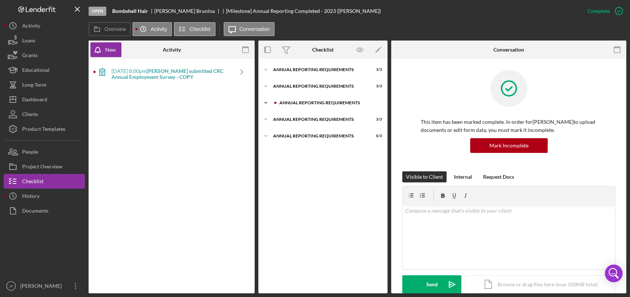
click at [310, 103] on div "Annual Reporting Requirements" at bounding box center [328, 103] width 99 height 4
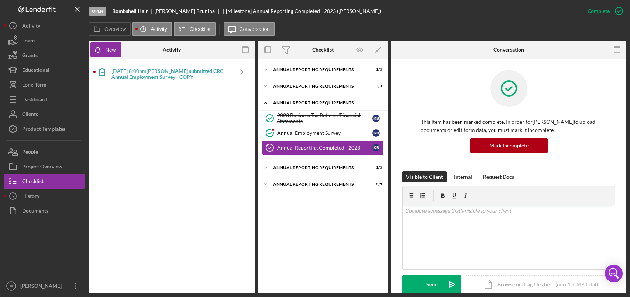
drag, startPoint x: 332, startPoint y: 145, endPoint x: 314, endPoint y: 101, distance: 47.1
click at [314, 101] on div "Annual Reporting Requirements" at bounding box center [325, 103] width 105 height 4
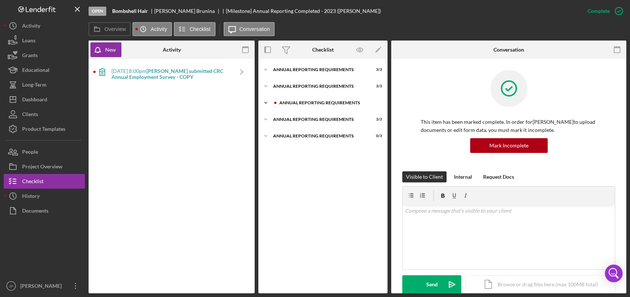
click at [314, 102] on div "Annual Reporting Requirements" at bounding box center [328, 103] width 99 height 4
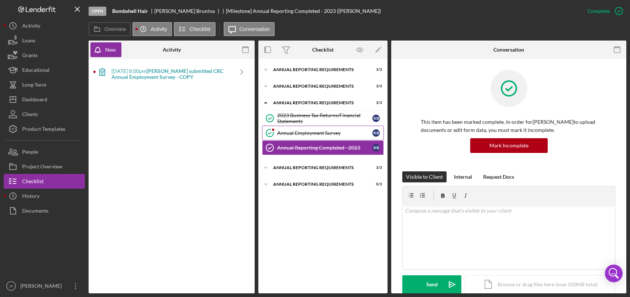
click at [304, 134] on div "Annual Employment Survey" at bounding box center [324, 133] width 95 height 6
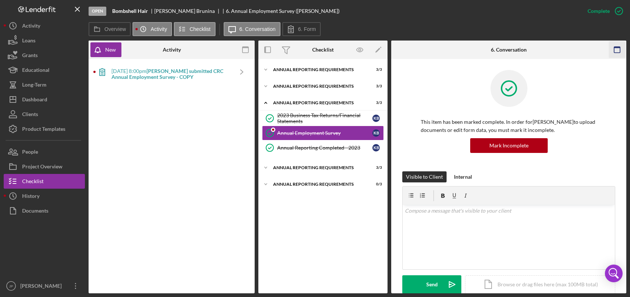
click at [618, 46] on icon "button" at bounding box center [616, 50] width 17 height 17
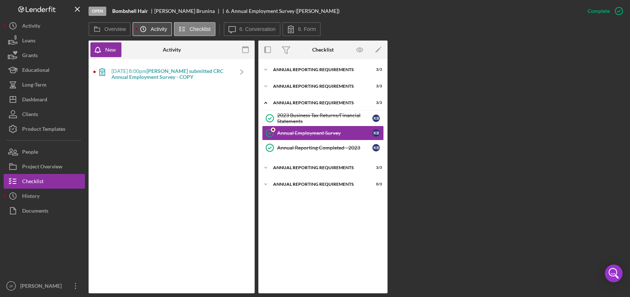
click at [159, 31] on label "Activity" at bounding box center [159, 29] width 16 height 6
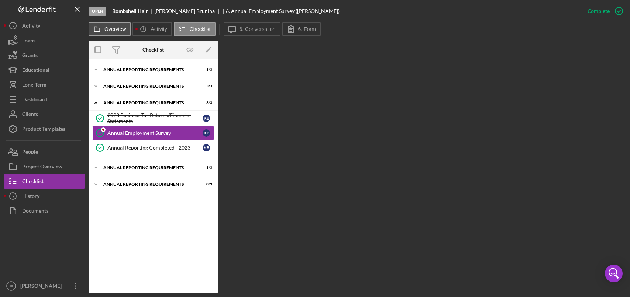
click at [113, 30] on label "Overview" at bounding box center [114, 29] width 21 height 6
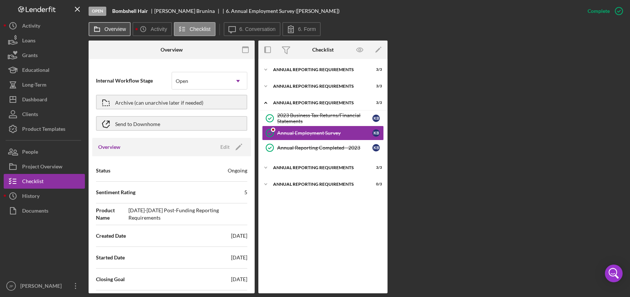
click at [114, 30] on label "Overview" at bounding box center [114, 29] width 21 height 6
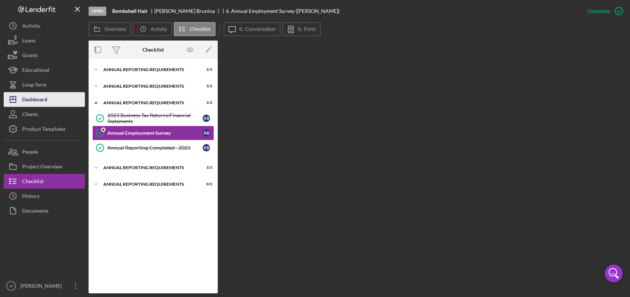
click at [44, 102] on div "Dashboard" at bounding box center [34, 100] width 25 height 17
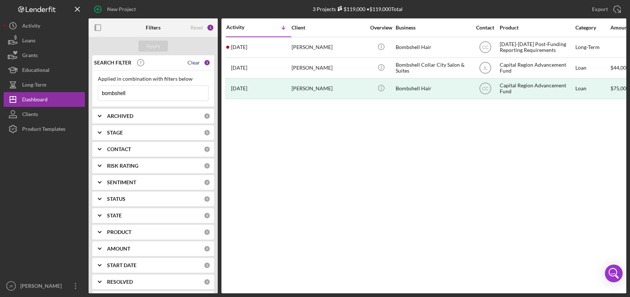
click at [192, 61] on div "Clear" at bounding box center [193, 63] width 13 height 6
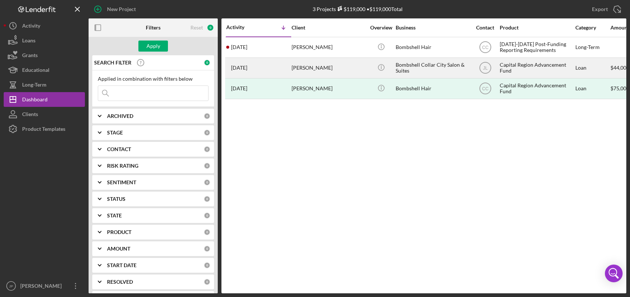
click at [517, 65] on div "Capital Region Advancement Fund" at bounding box center [537, 68] width 74 height 20
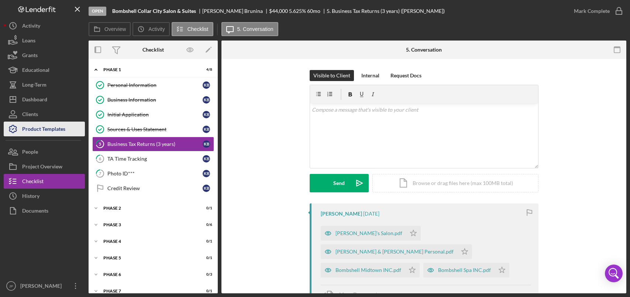
click at [40, 125] on div "Product Templates" at bounding box center [43, 130] width 43 height 17
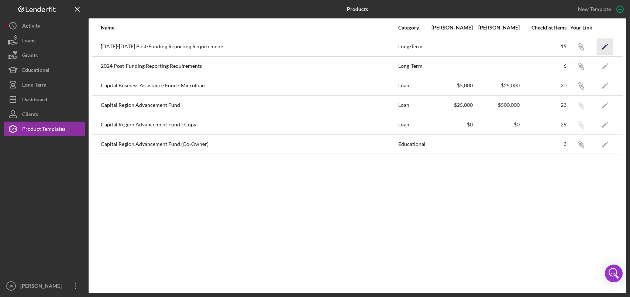
click at [605, 48] on icon "Icon/Edit" at bounding box center [605, 46] width 17 height 17
click at [35, 114] on div "Clients" at bounding box center [30, 115] width 16 height 17
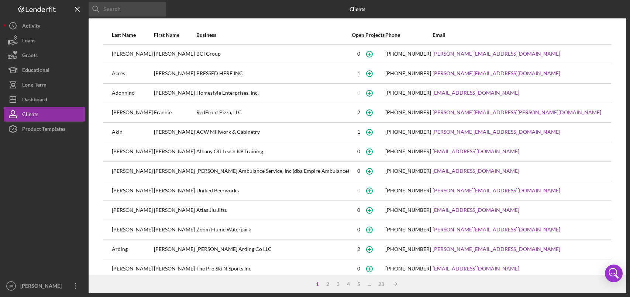
click at [127, 95] on div "Adonnino" at bounding box center [132, 93] width 41 height 18
click at [128, 93] on div "Adonnino" at bounding box center [132, 93] width 41 height 18
click at [378, 75] on icon "button" at bounding box center [369, 73] width 17 height 17
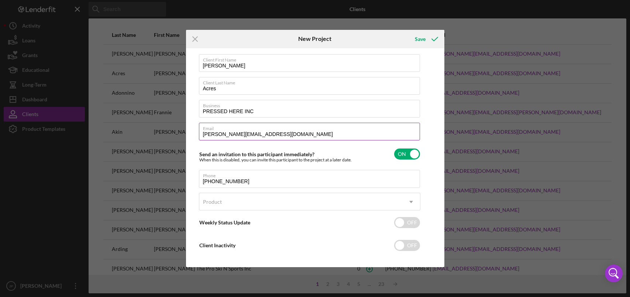
scroll to position [13, 0]
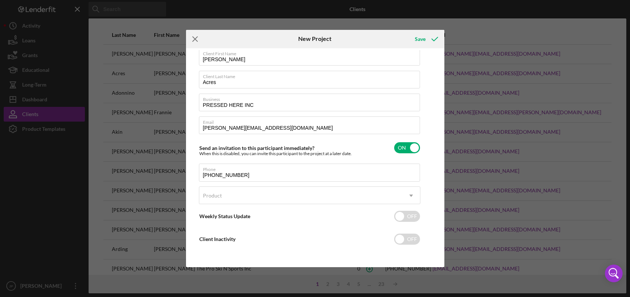
click at [193, 38] on icon "Icon/Menu Close" at bounding box center [195, 39] width 18 height 18
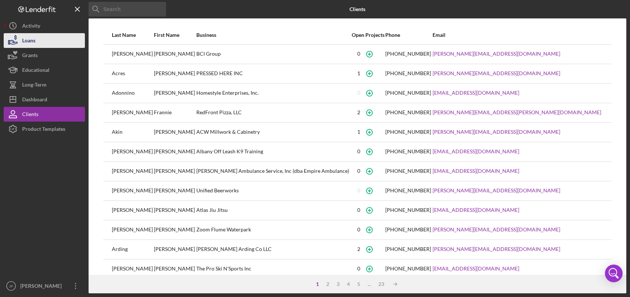
click at [25, 42] on div "Loans" at bounding box center [28, 41] width 13 height 17
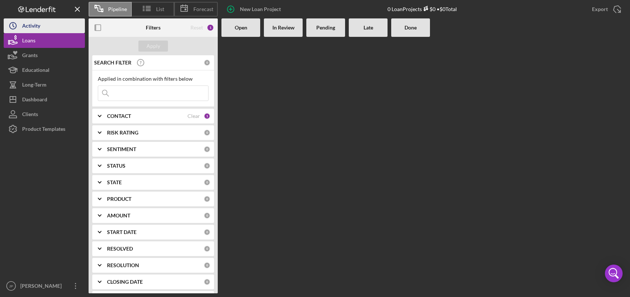
click at [42, 27] on button "Icon/History Activity" at bounding box center [44, 25] width 81 height 15
